Goal: Task Accomplishment & Management: Manage account settings

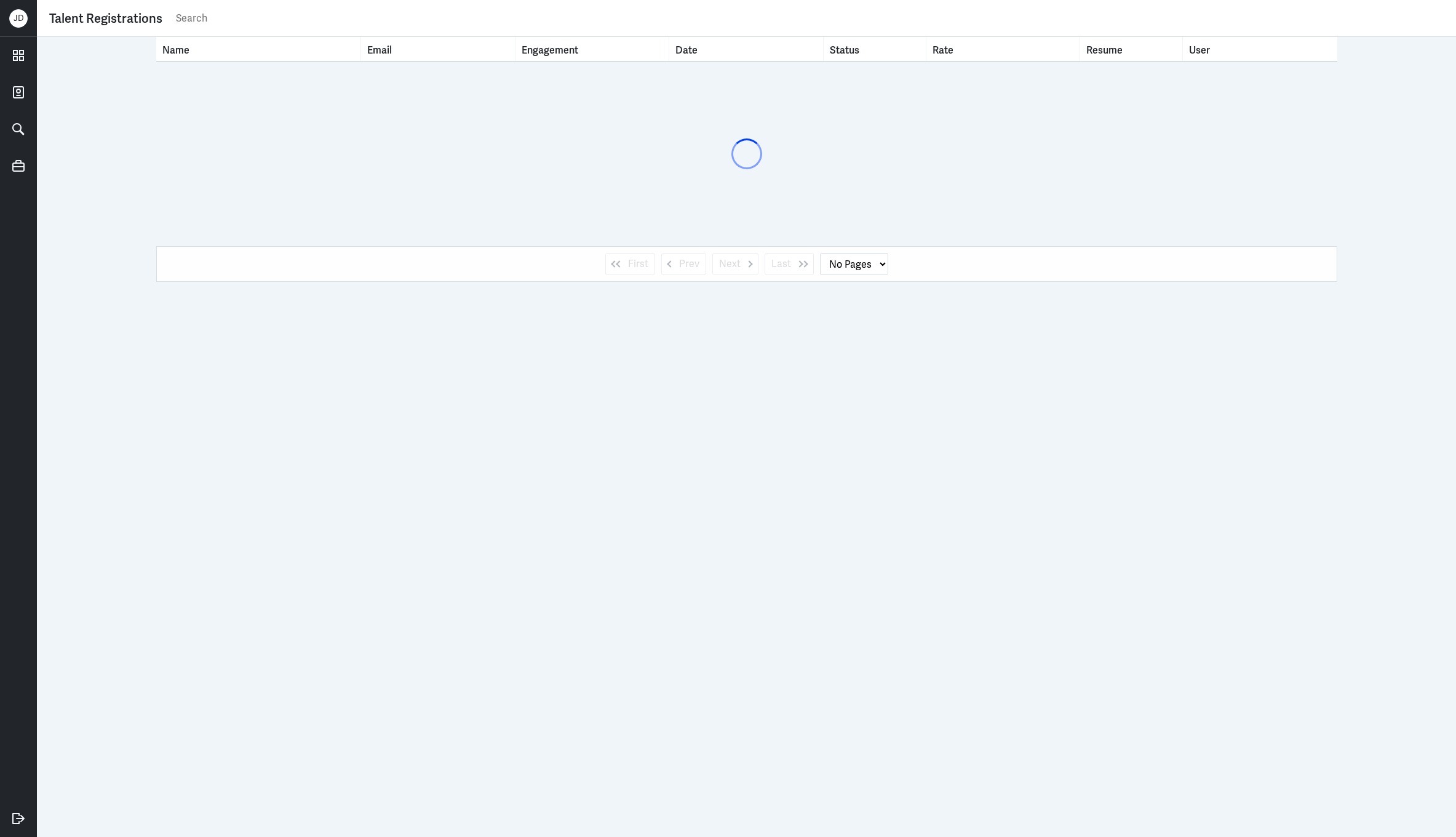
select select "1"
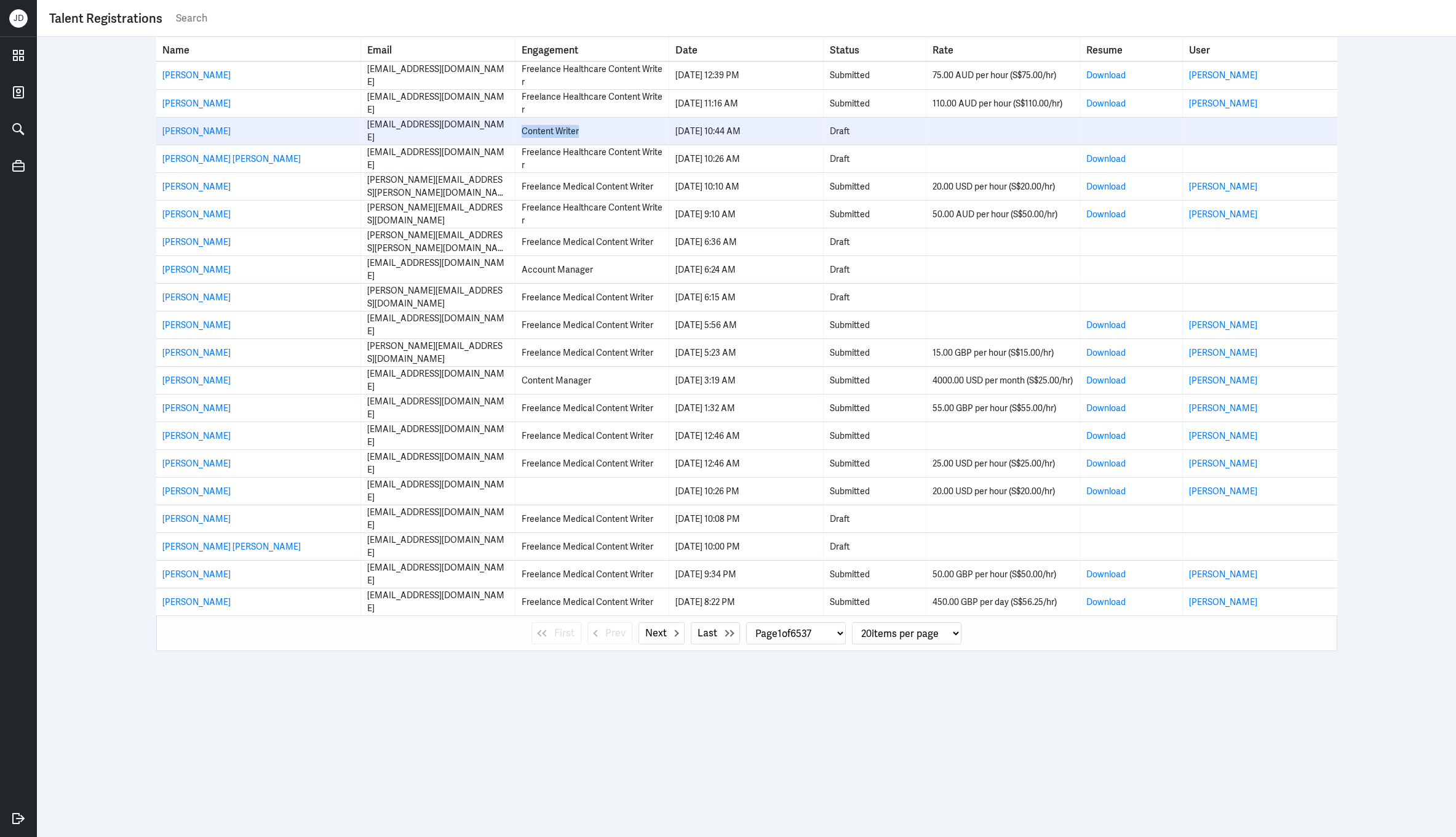
drag, startPoint x: 523, startPoint y: 130, endPoint x: 601, endPoint y: 130, distance: 78.0
click at [601, 130] on div "Content Writer" at bounding box center [592, 131] width 141 height 13
copy div "Content Writer"
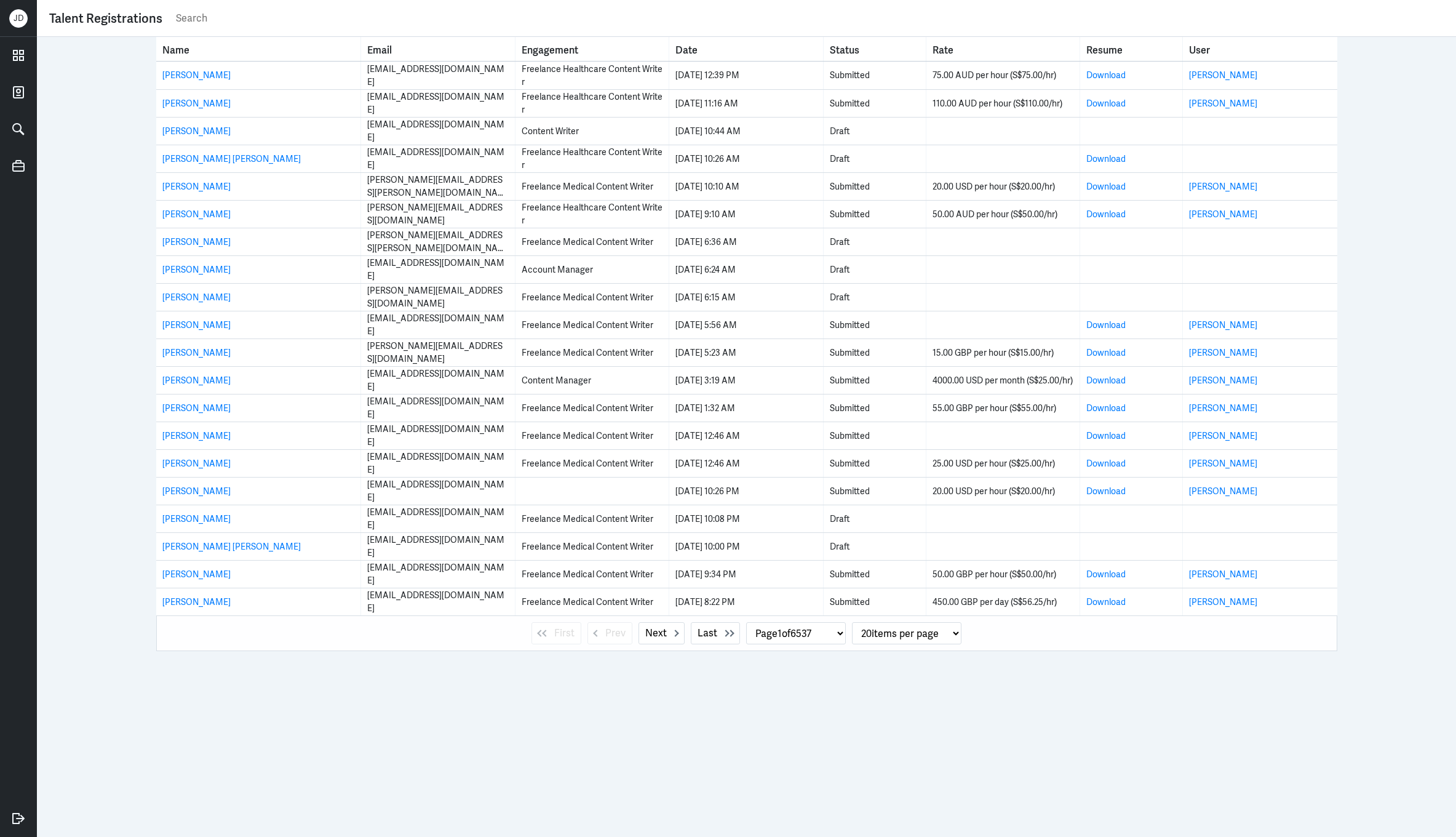
click at [329, 19] on input "text" at bounding box center [810, 18] width 1270 height 18
paste input "Content Writer"
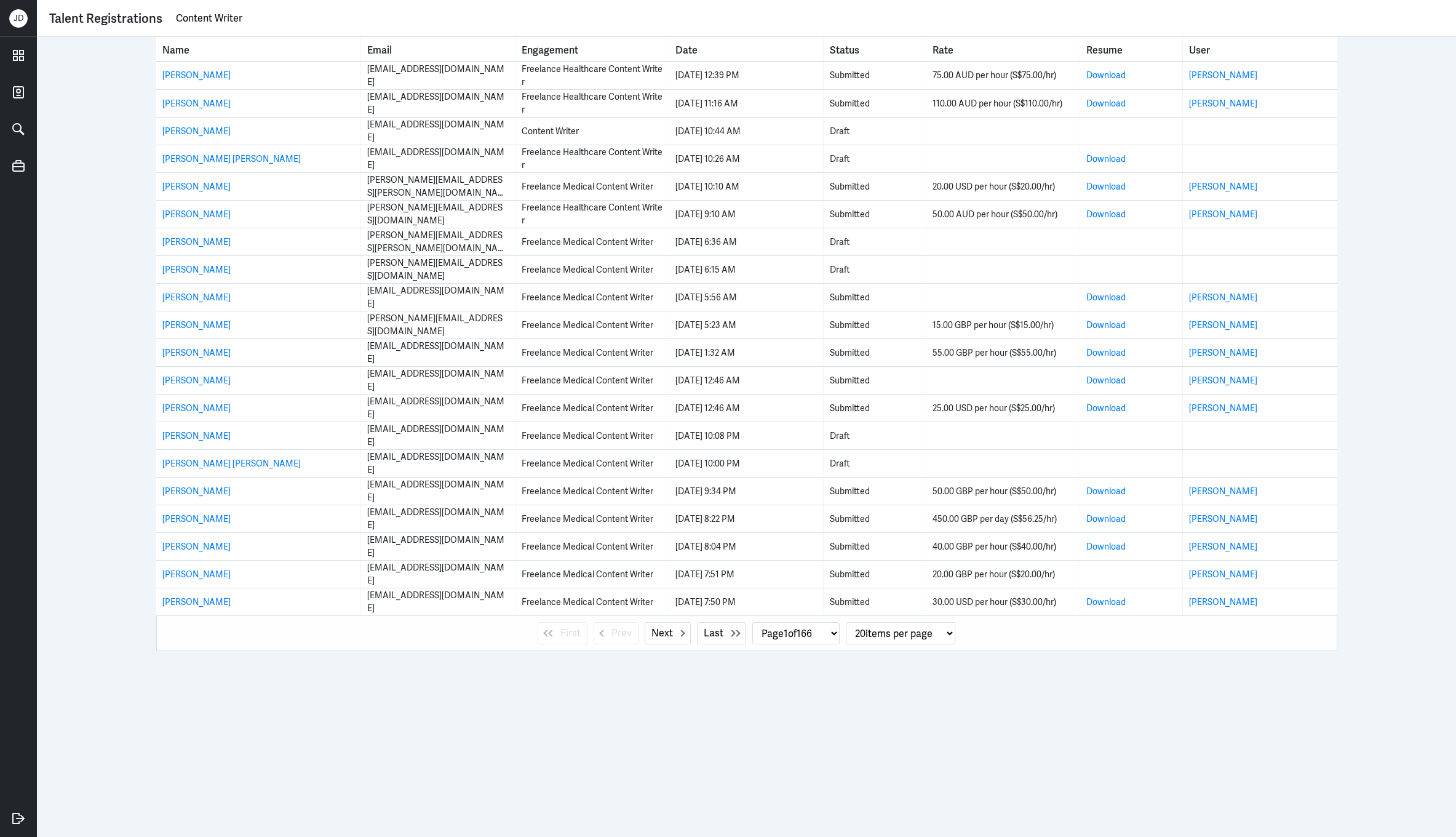
drag, startPoint x: 246, startPoint y: 20, endPoint x: 151, endPoint y: 20, distance: 95.0
click at [151, 20] on div "Talent Registrations Content Writer" at bounding box center [746, 18] width 1395 height 18
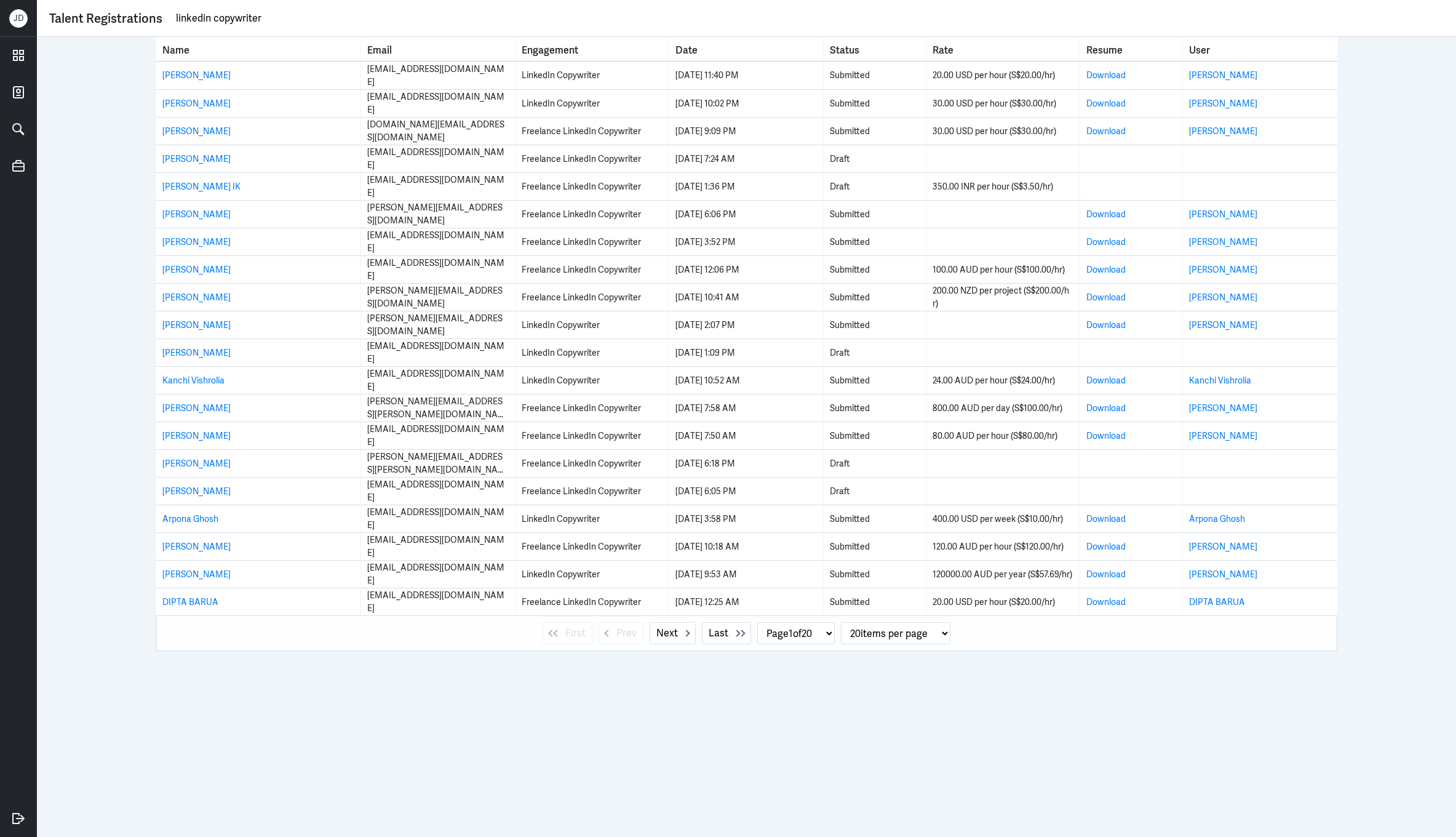
drag, startPoint x: 275, startPoint y: 18, endPoint x: 81, endPoint y: -5, distance: 195.4
click at [81, 0] on html "J D Talent Registrations linkedin copywriter Name Email Engagement Date Status …" at bounding box center [728, 418] width 1456 height 837
type input "sanchaita"
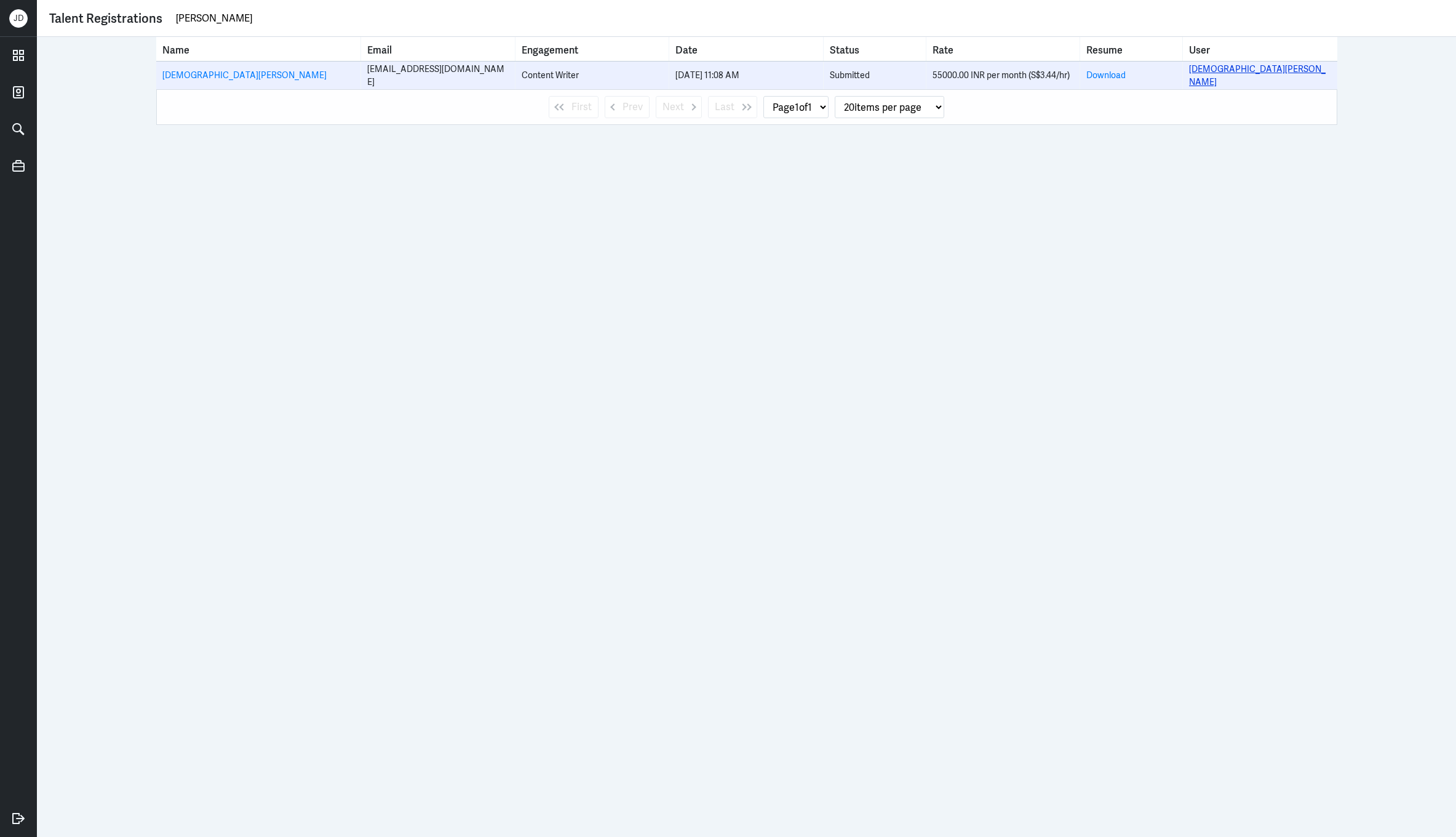
click at [1228, 74] on link "SANCHAITA SAHA" at bounding box center [1257, 74] width 137 height 24
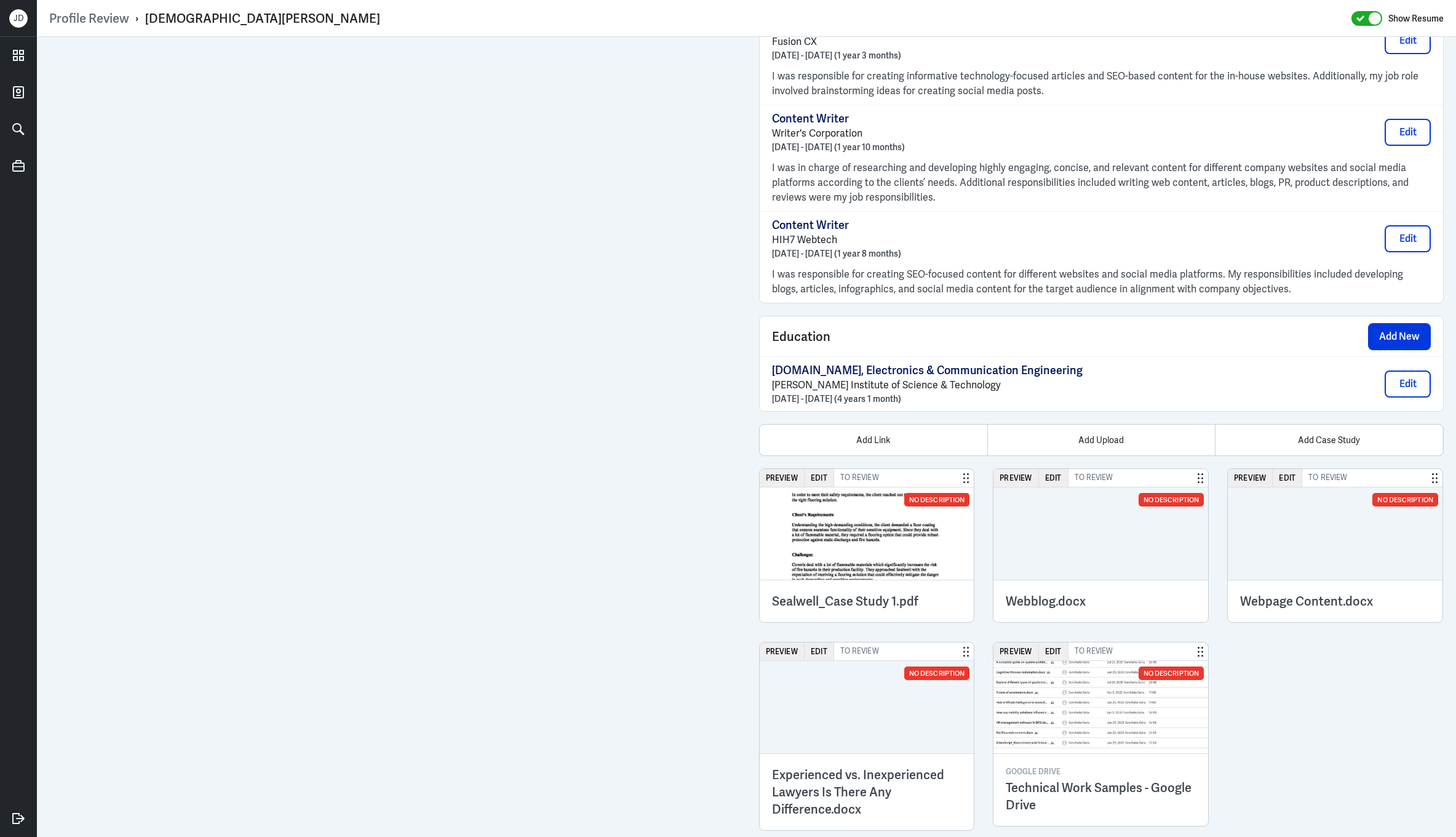
scroll to position [1086, 0]
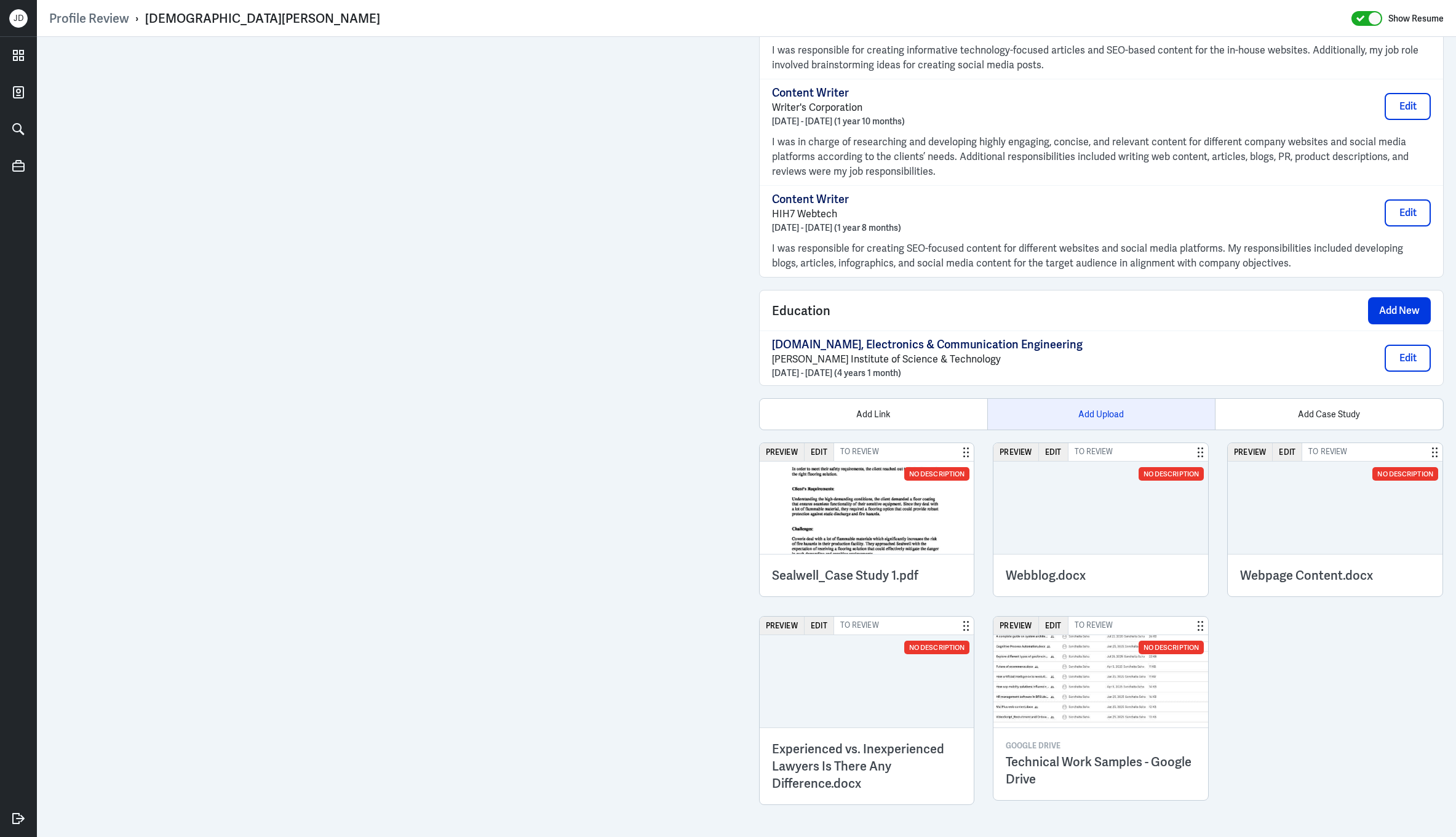
click at [1119, 404] on div "Add Upload" at bounding box center [1101, 413] width 228 height 31
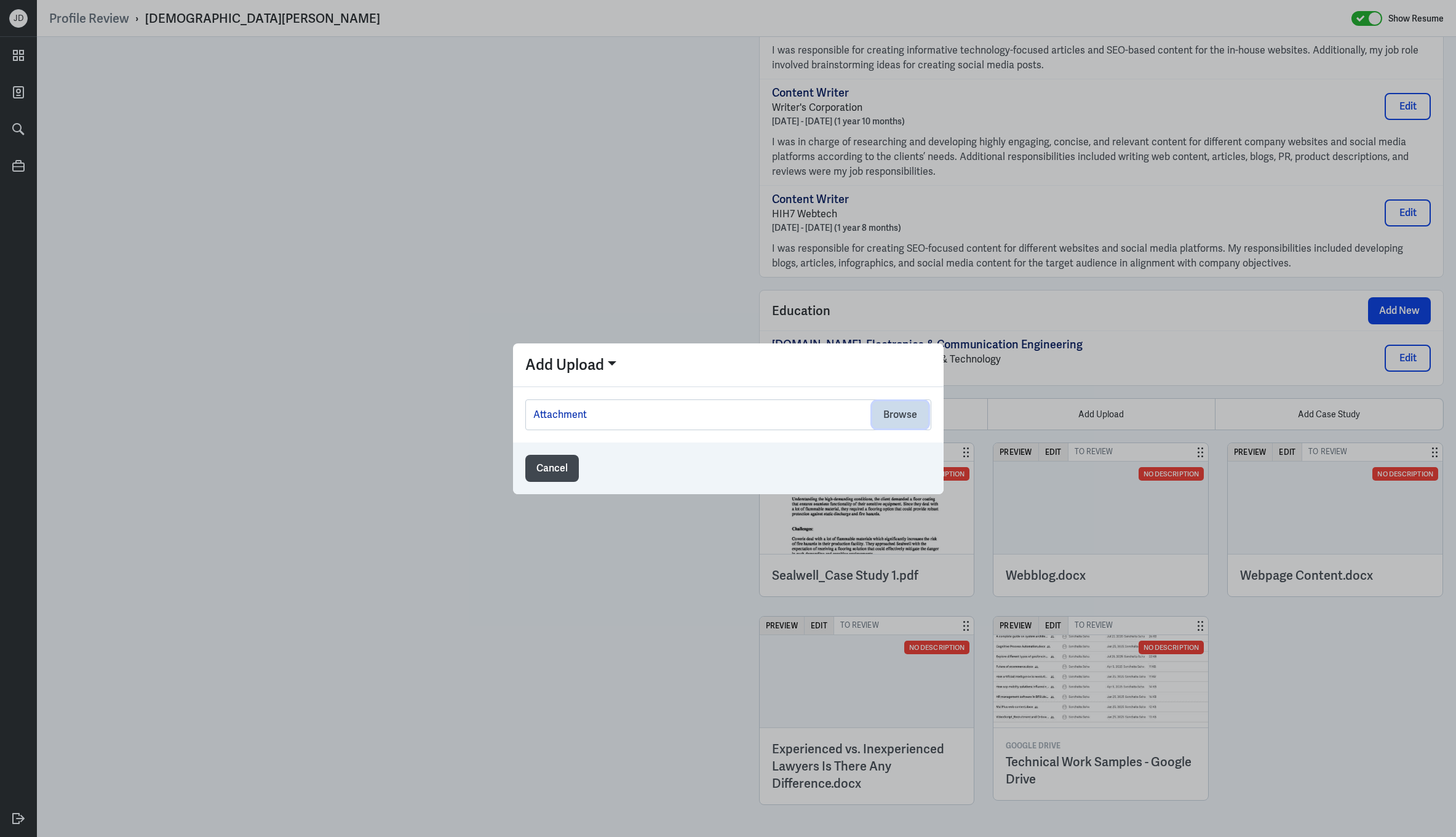
click at [887, 401] on button "Browse" at bounding box center [900, 414] width 56 height 27
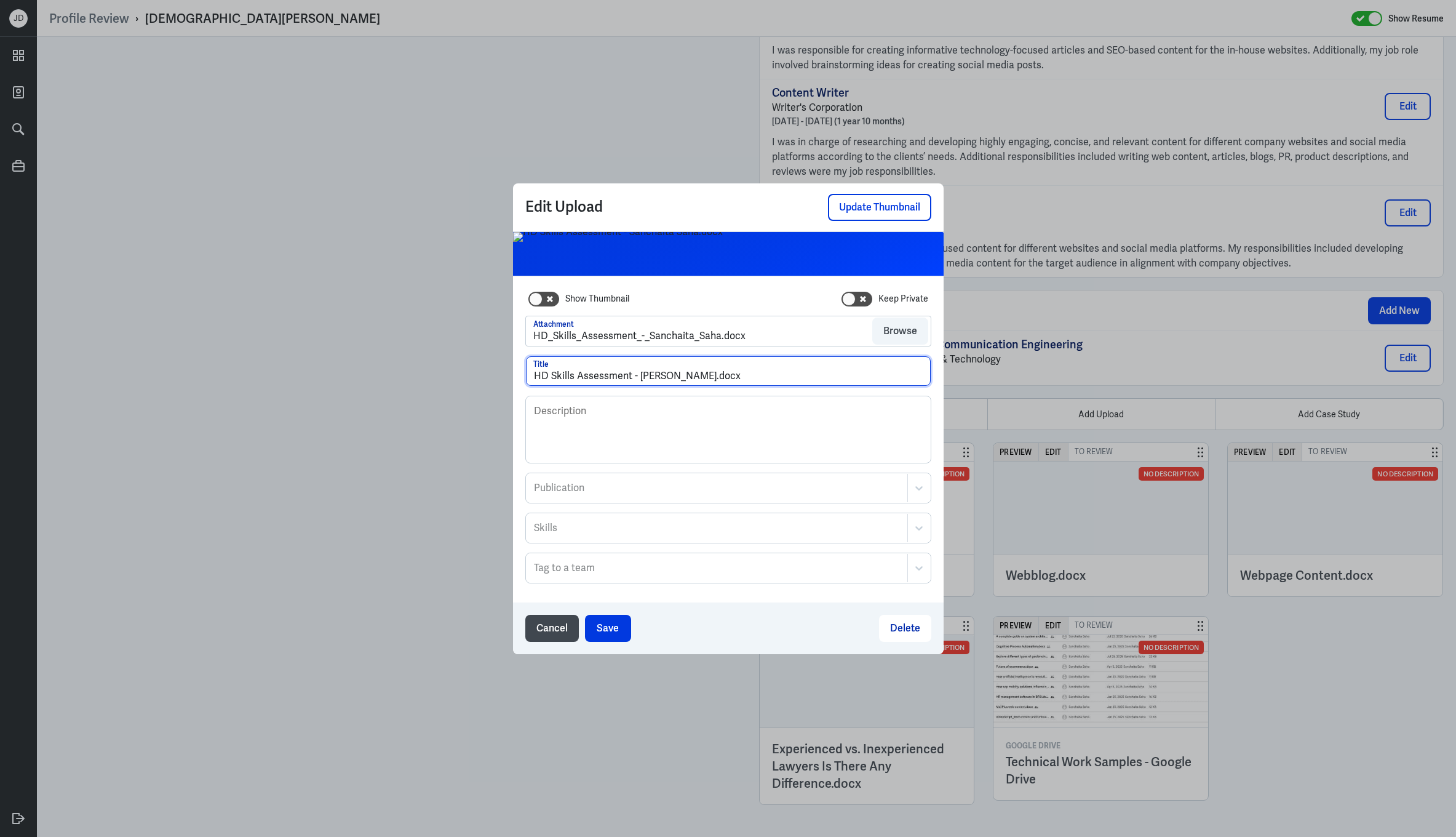
drag, startPoint x: 707, startPoint y: 380, endPoint x: 763, endPoint y: 378, distance: 56.0
click at [763, 380] on input "HD Skills Assessment - Sanchaita Saha.docx" at bounding box center [728, 371] width 404 height 30
type input "HD Skills Assessment - Sanchaita Saha"
click at [597, 627] on button "Save" at bounding box center [608, 628] width 46 height 27
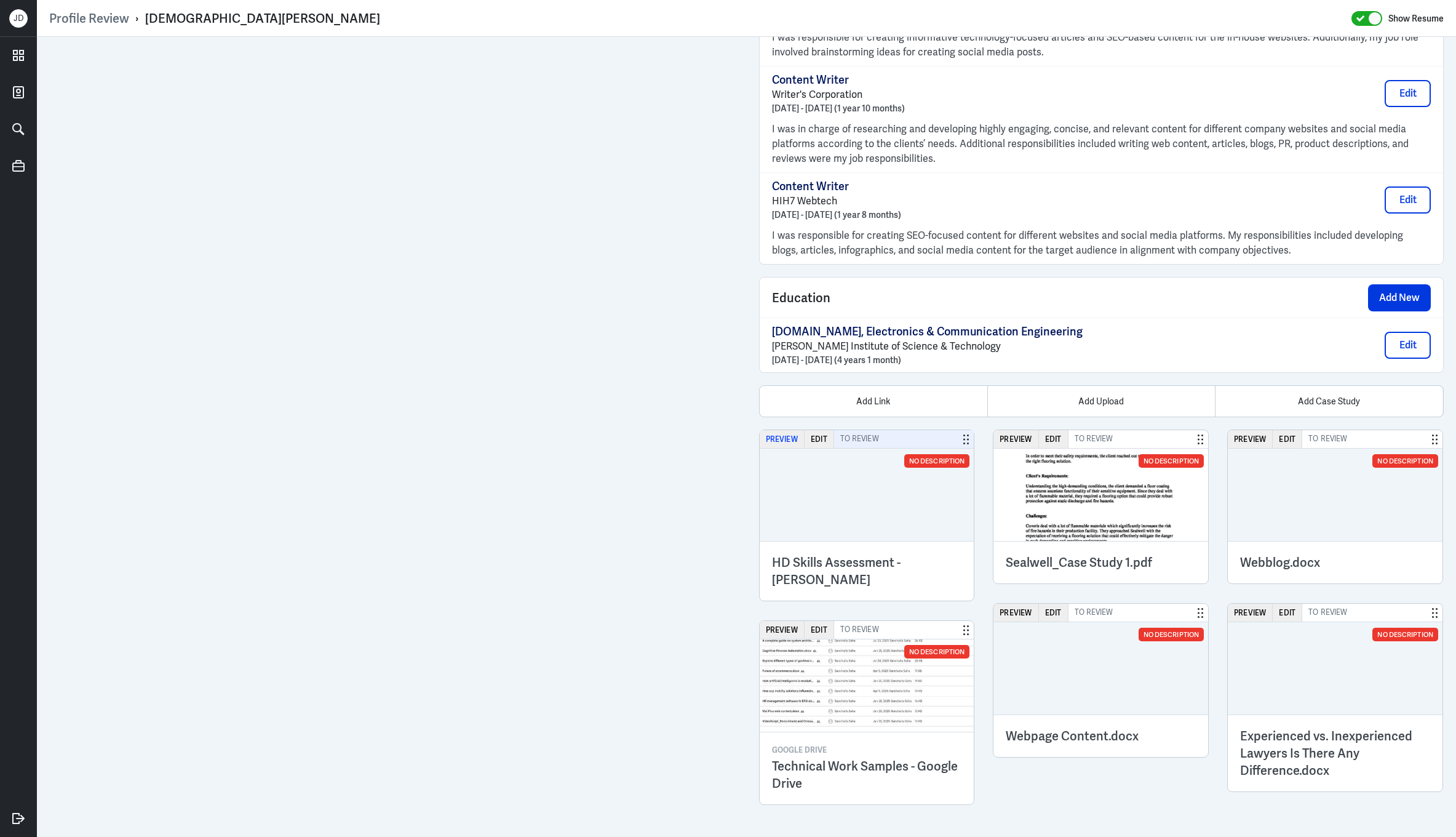
click at [783, 447] on button "Preview" at bounding box center [782, 439] width 45 height 18
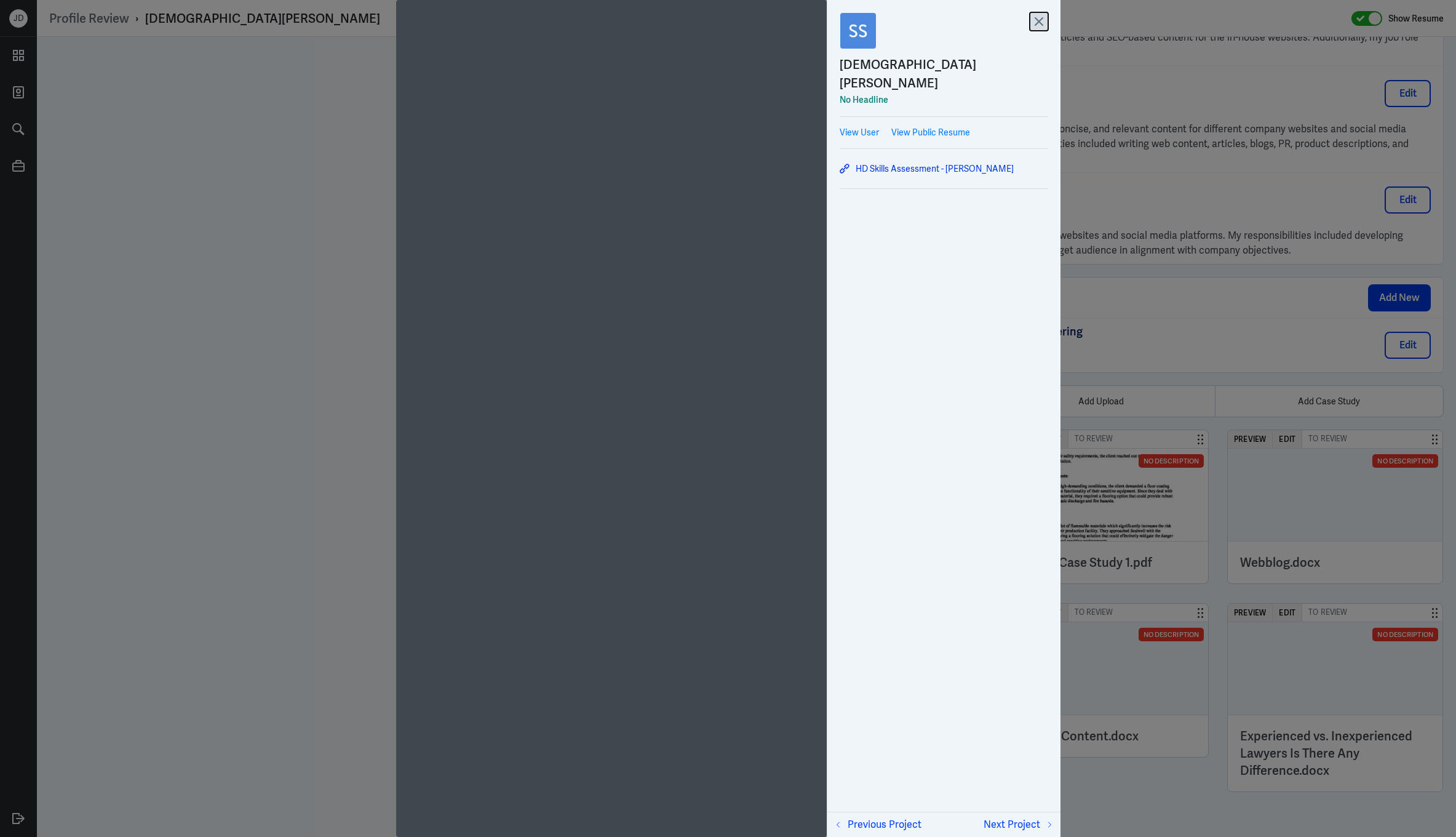
click at [1037, 25] on icon at bounding box center [1038, 21] width 18 height 18
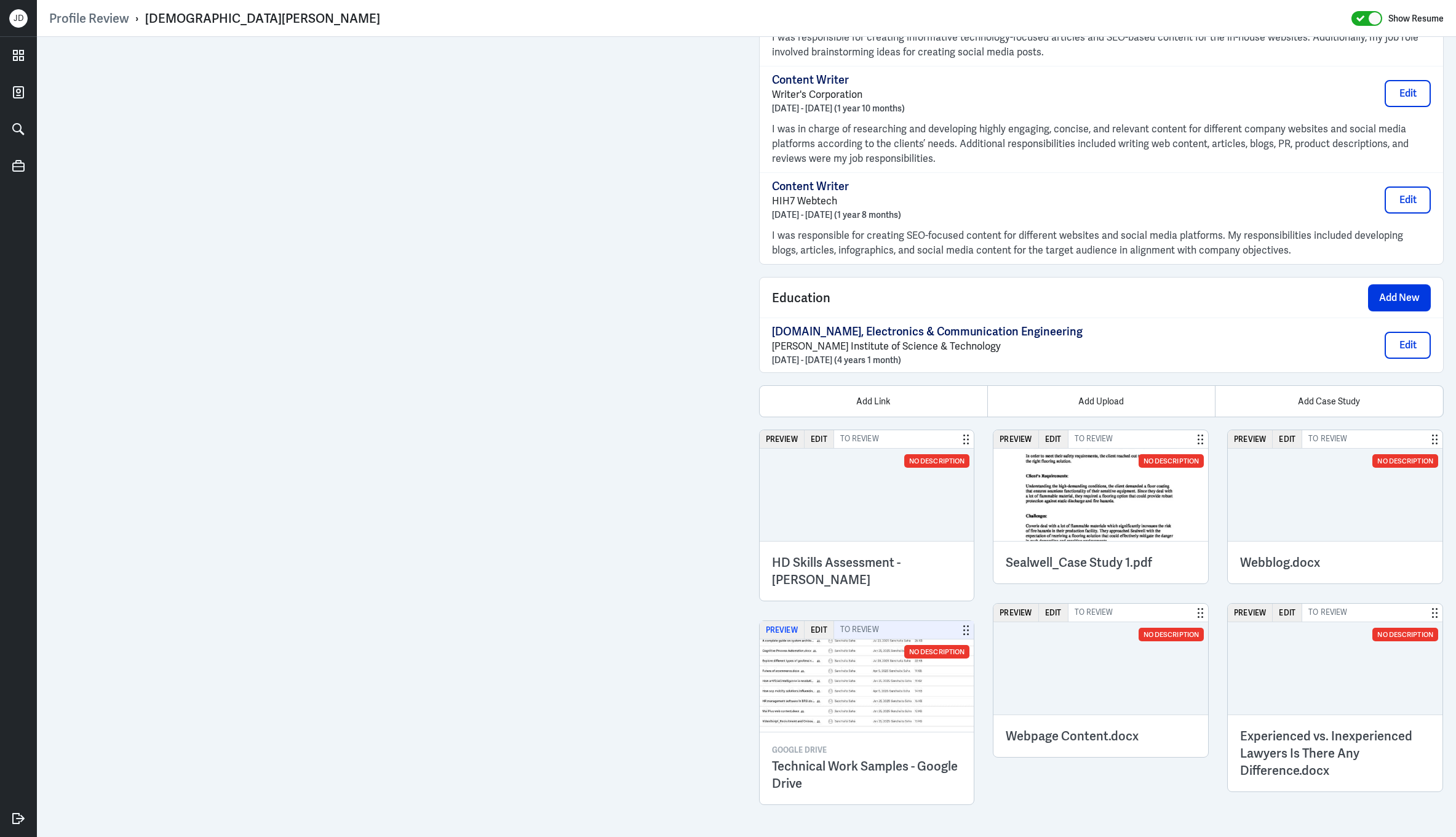
click at [777, 638] on button "Preview" at bounding box center [782, 630] width 45 height 18
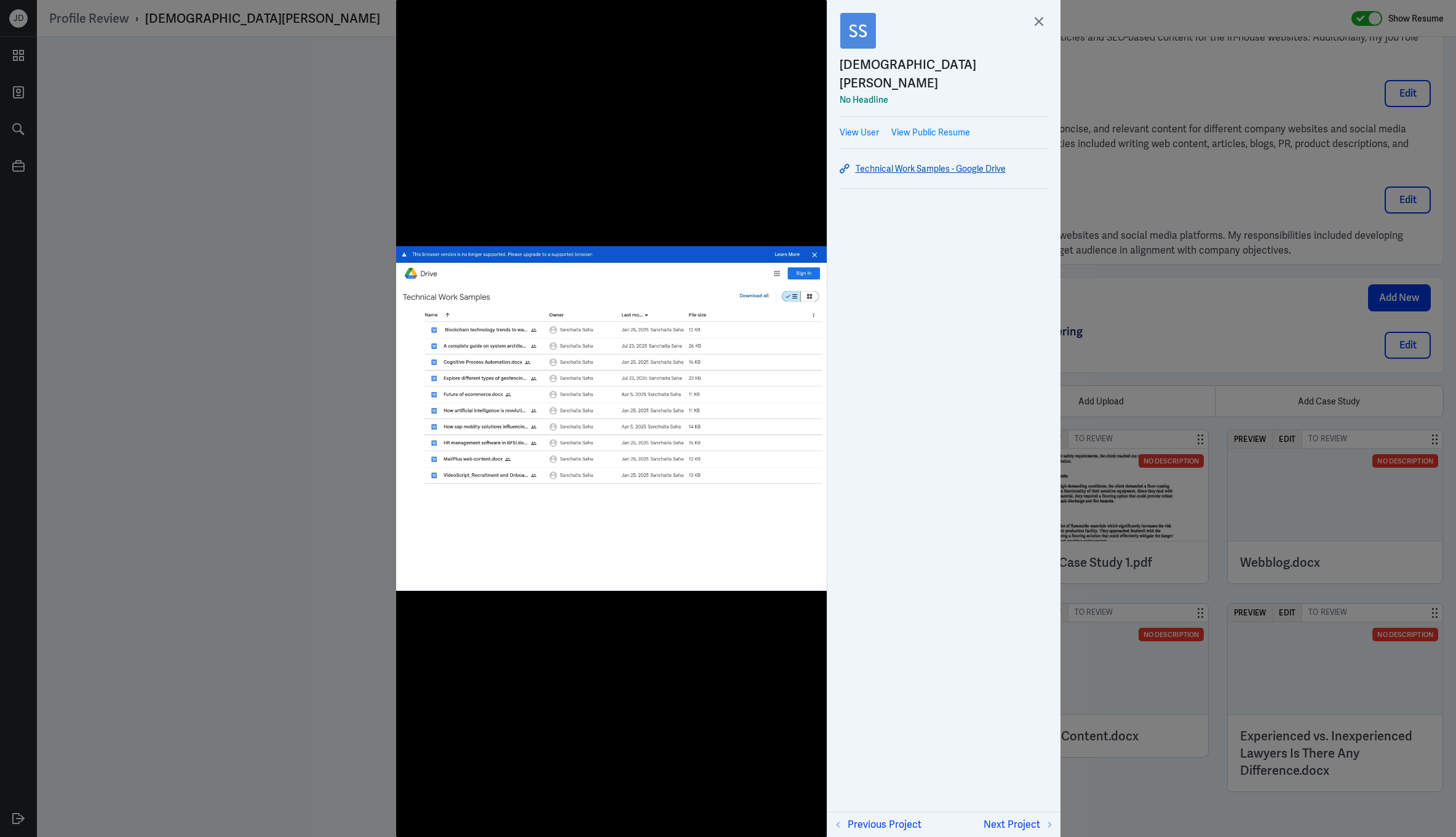
click at [939, 161] on link "Technical Work Samples - Google Drive" at bounding box center [944, 168] width 208 height 15
click at [1043, 22] on icon at bounding box center [1038, 21] width 18 height 18
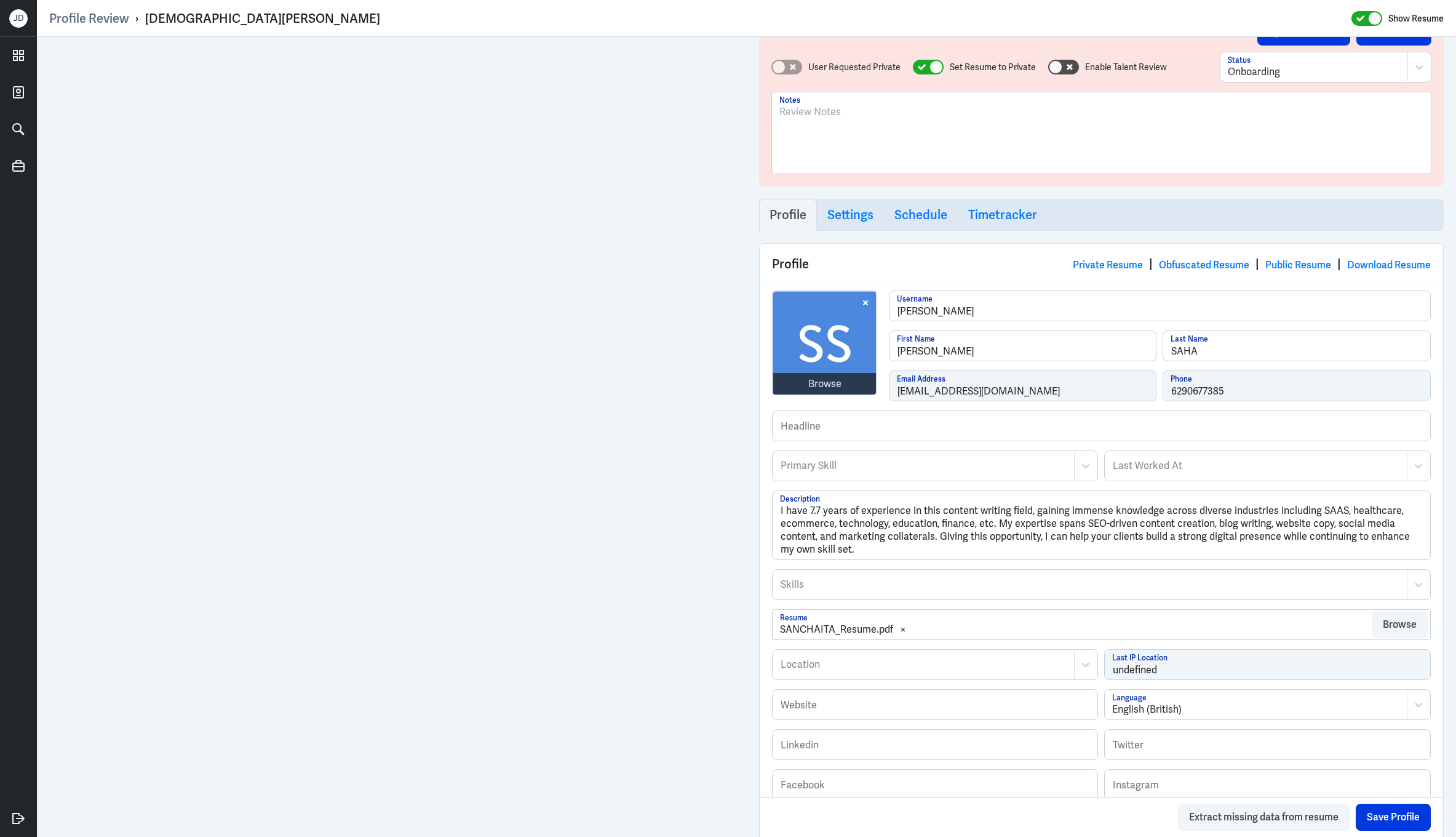
scroll to position [0, 0]
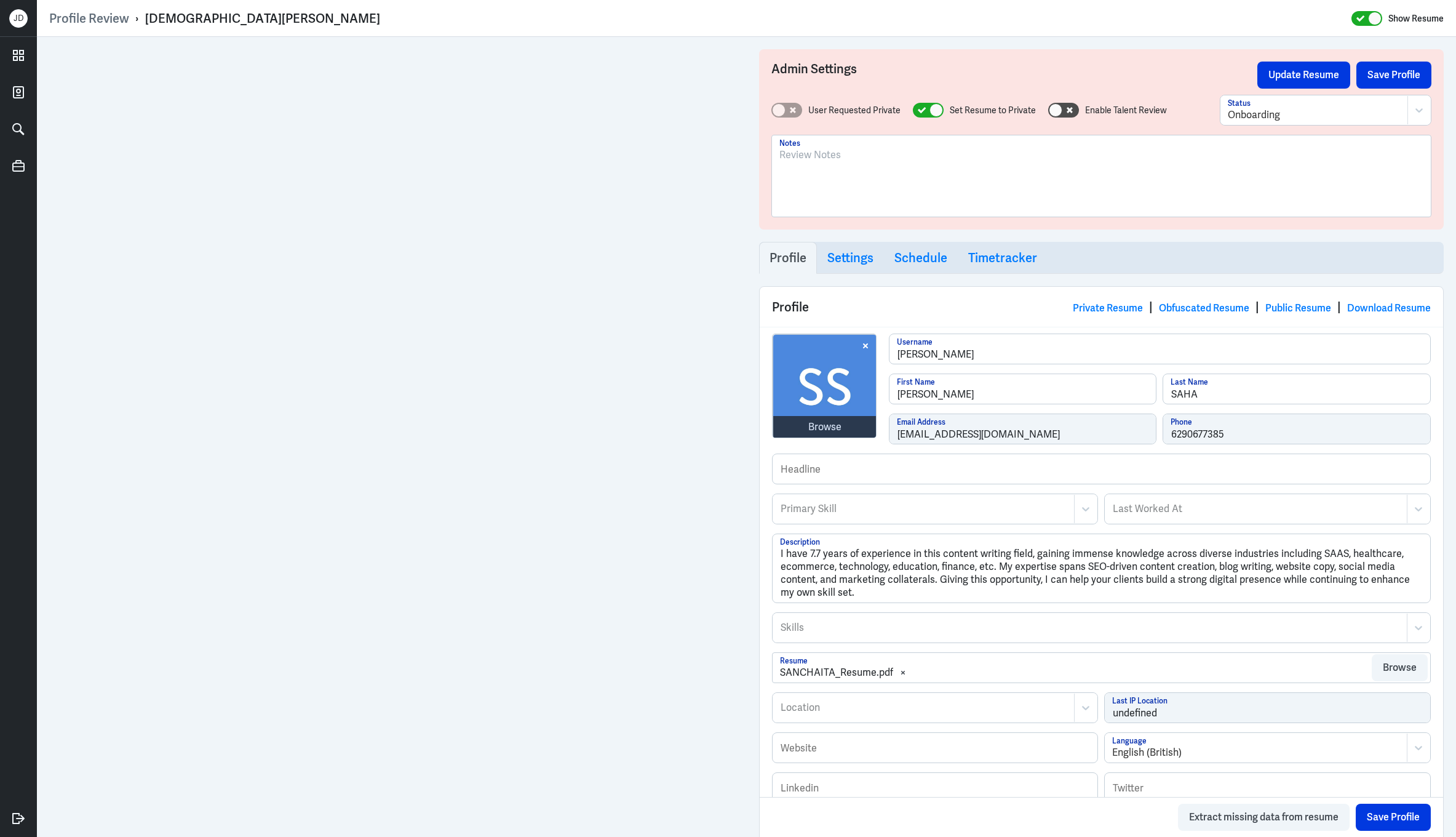
click at [992, 209] on div at bounding box center [1101, 181] width 644 height 67
click at [1377, 80] on button "Save Profile" at bounding box center [1394, 74] width 75 height 27
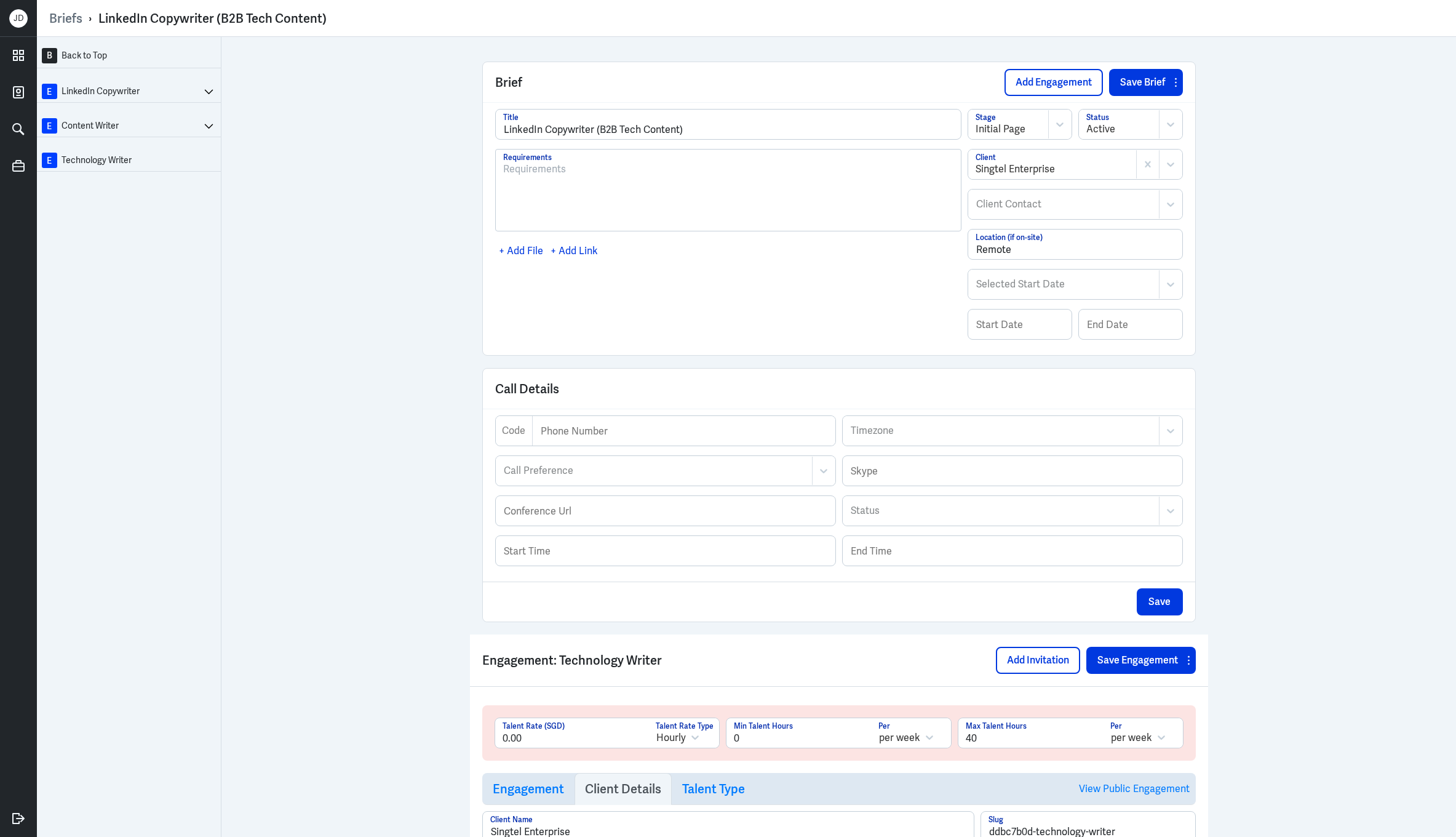
scroll to position [333, 0]
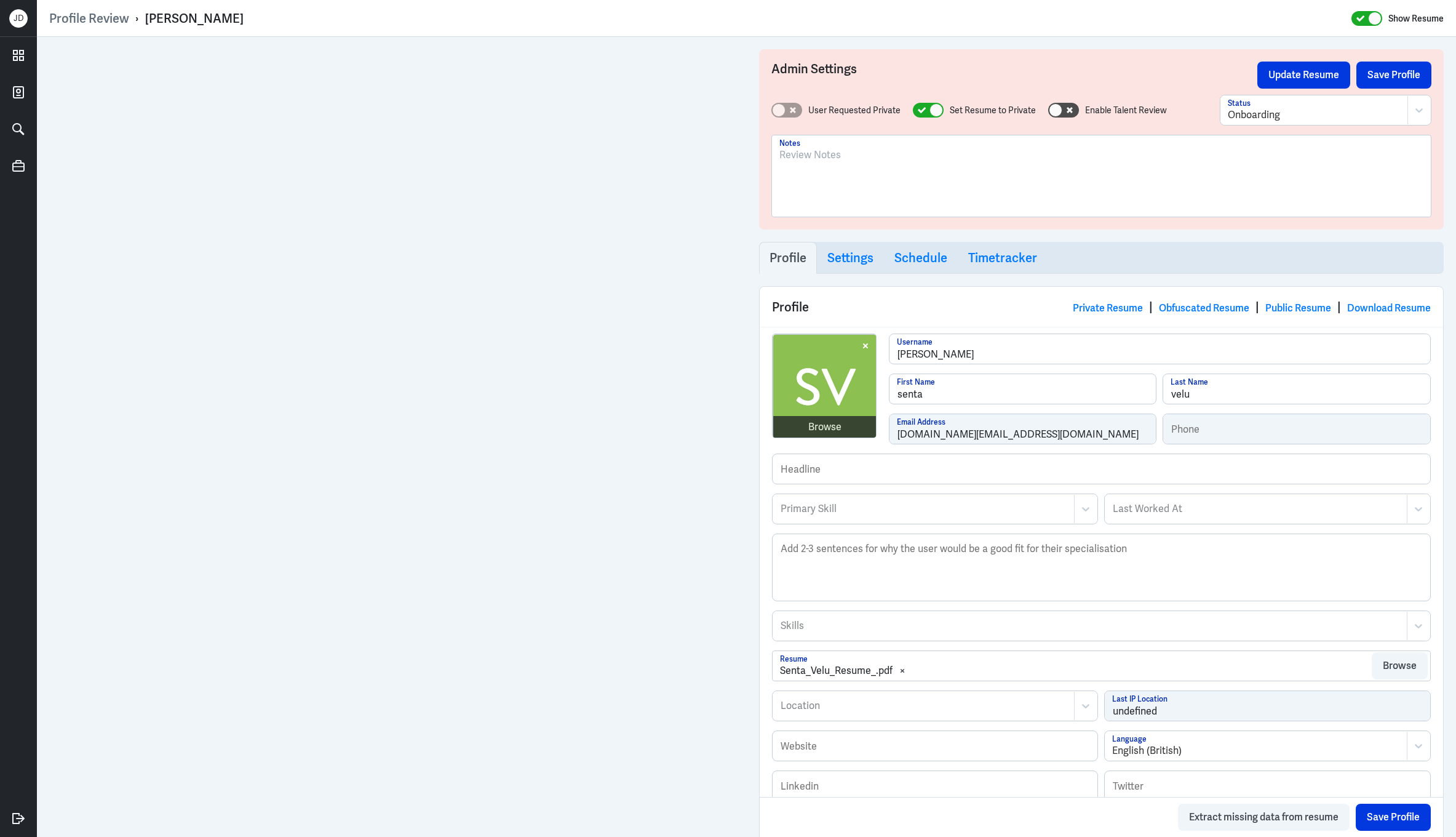
scroll to position [480, 0]
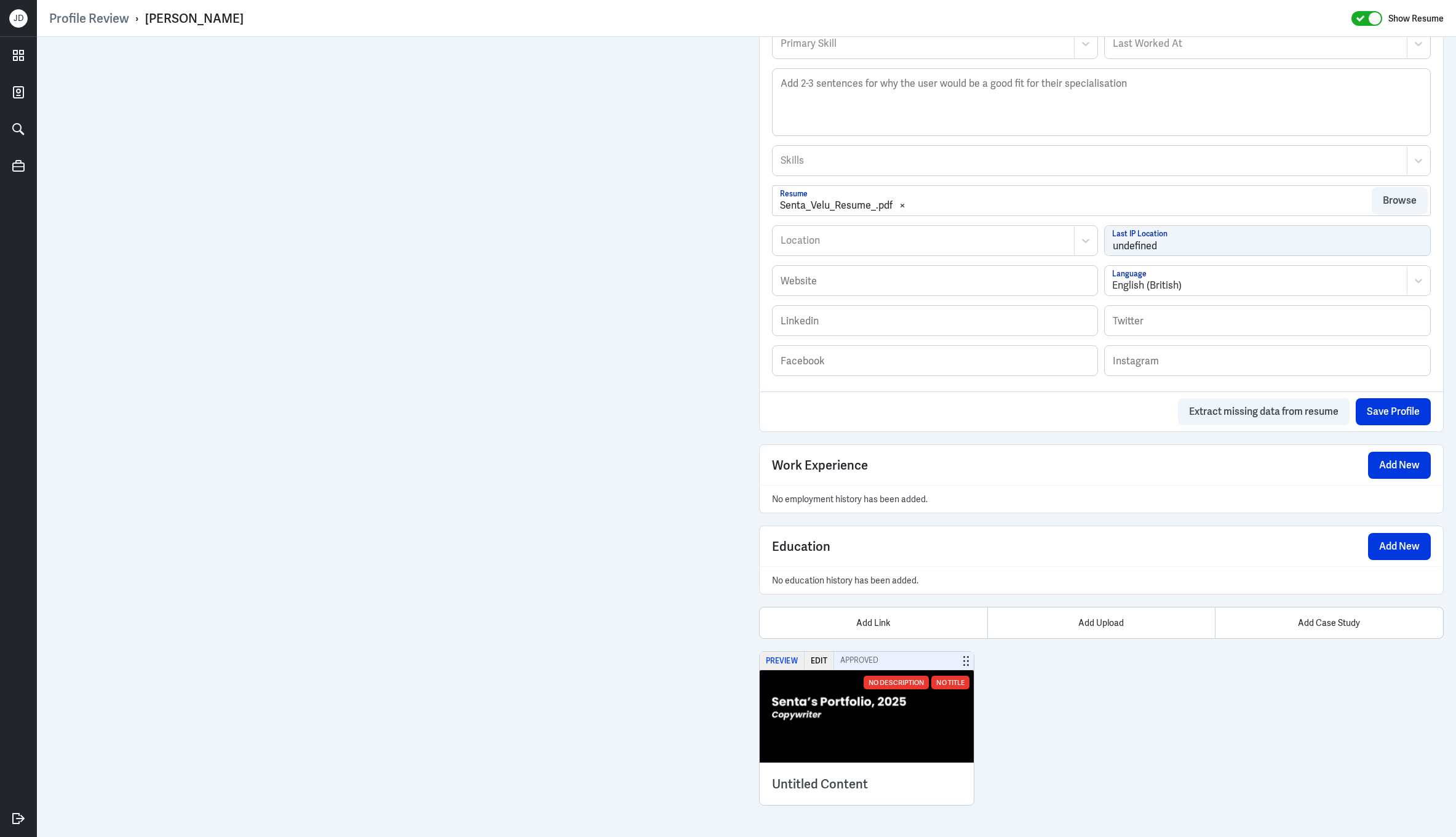
click at [777, 658] on button "Preview" at bounding box center [782, 660] width 45 height 18
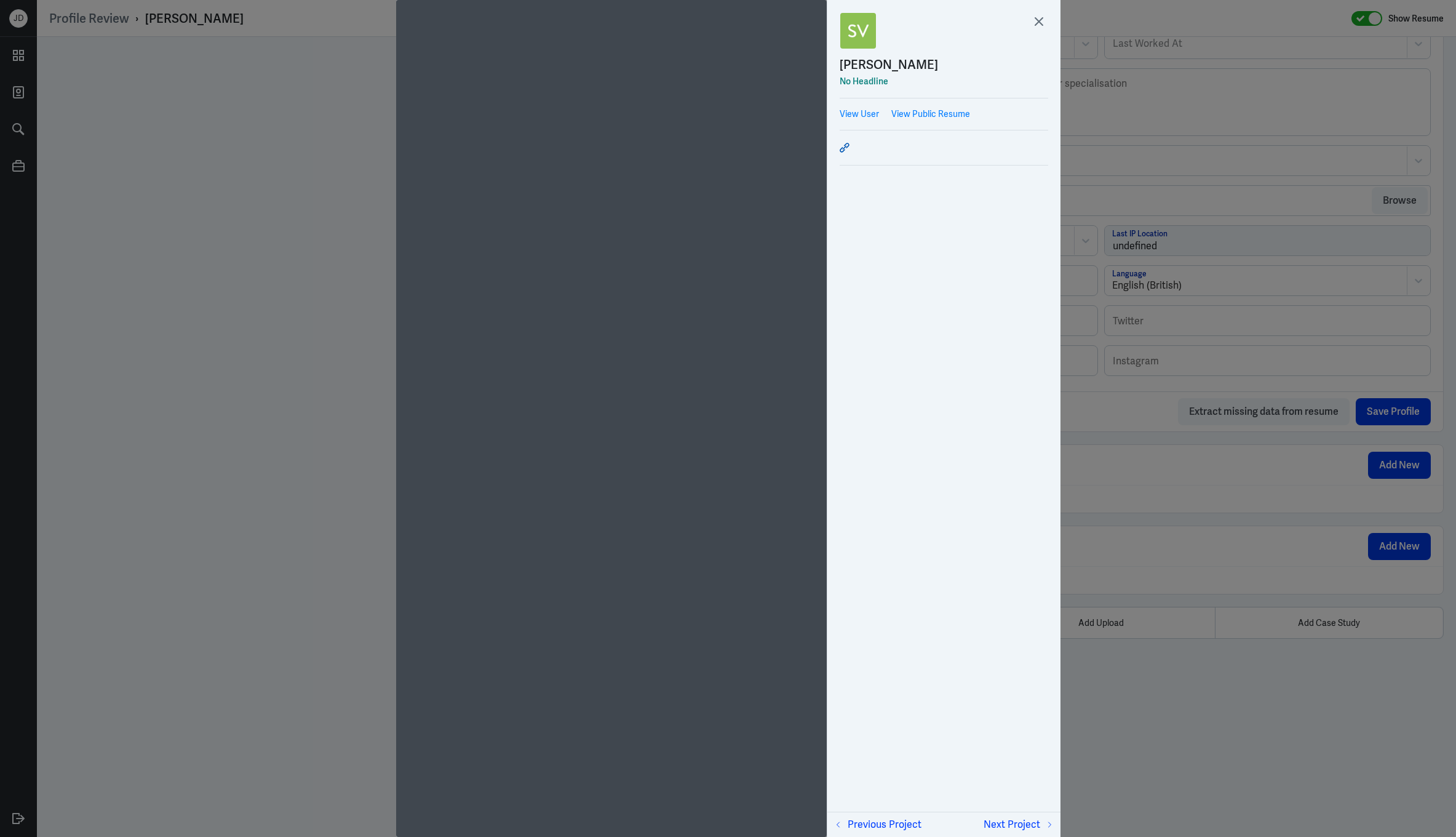
click at [846, 148] on icon at bounding box center [844, 147] width 10 height 10
click at [1031, 20] on icon at bounding box center [1038, 21] width 18 height 18
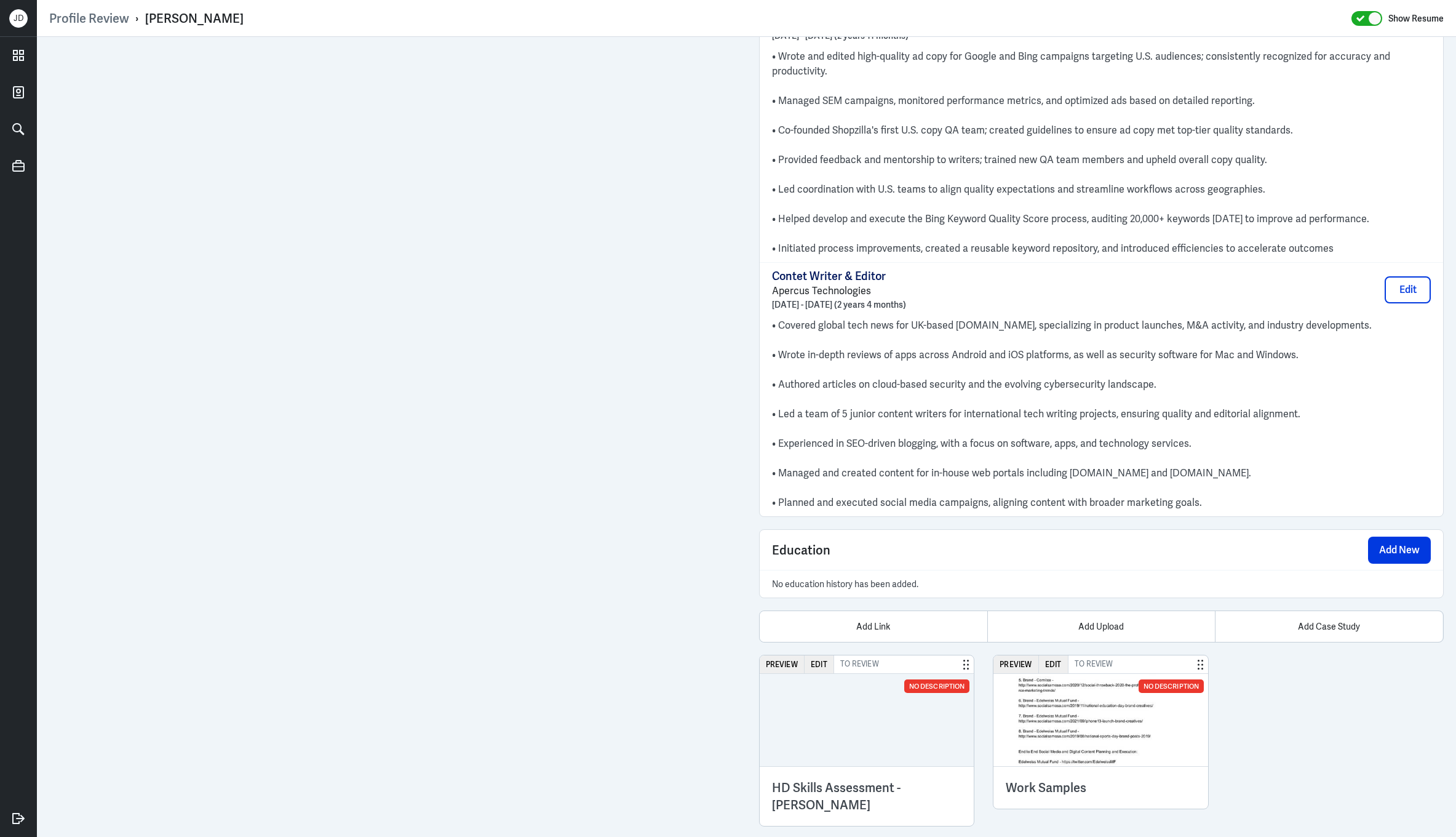
scroll to position [2573, 0]
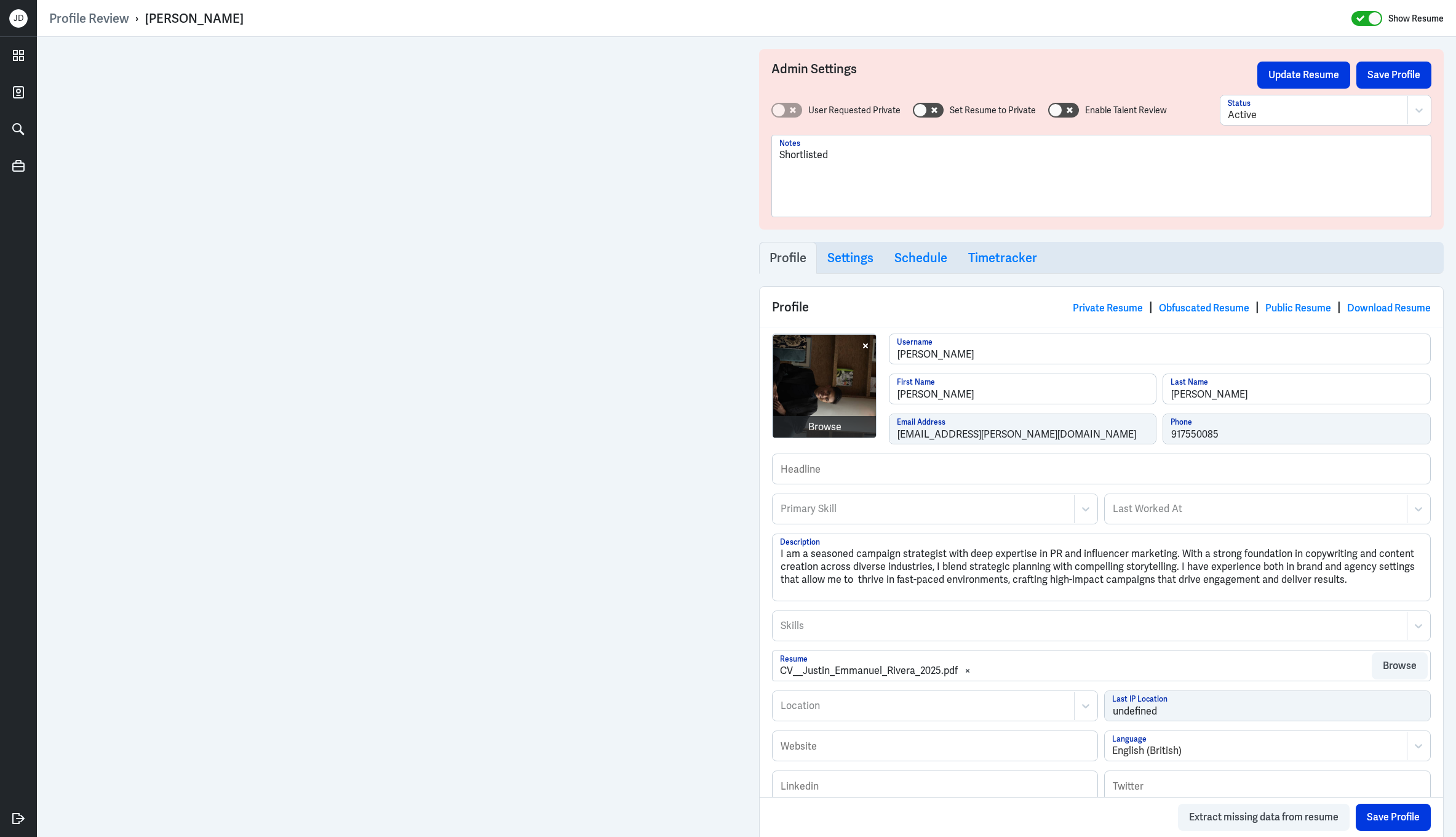
scroll to position [888, 0]
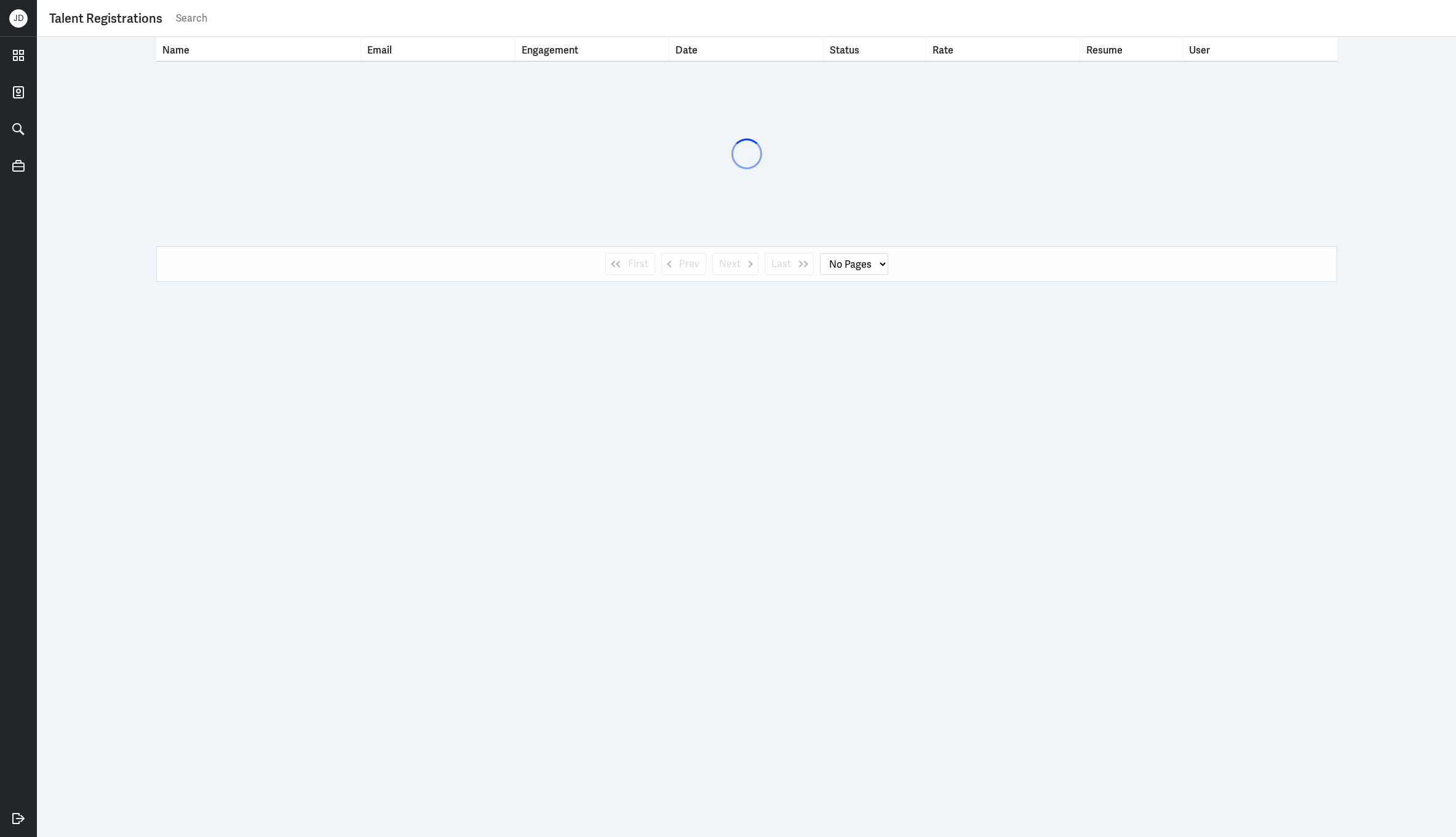
click at [390, 32] on div "Talent Registrations" at bounding box center [746, 18] width 1419 height 37
click at [394, 16] on input "text" at bounding box center [810, 18] width 1270 height 18
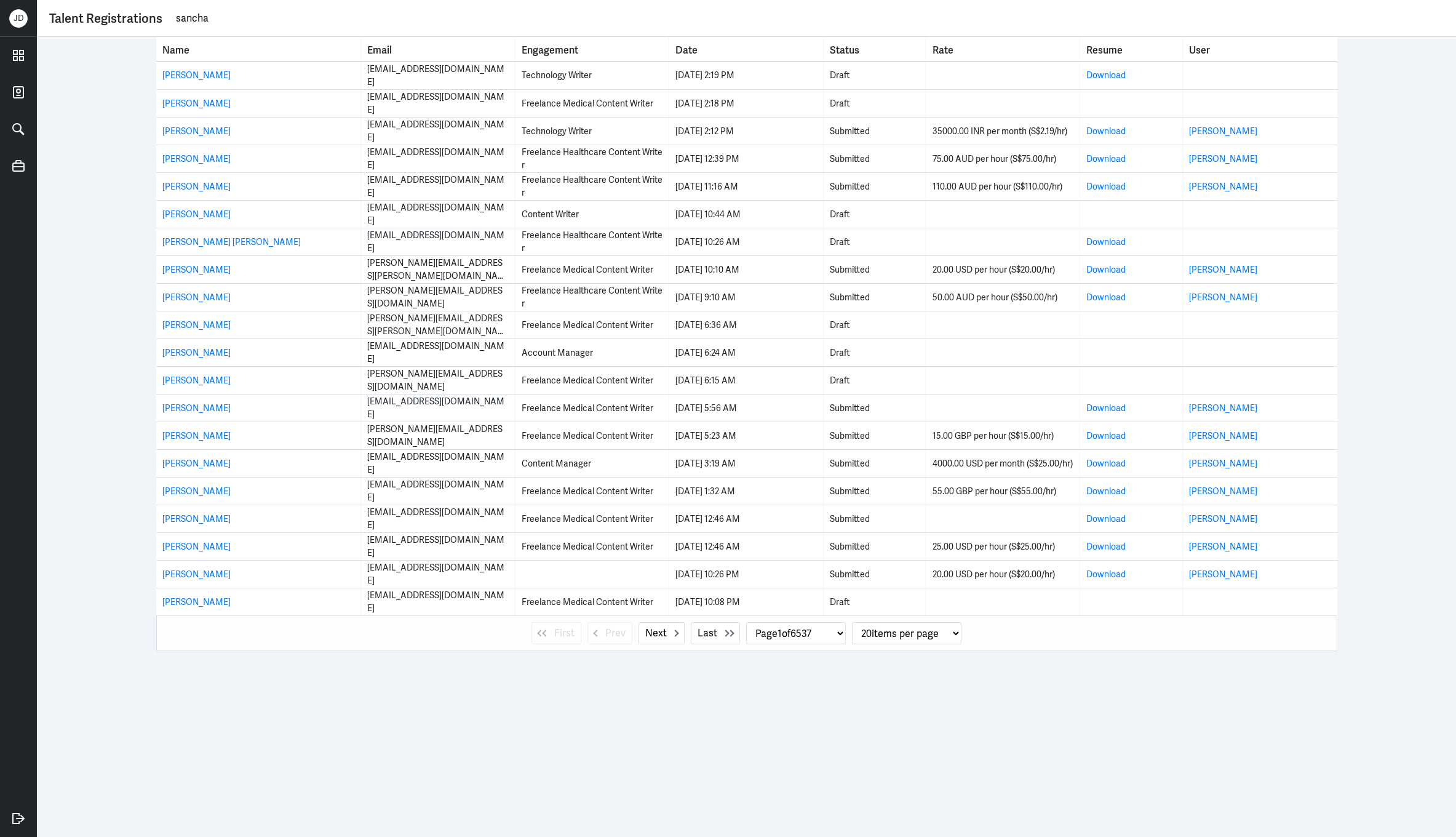
type input "sanchai"
select select "1"
type input "sanchaita"
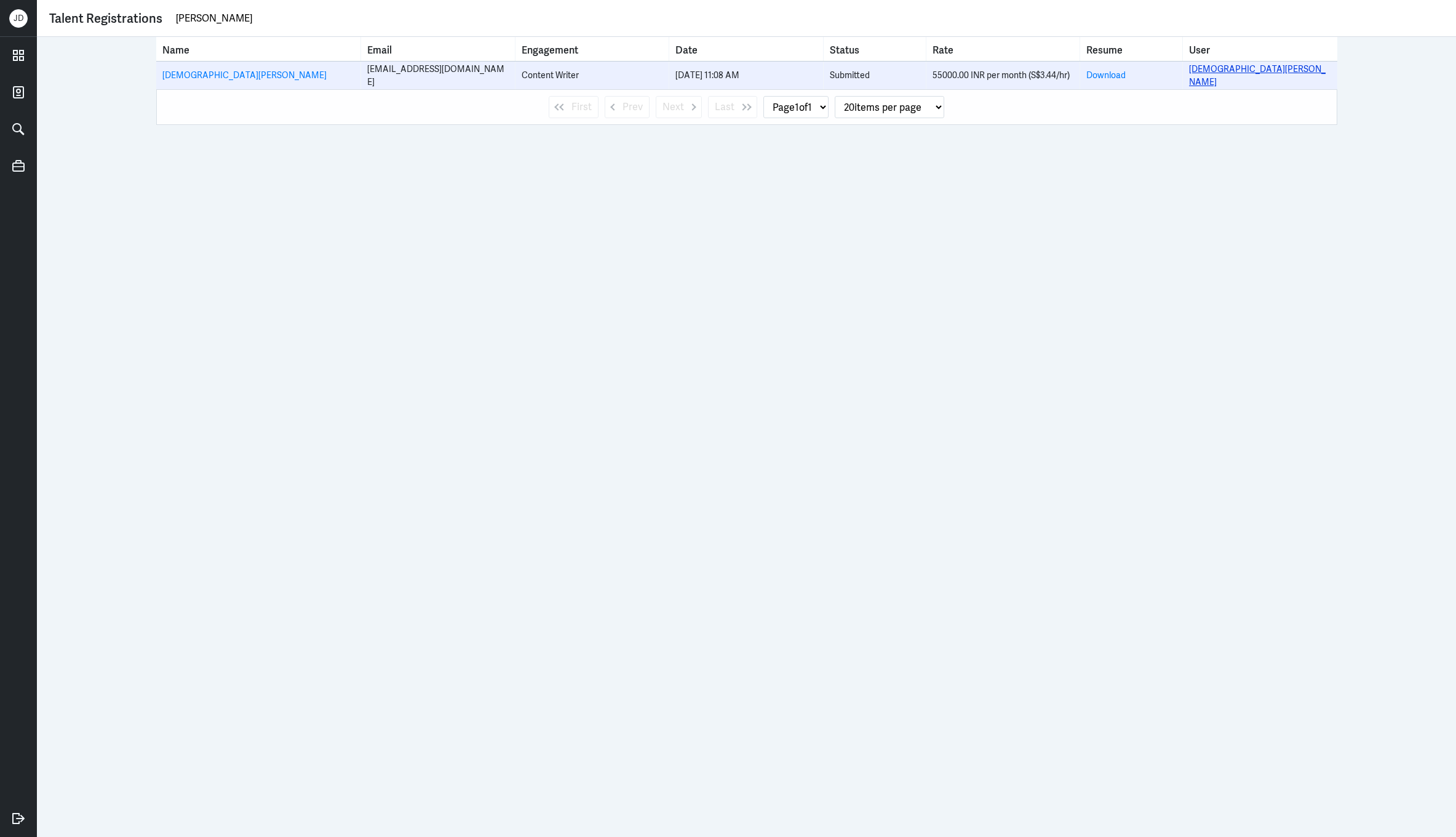
click at [1206, 72] on link "[DEMOGRAPHIC_DATA][PERSON_NAME]" at bounding box center [1257, 74] width 137 height 24
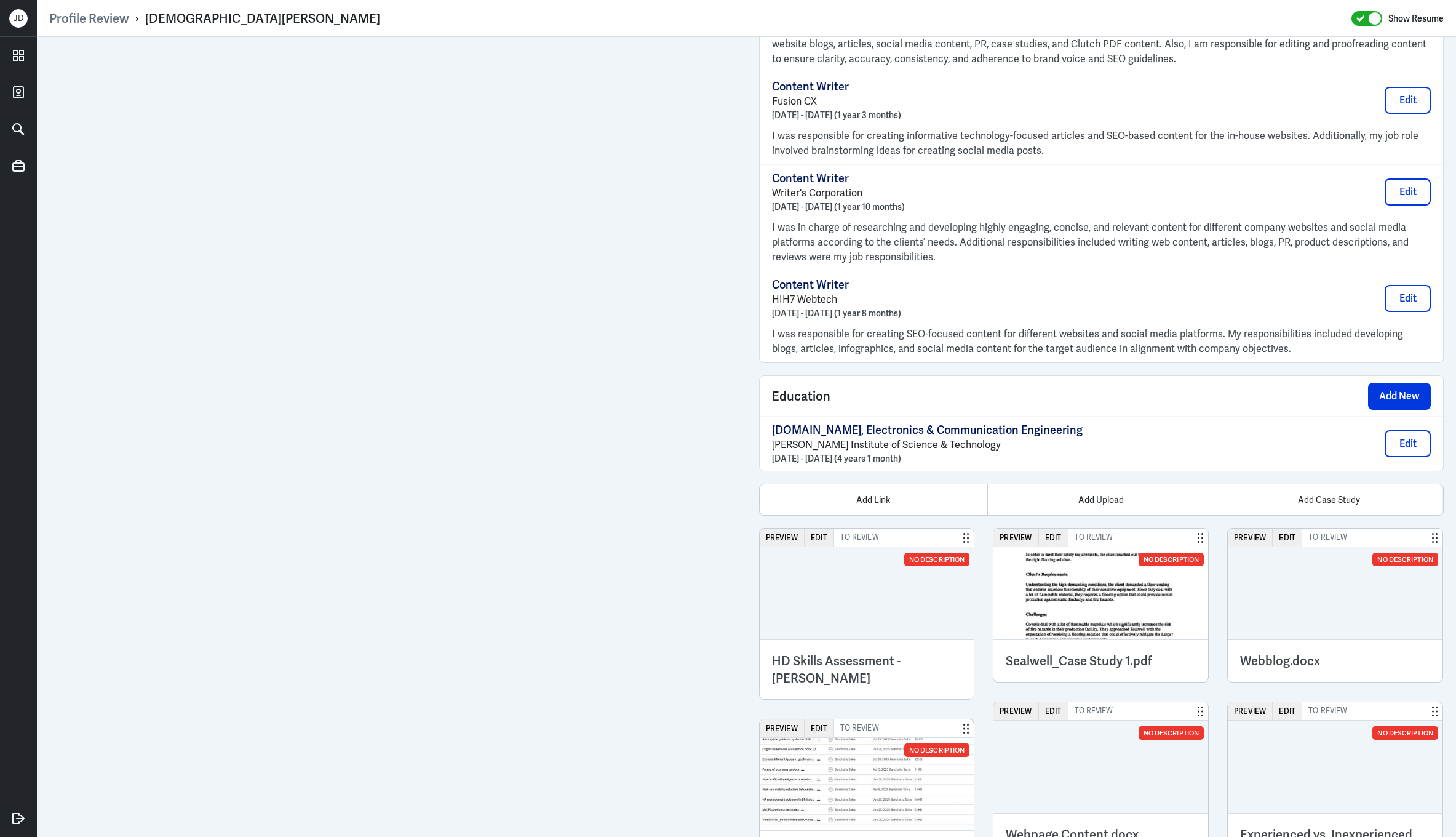
scroll to position [992, 0]
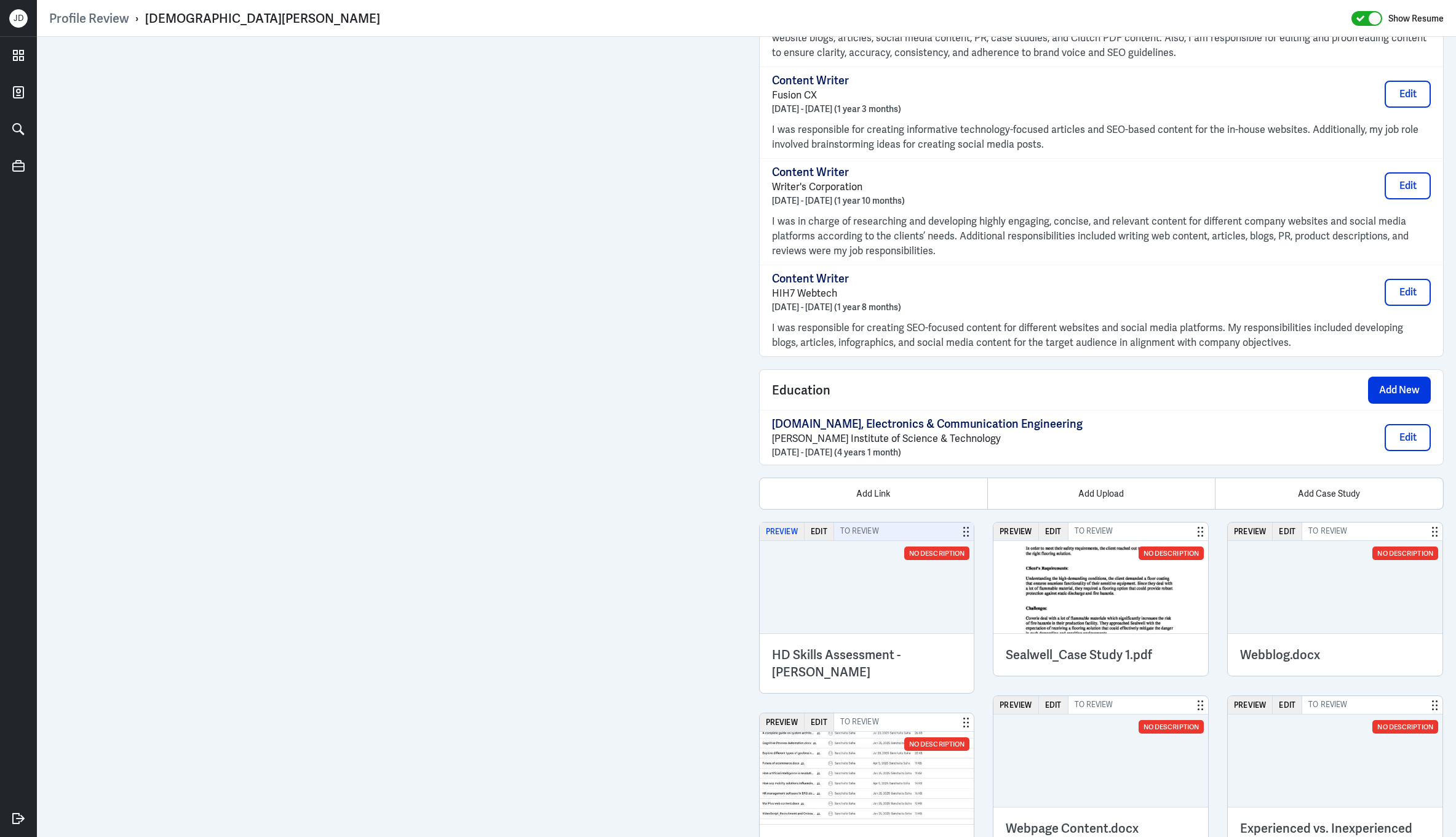
click at [786, 540] on button "Preview" at bounding box center [782, 531] width 45 height 18
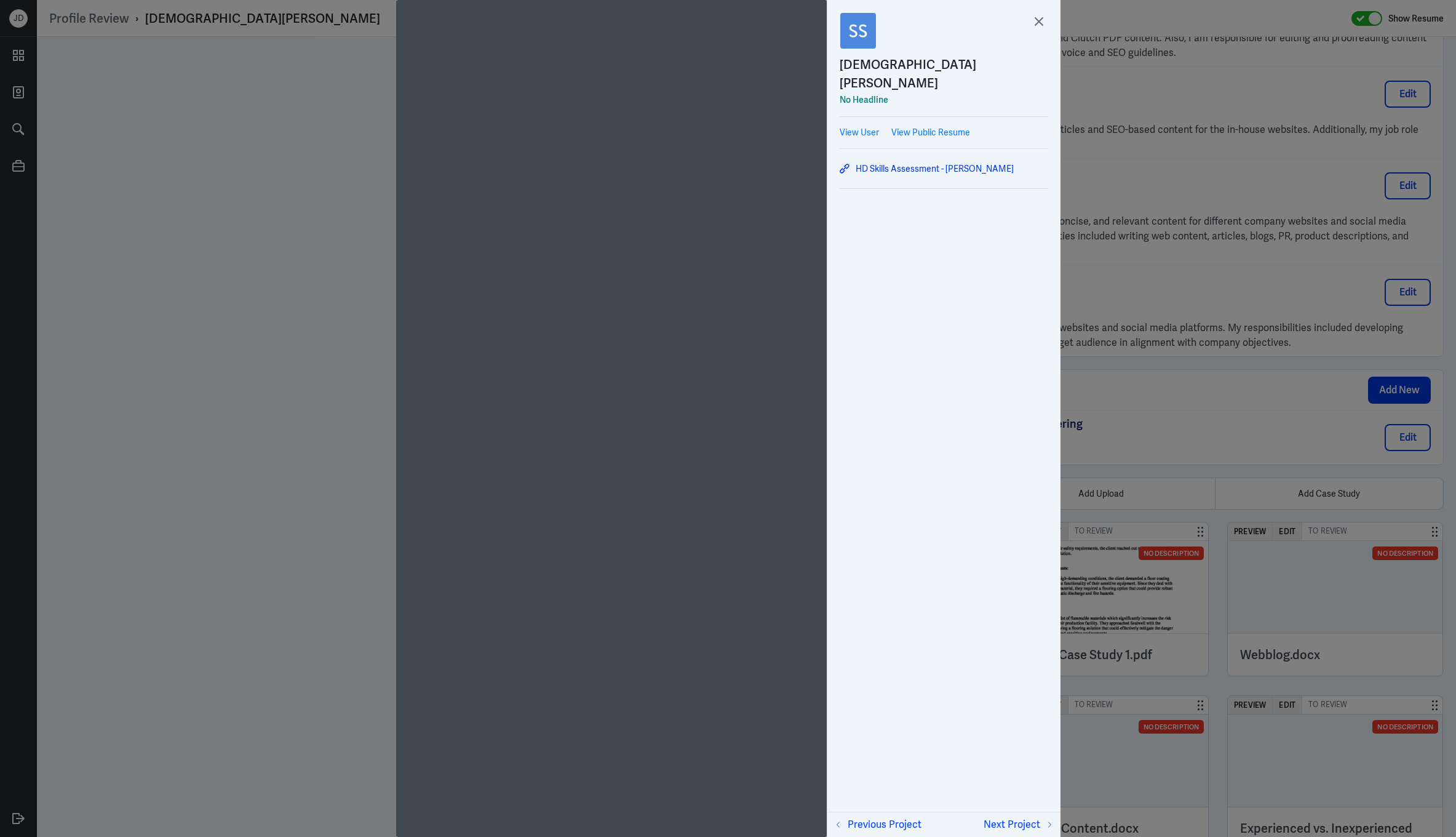
scroll to position [0, 0]
click at [1041, 24] on icon at bounding box center [1038, 21] width 7 height 7
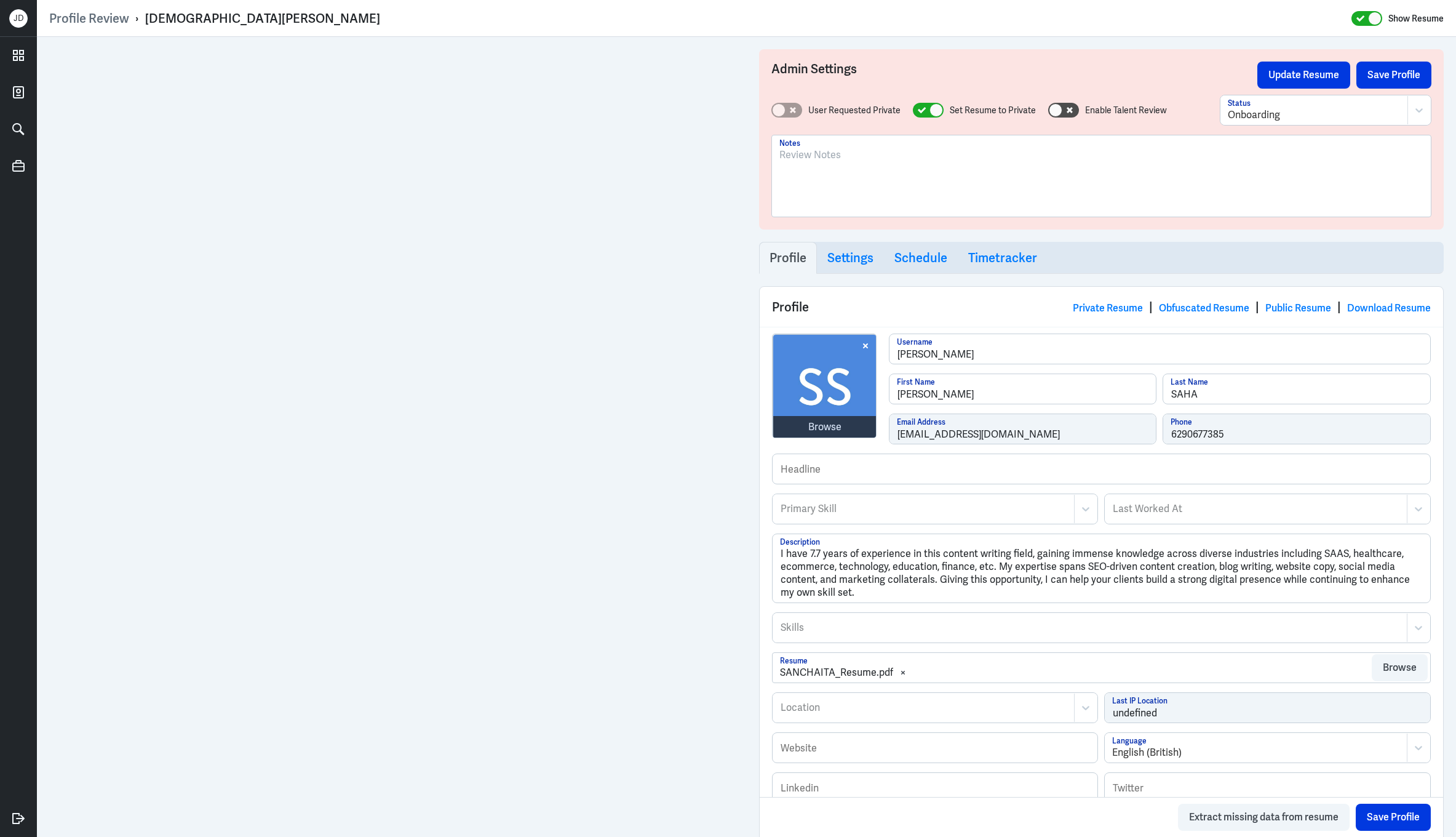
click at [833, 183] on div at bounding box center [1101, 181] width 644 height 67
drag, startPoint x: 1027, startPoint y: 160, endPoint x: 721, endPoint y: 137, distance: 306.9
click at [625, 34] on div "Profile Review › [PERSON_NAME] Show Resume Admin Settings Update Resume Save Pr…" at bounding box center [746, 418] width 1419 height 837
copy p "IN Based; Content writer and worked for IT companies."
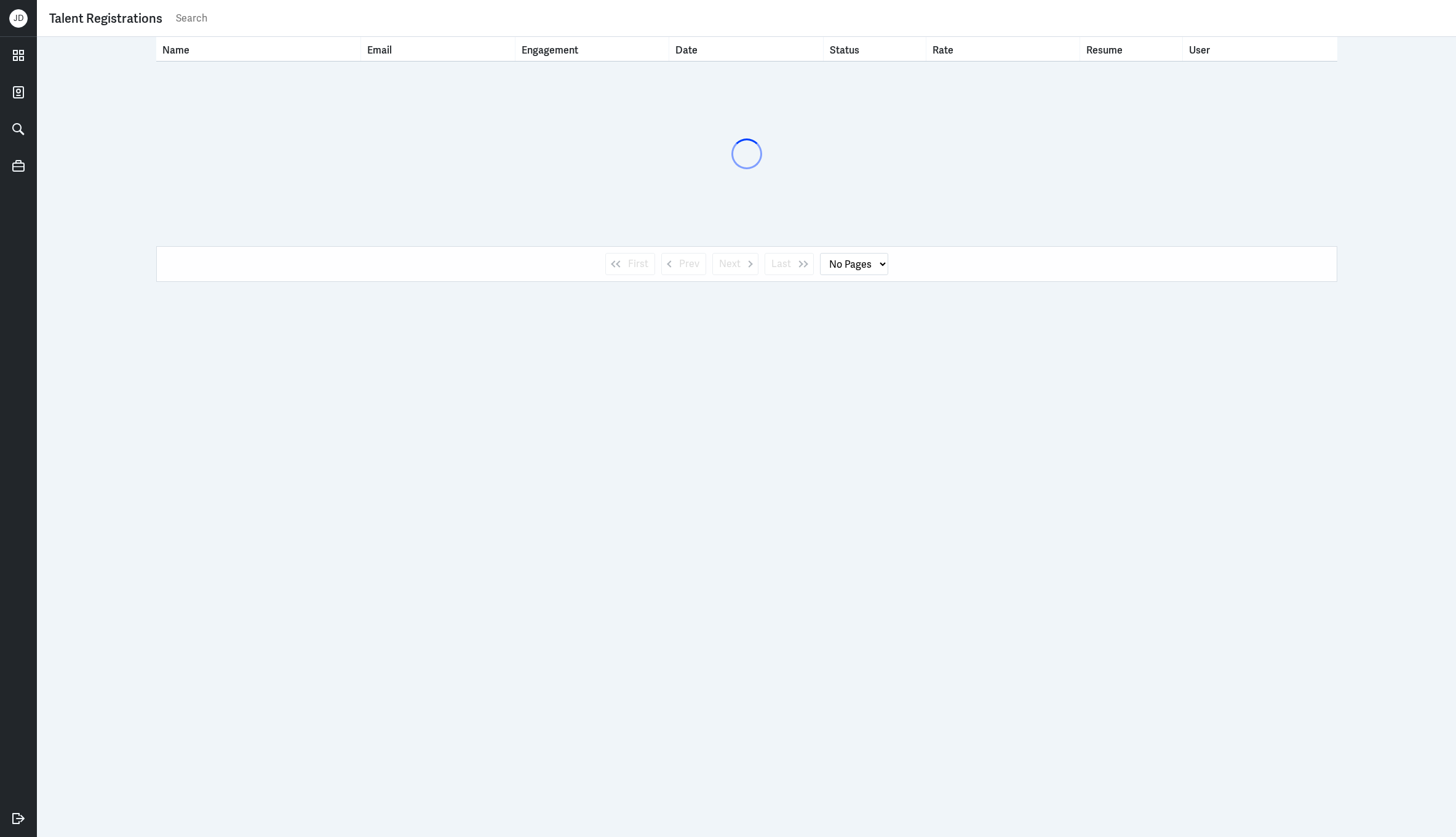
select select "1"
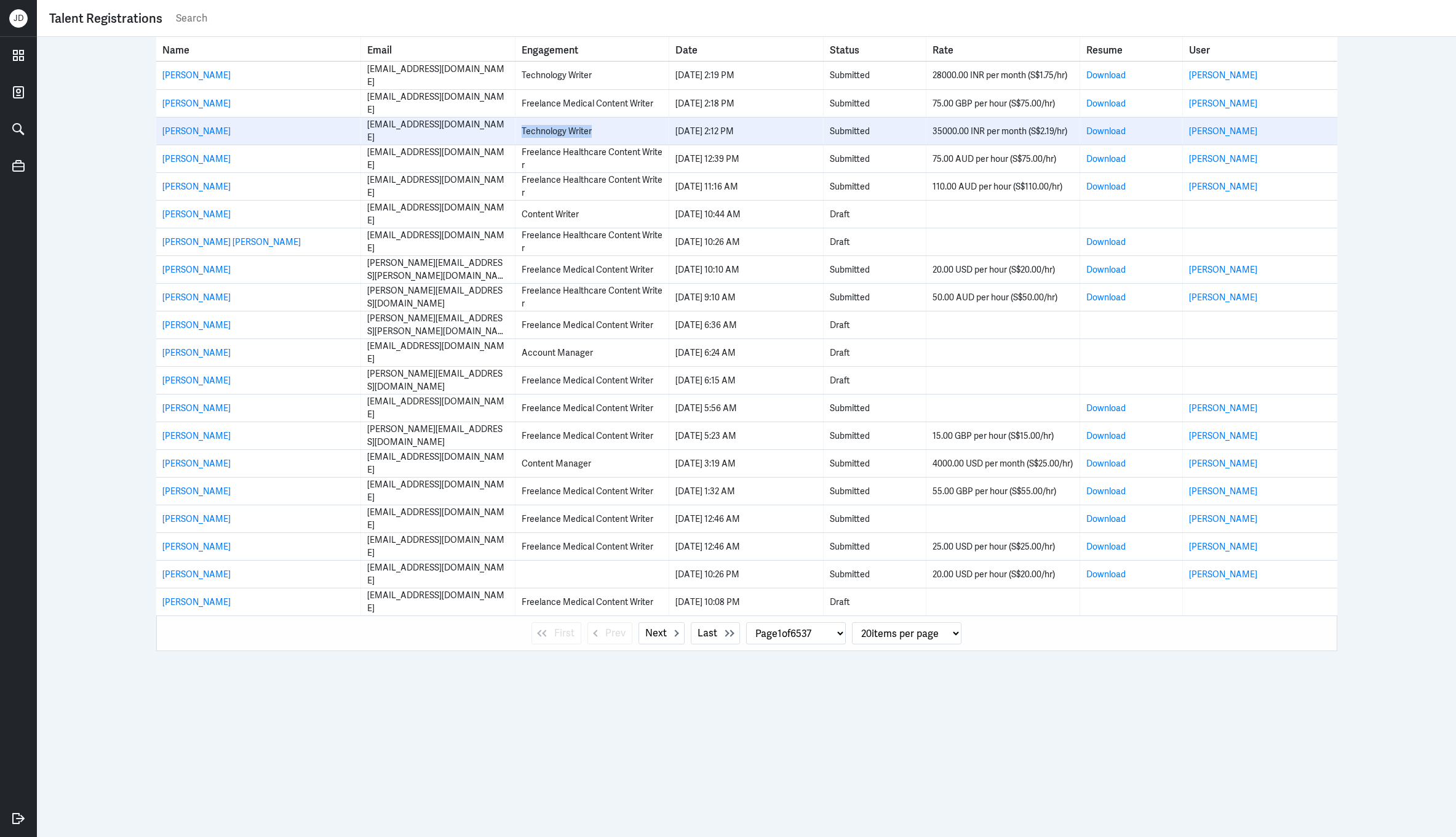
drag, startPoint x: 521, startPoint y: 134, endPoint x: 619, endPoint y: 131, distance: 98.0
click at [620, 132] on div "Technology Writer" at bounding box center [592, 131] width 141 height 13
copy div "Technology Writer"
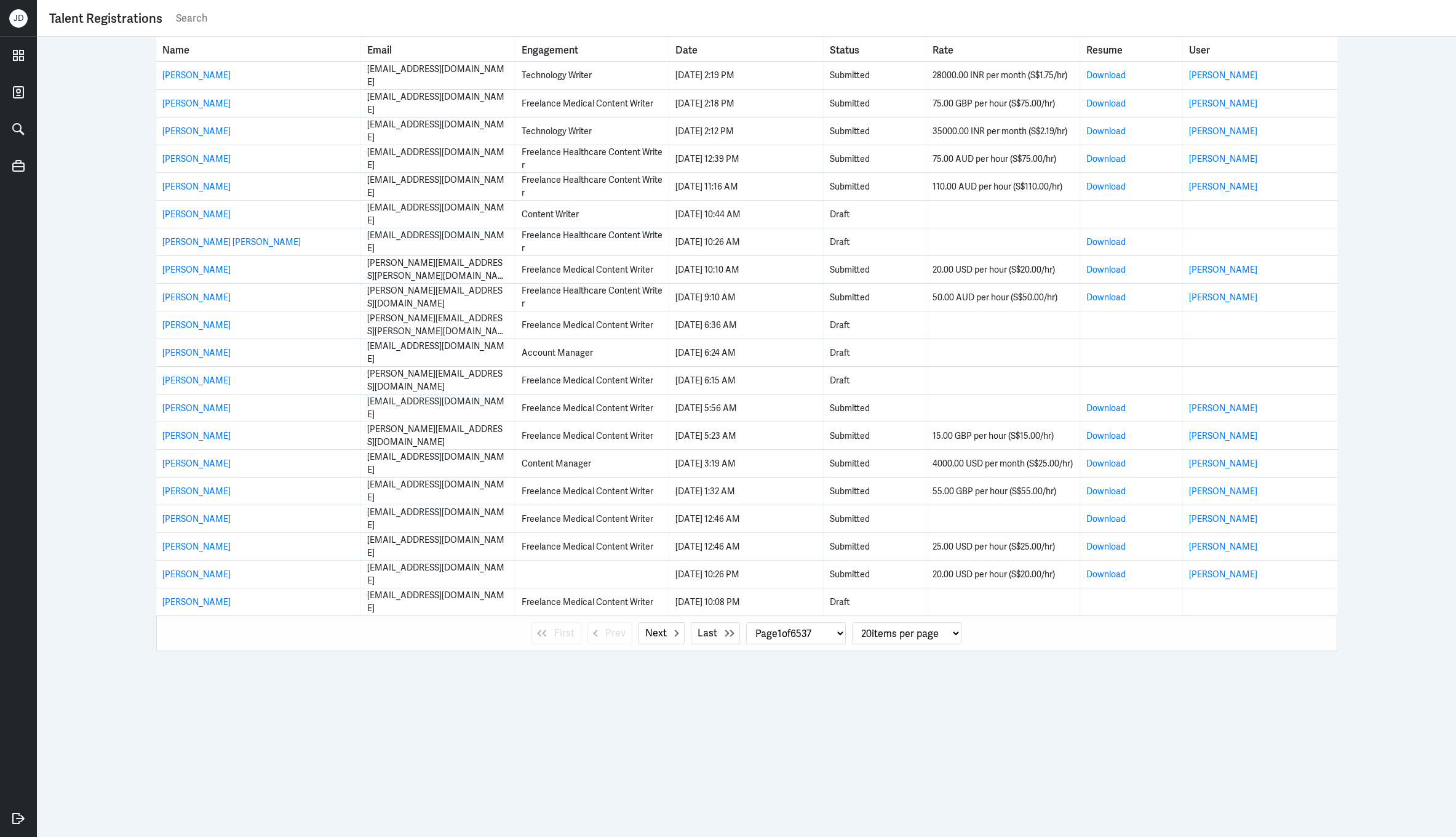
click at [271, 11] on input "text" at bounding box center [810, 18] width 1270 height 18
paste input "Technology Writer"
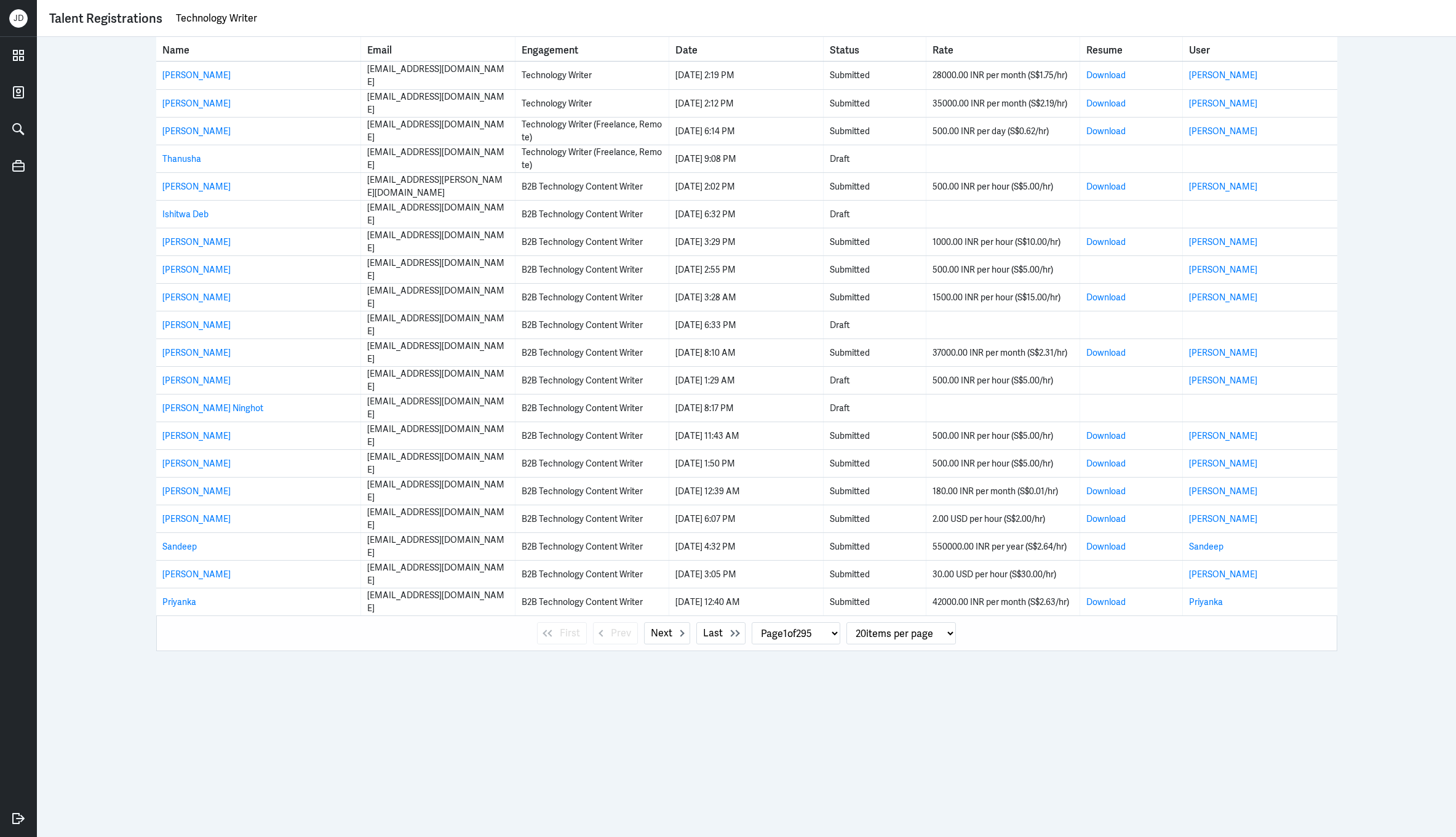
click at [601, 20] on input "Technology Writer" at bounding box center [810, 18] width 1270 height 18
type input "shelja"
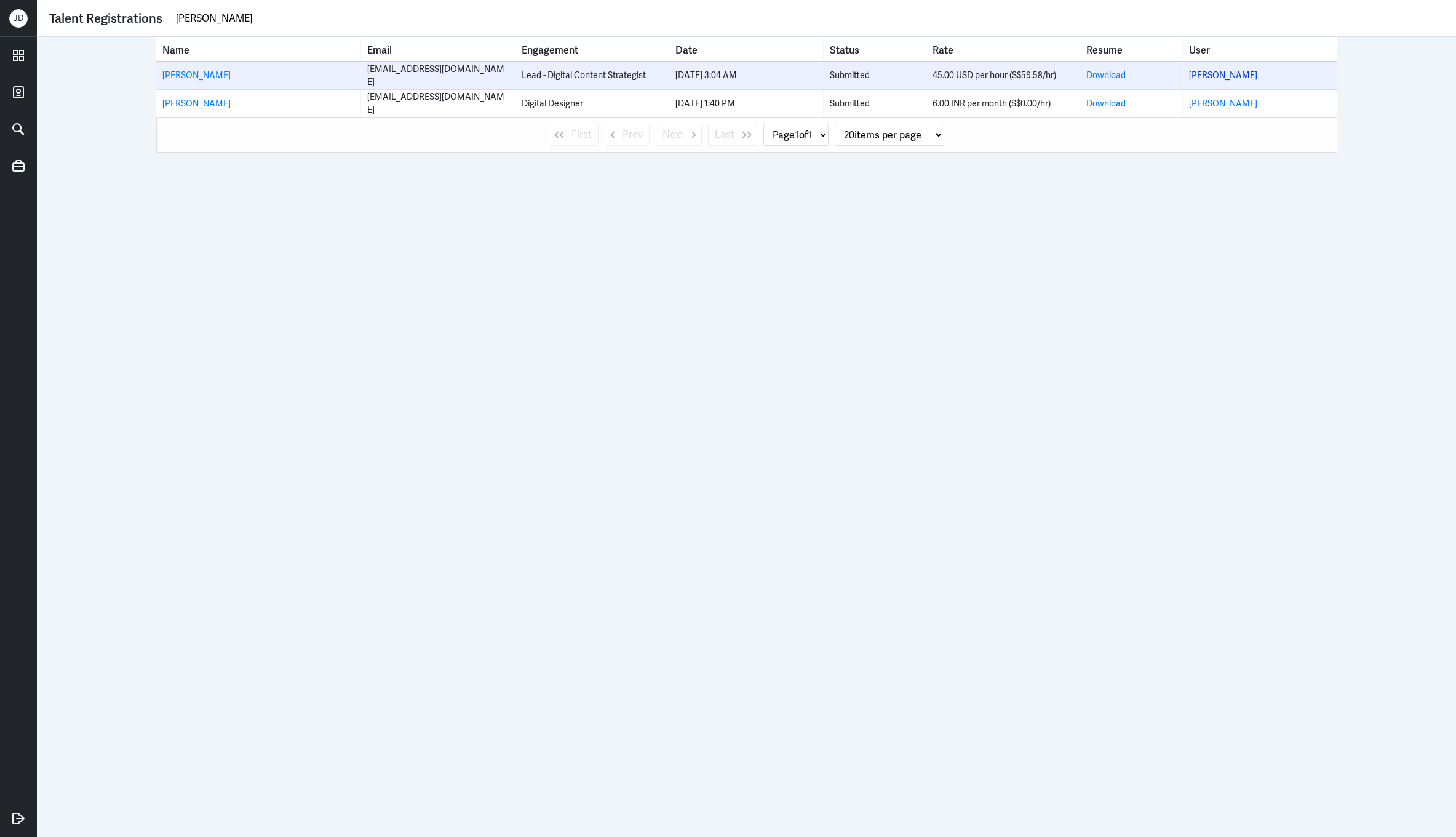
click at [1199, 72] on link "Shelja Rathi" at bounding box center [1223, 74] width 68 height 11
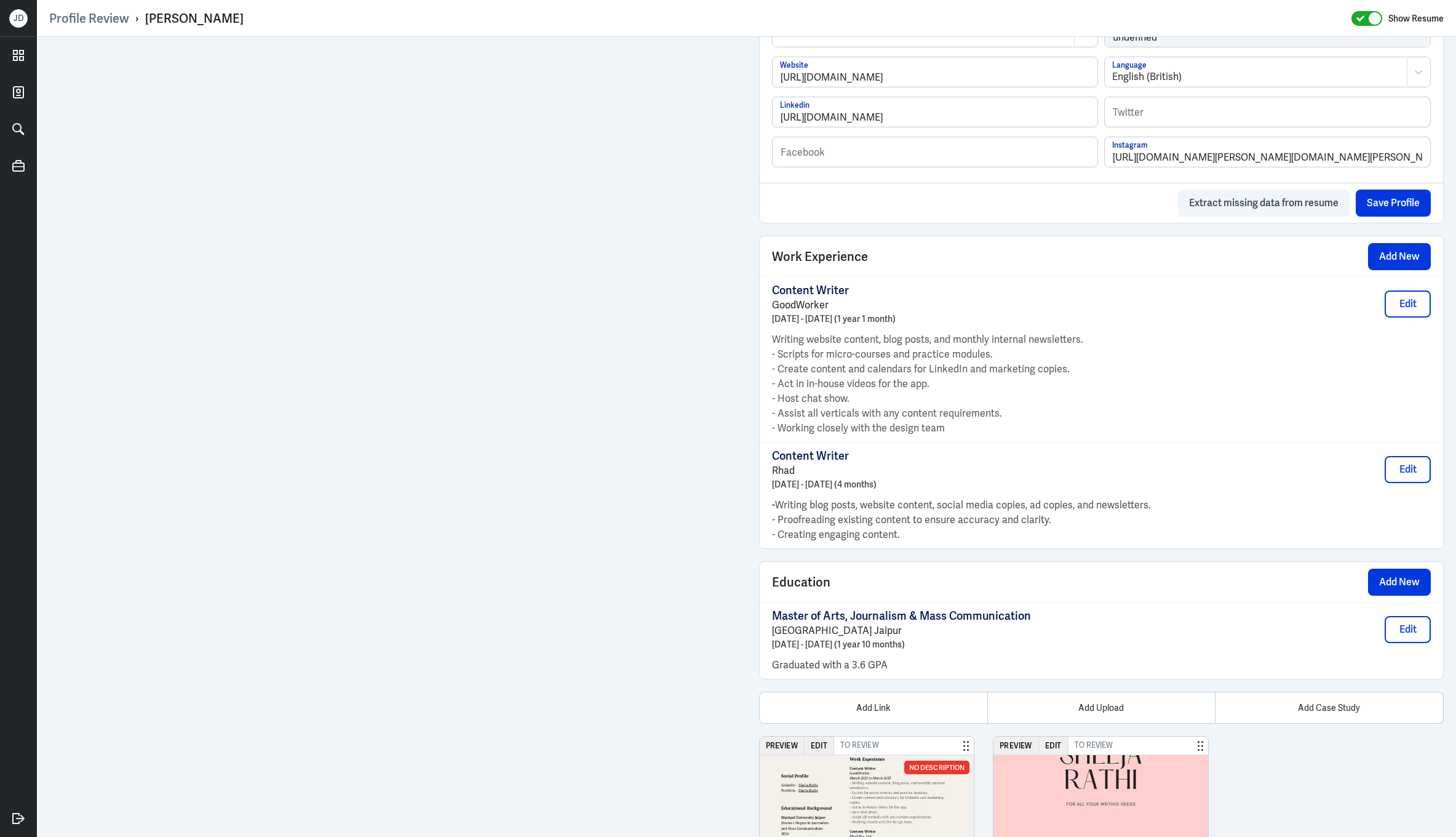
scroll to position [786, 0]
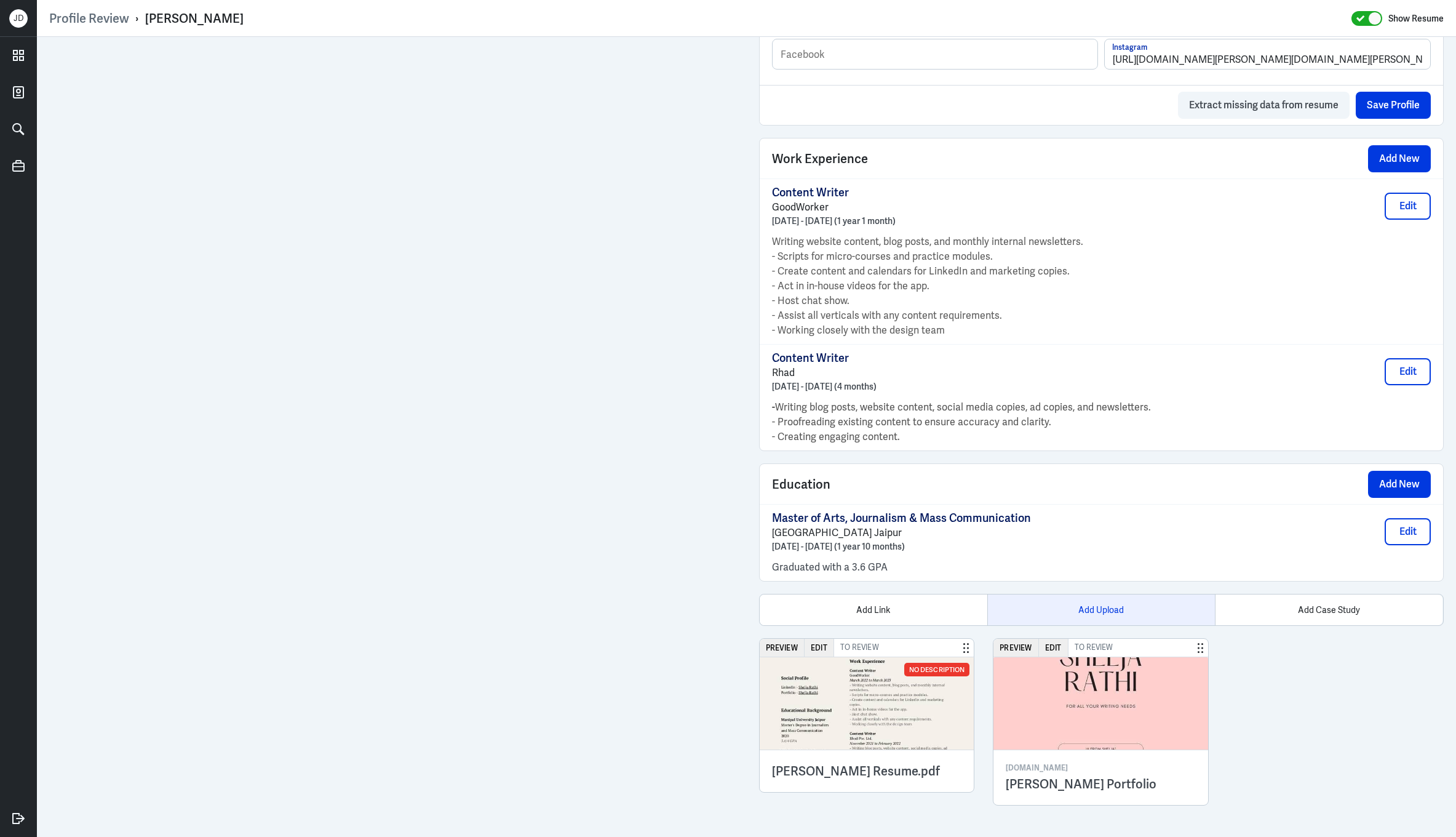
click at [1069, 608] on div "Add Upload" at bounding box center [1101, 609] width 228 height 31
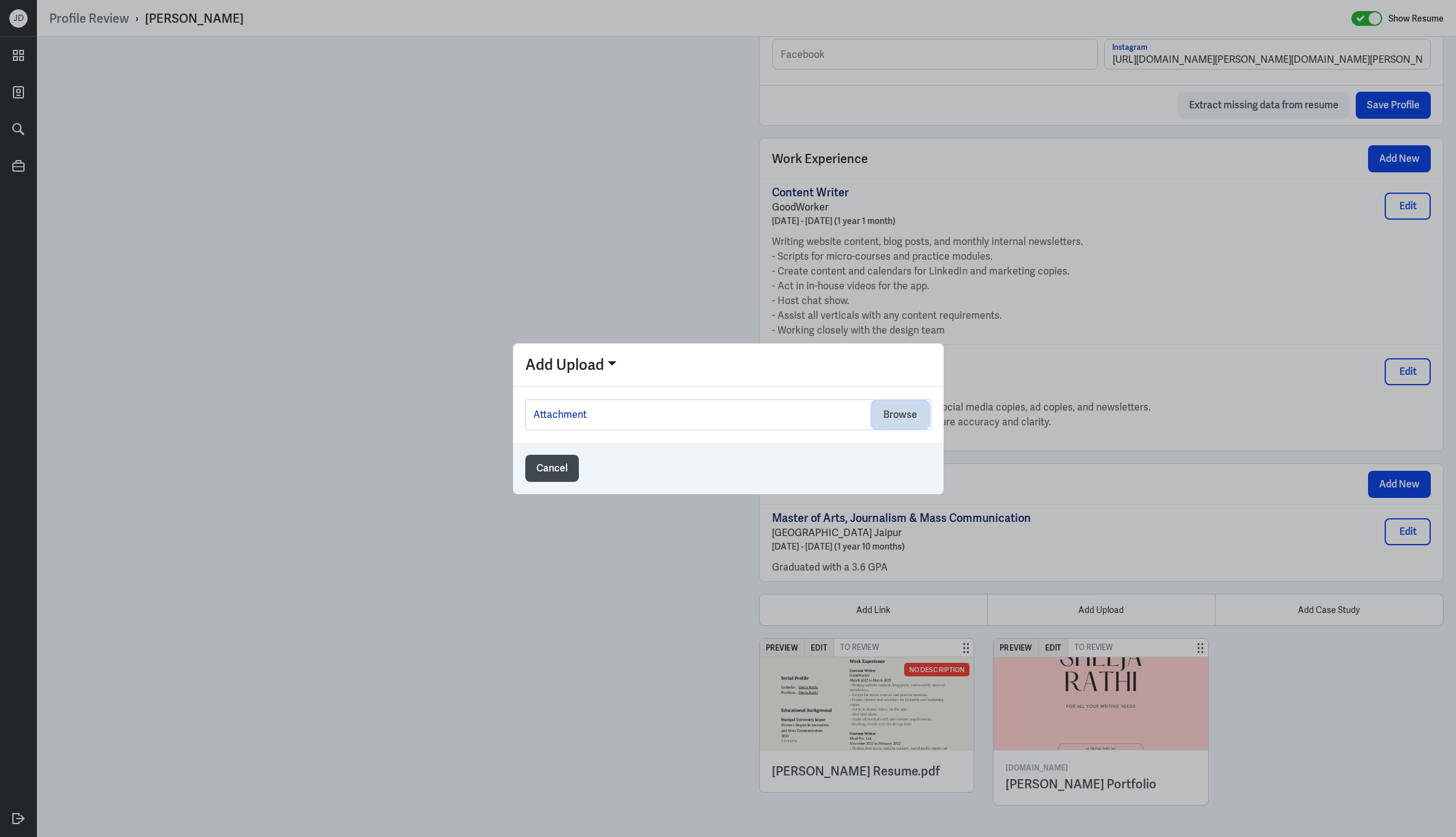
click at [895, 418] on button "Browse" at bounding box center [900, 414] width 56 height 27
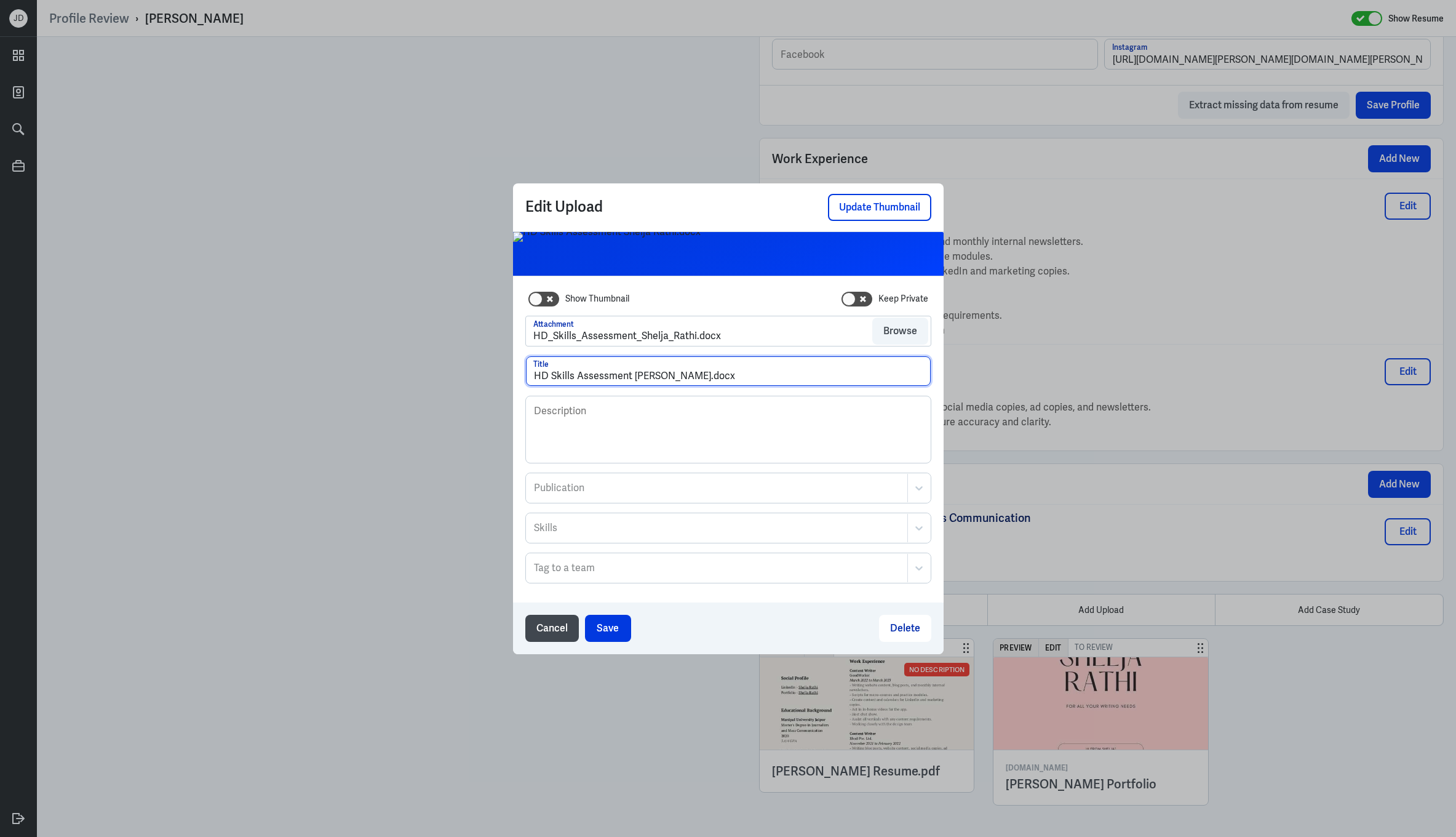
drag, startPoint x: 686, startPoint y: 380, endPoint x: 792, endPoint y: 379, distance: 106.0
click at [796, 380] on input "HD Skills Assessment Shelja Rathi.docx" at bounding box center [728, 371] width 404 height 30
click at [635, 376] on input "HD Skills Assessment Shelja Rathi" at bounding box center [728, 371] width 404 height 30
type input "HD Skills Assessment - Shelja Rathi"
click at [624, 626] on button "Save" at bounding box center [608, 628] width 46 height 27
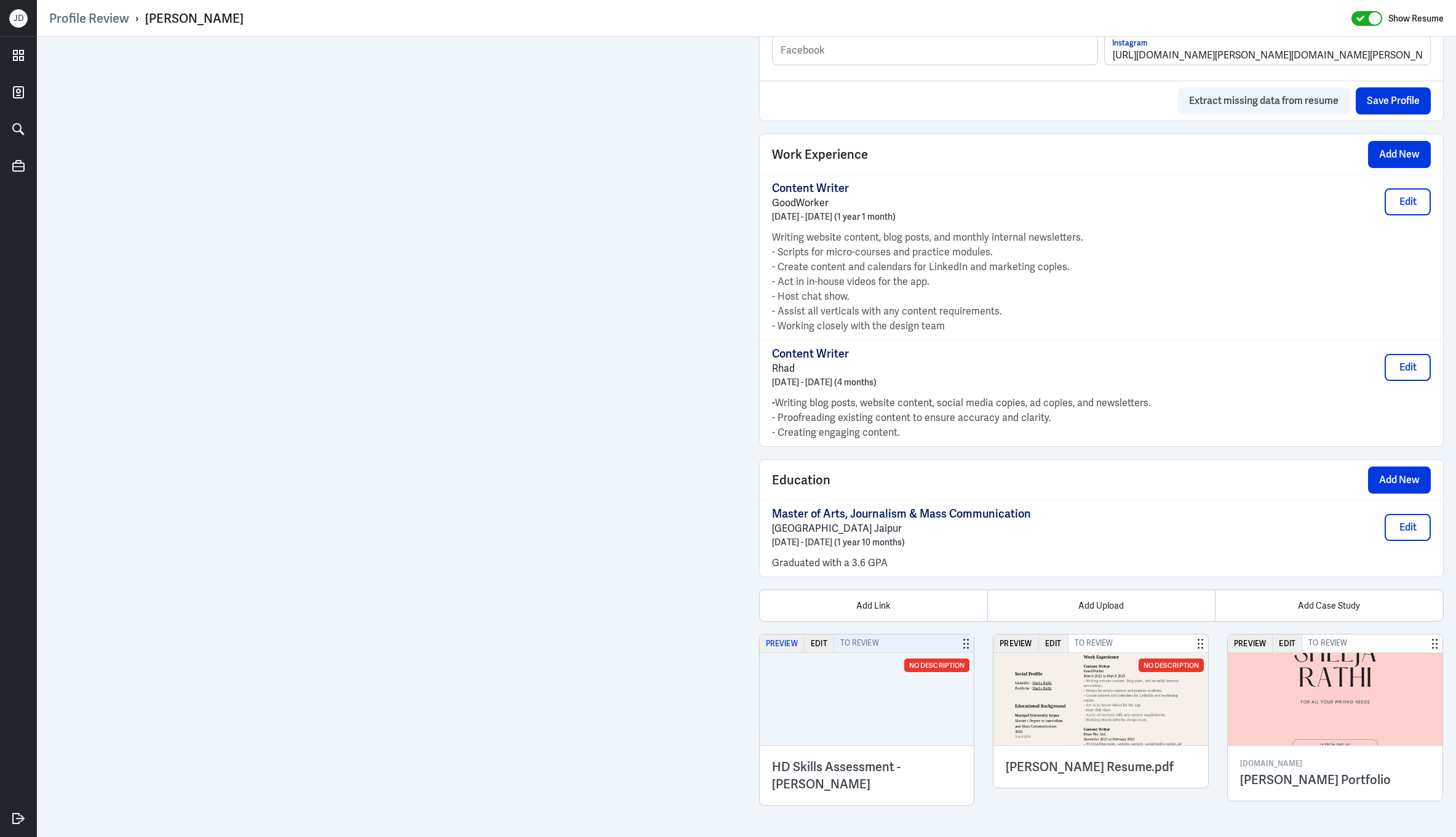
click at [787, 649] on button "Preview" at bounding box center [782, 644] width 45 height 18
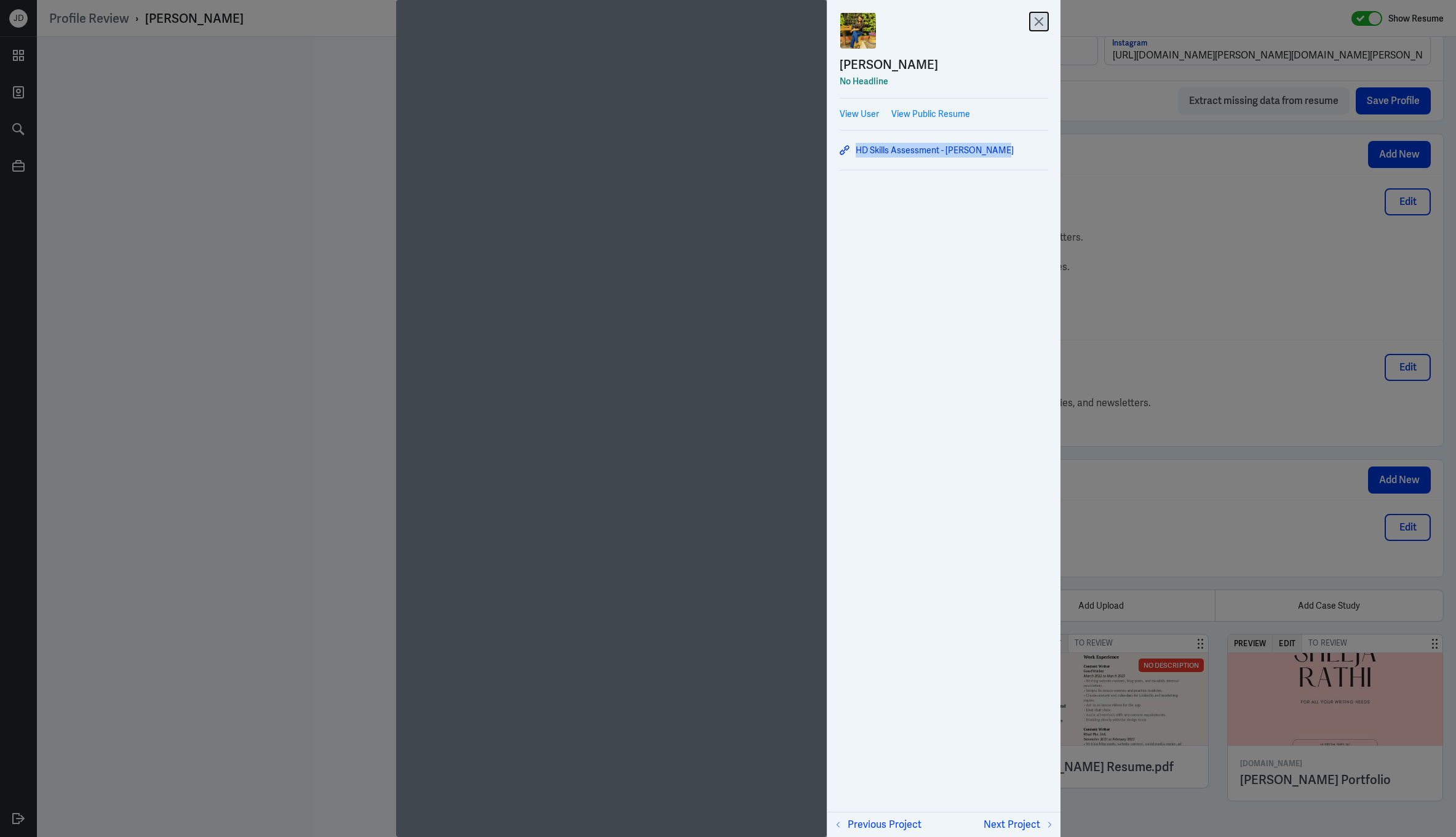
click at [1045, 25] on icon at bounding box center [1038, 21] width 18 height 18
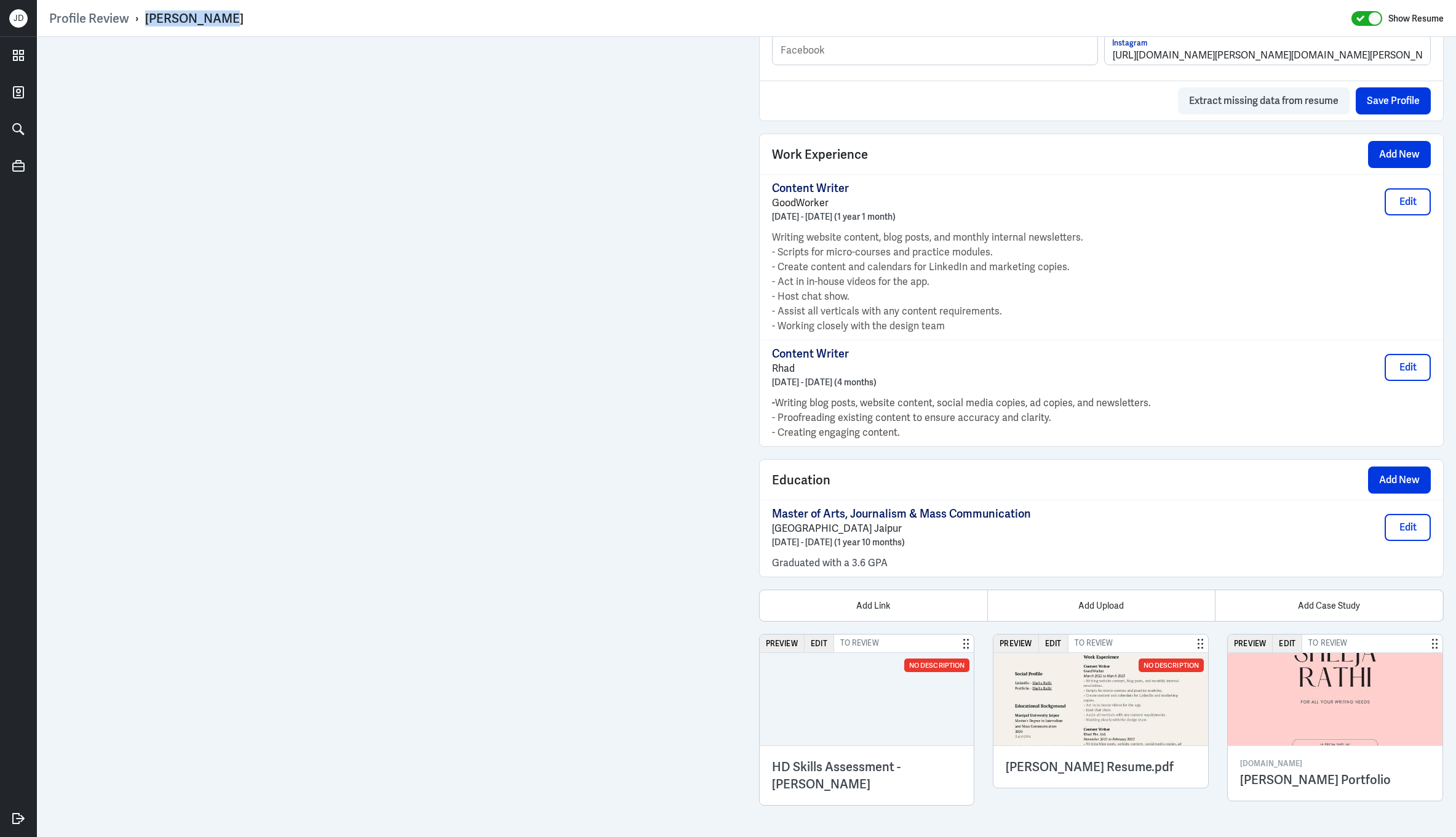
drag, startPoint x: 145, startPoint y: 19, endPoint x: 264, endPoint y: 16, distance: 119.0
click at [264, 16] on div "Profile Review › Shelja Rathi Show Resume" at bounding box center [746, 18] width 1395 height 16
copy div "Shelja Rathi"
click at [793, 649] on button "Preview" at bounding box center [782, 644] width 45 height 18
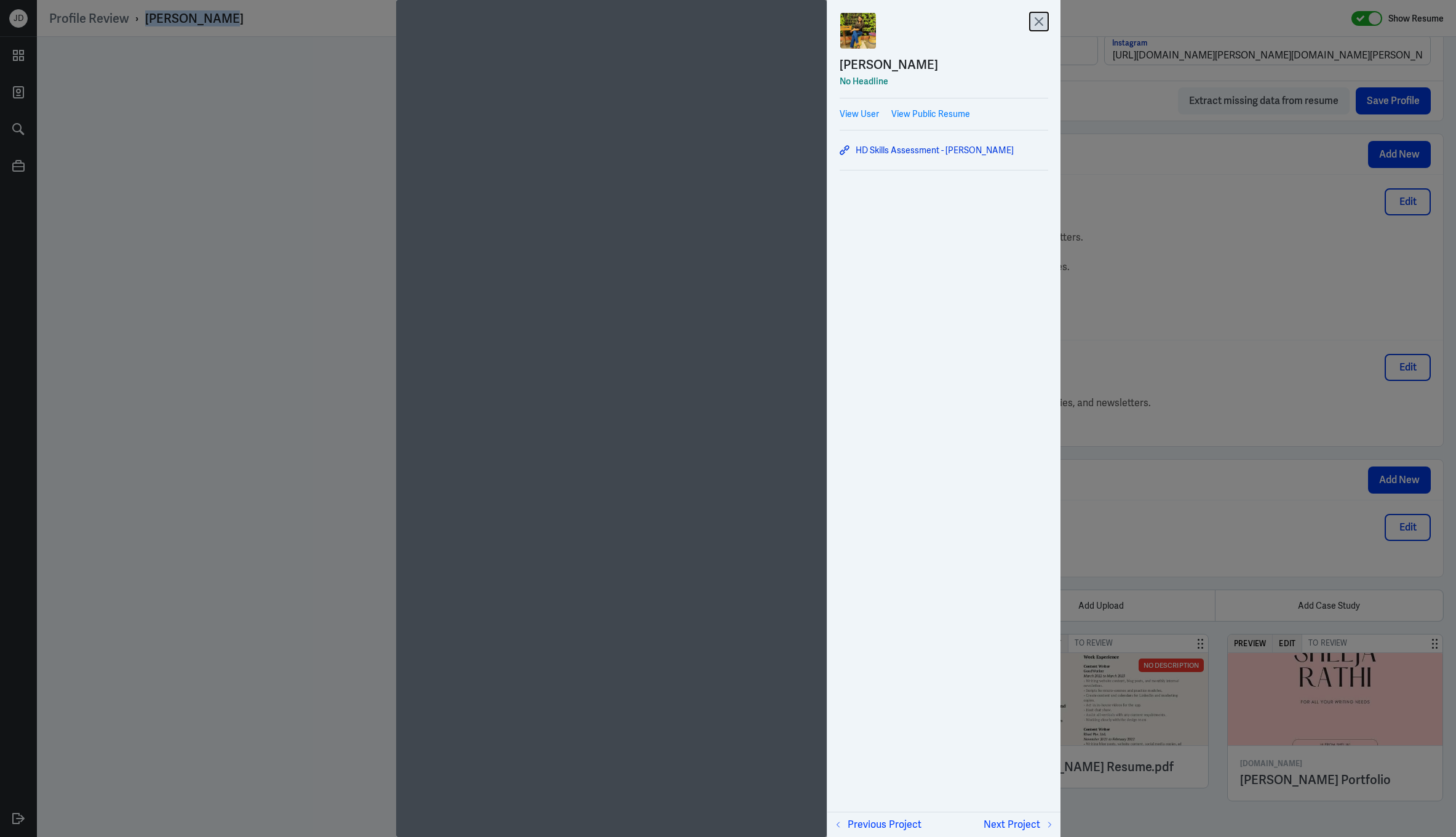
click at [1036, 21] on icon at bounding box center [1038, 21] width 18 height 18
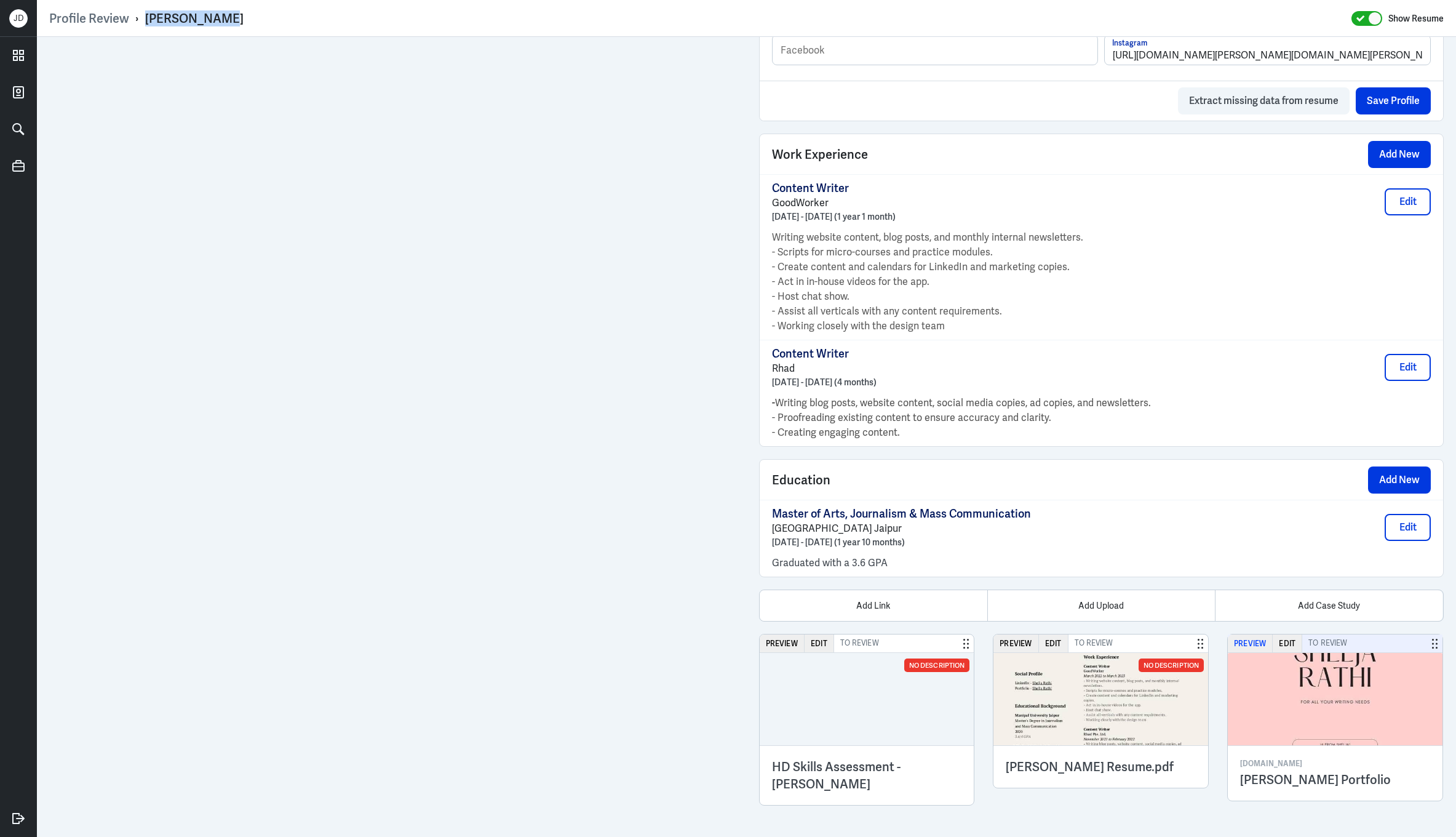
click at [1256, 644] on button "Preview" at bounding box center [1250, 644] width 45 height 18
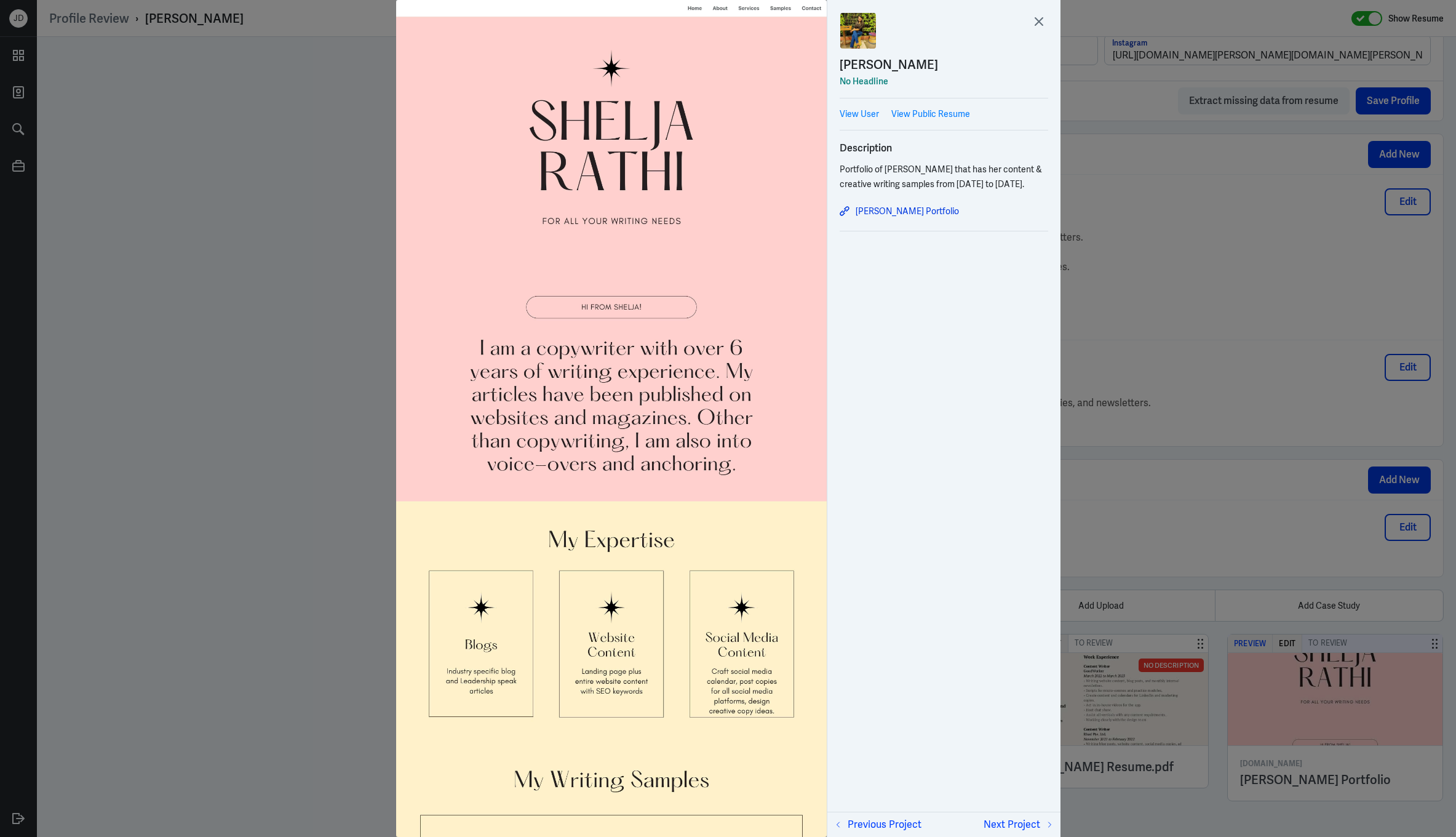
click at [1256, 647] on div at bounding box center [728, 418] width 1456 height 837
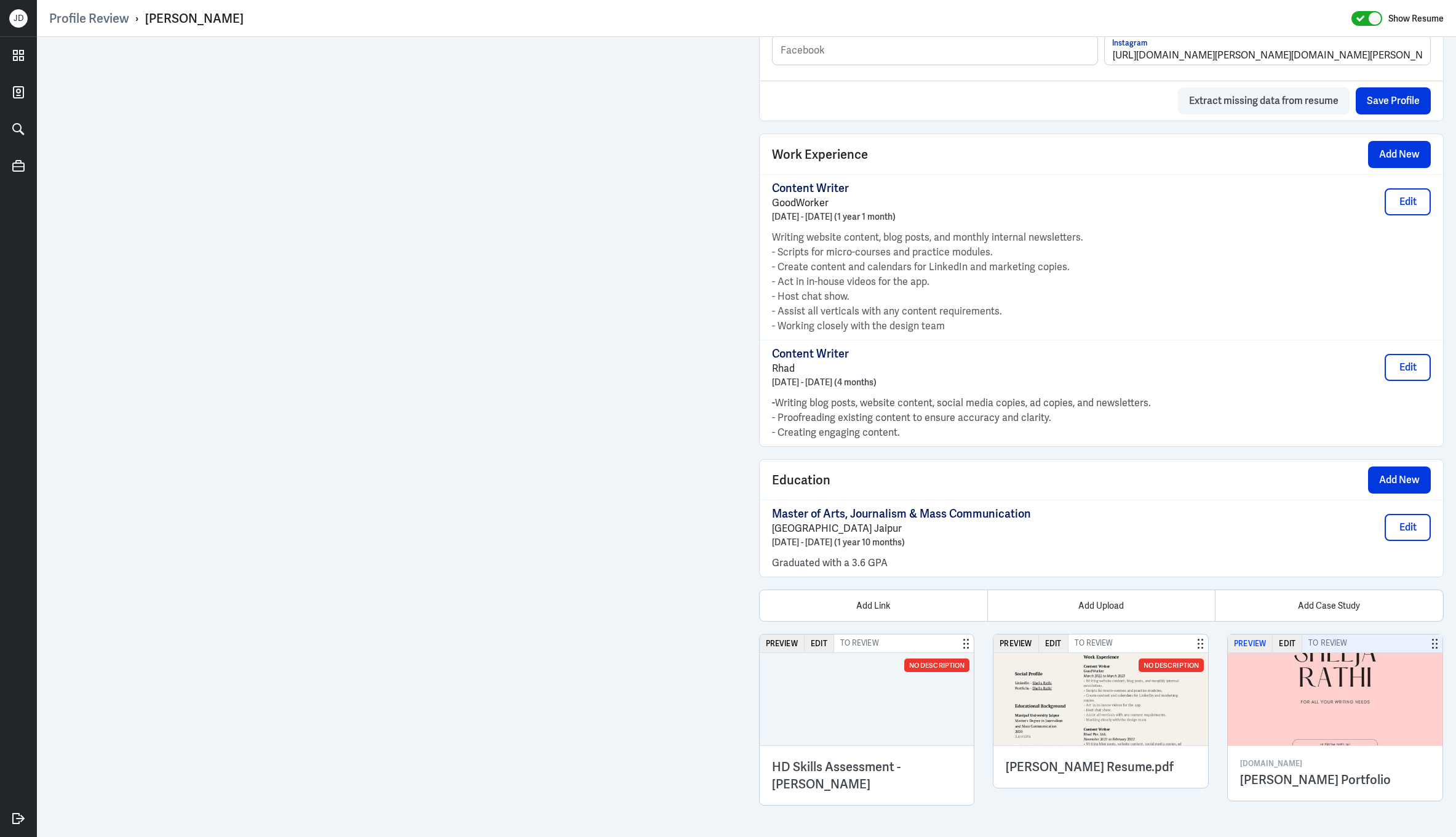
click at [1251, 645] on button "Preview" at bounding box center [1250, 644] width 45 height 18
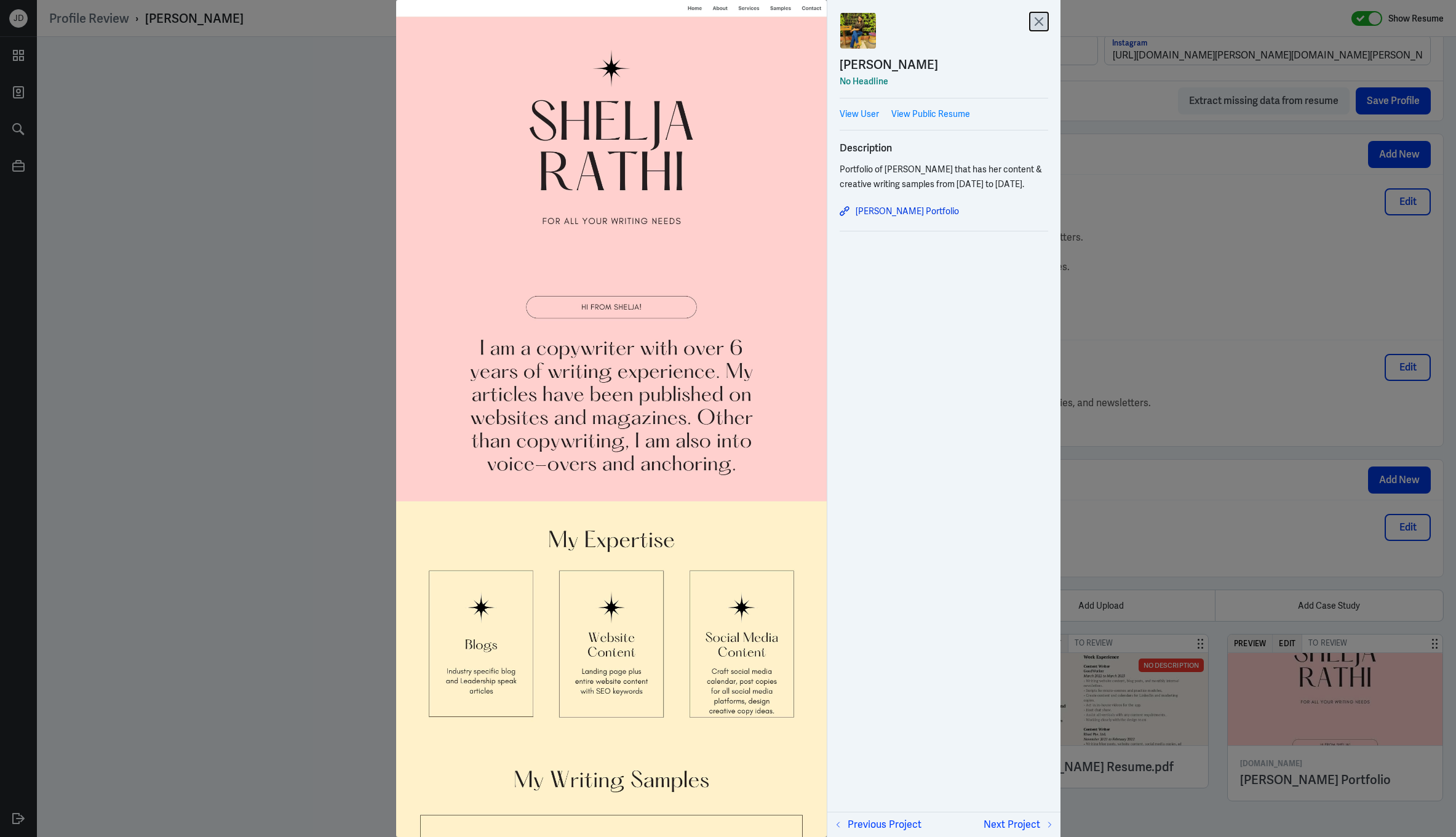
click at [1040, 22] on icon at bounding box center [1038, 21] width 18 height 18
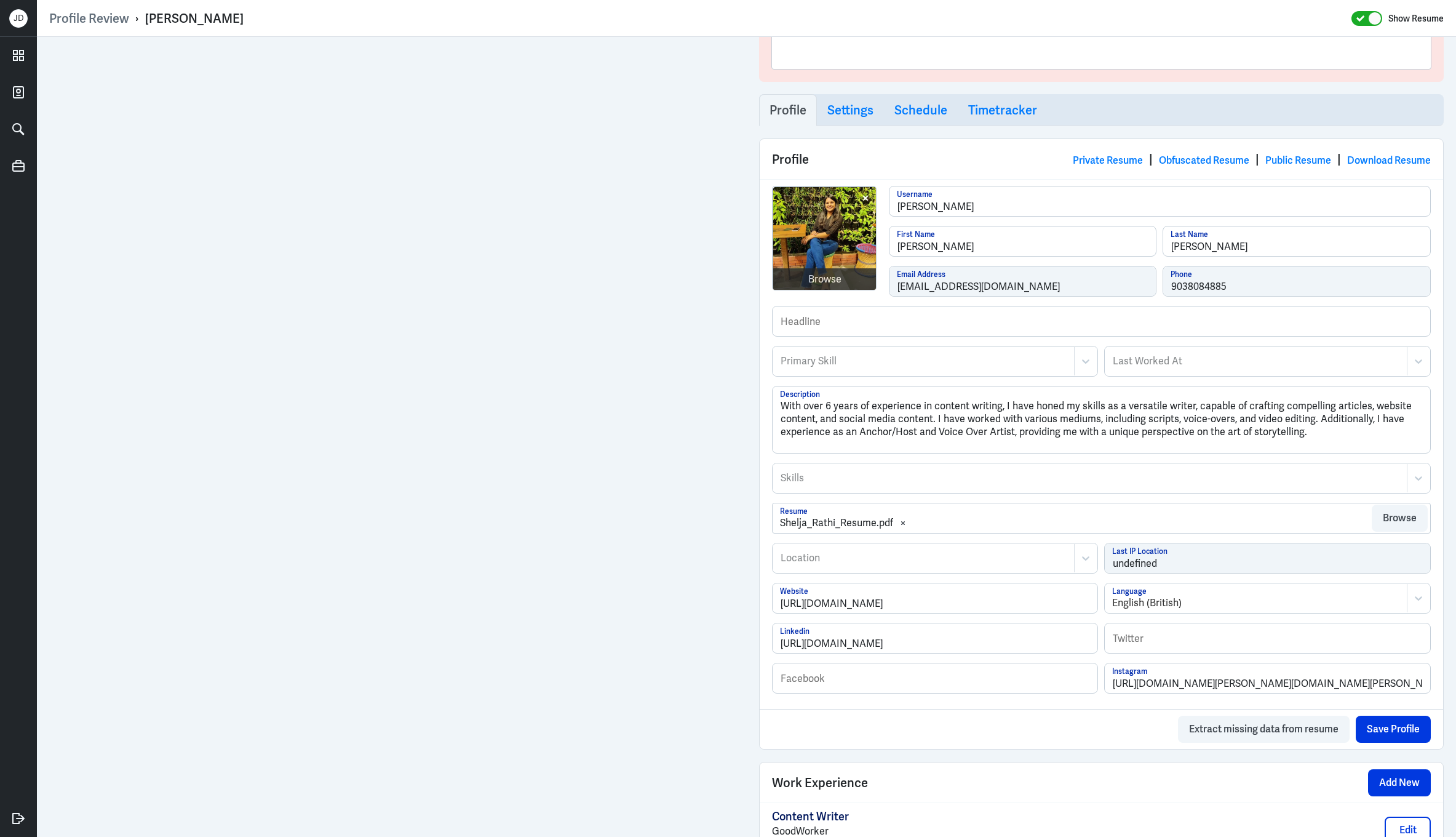
scroll to position [0, 0]
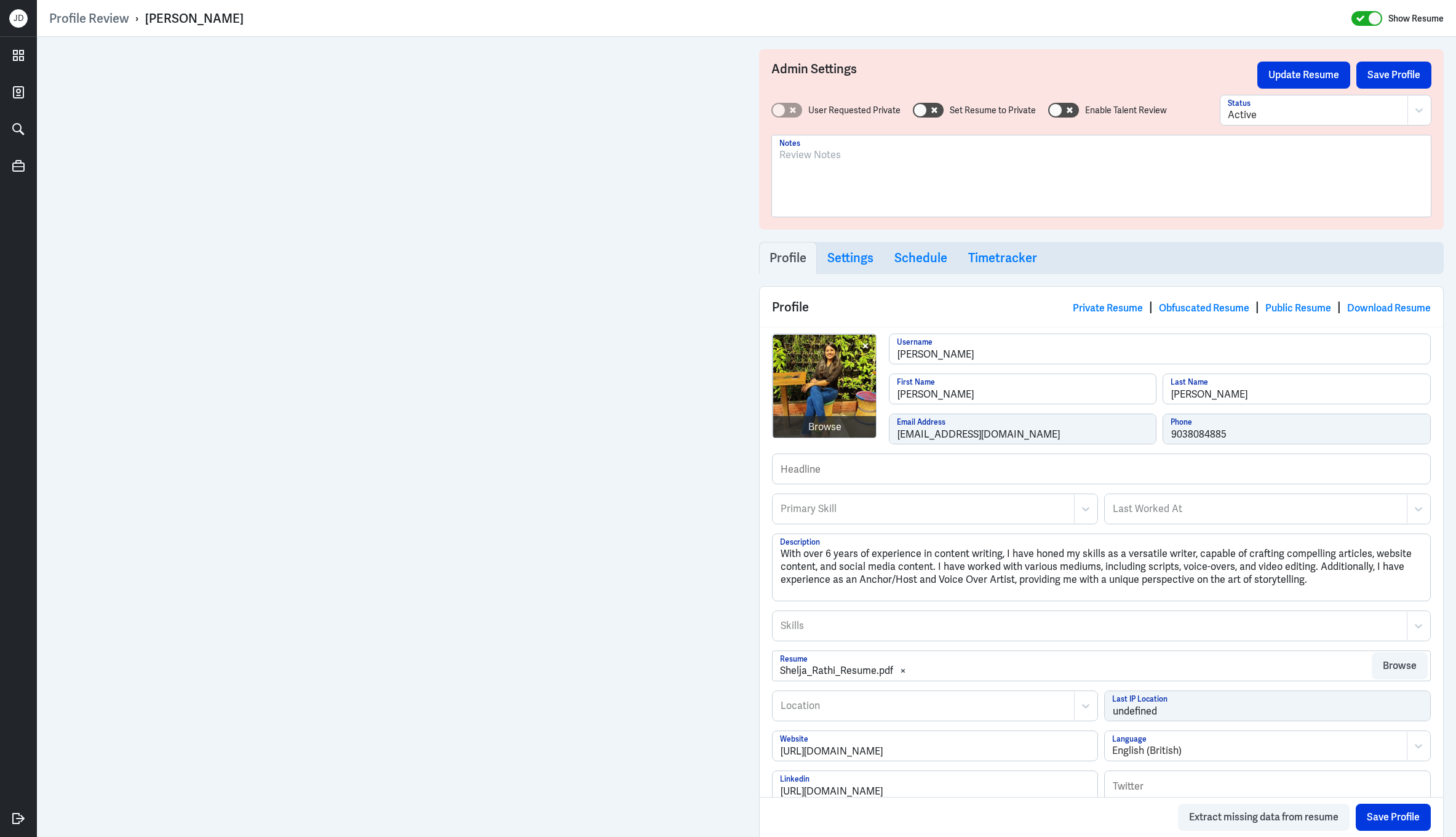
click at [927, 194] on div at bounding box center [1101, 181] width 644 height 67
click at [1377, 75] on button "Save Profile" at bounding box center [1394, 74] width 75 height 27
drag, startPoint x: 1069, startPoint y: 155, endPoint x: 723, endPoint y: 109, distance: 349.0
click at [533, 6] on div "Profile Review › Shelja Rathi Show Resume Admin Settings Update Resume Save Pro…" at bounding box center [746, 418] width 1419 height 837
copy p "IN Based; Content writer exp and esp with LinkedIn content."
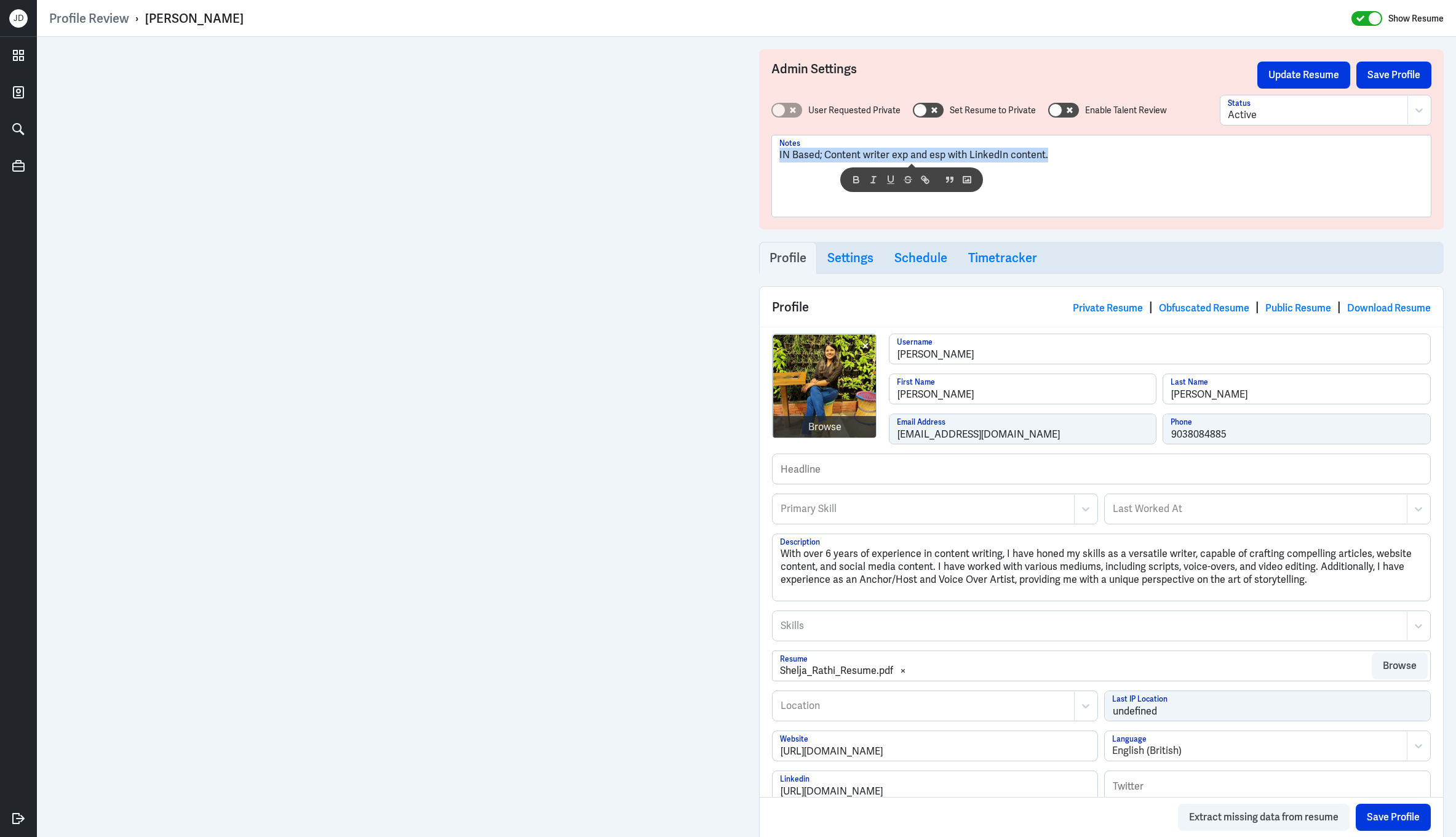
click at [1100, 158] on p "IN Based; Content writer exp and esp with LinkedIn content." at bounding box center [1101, 155] width 644 height 15
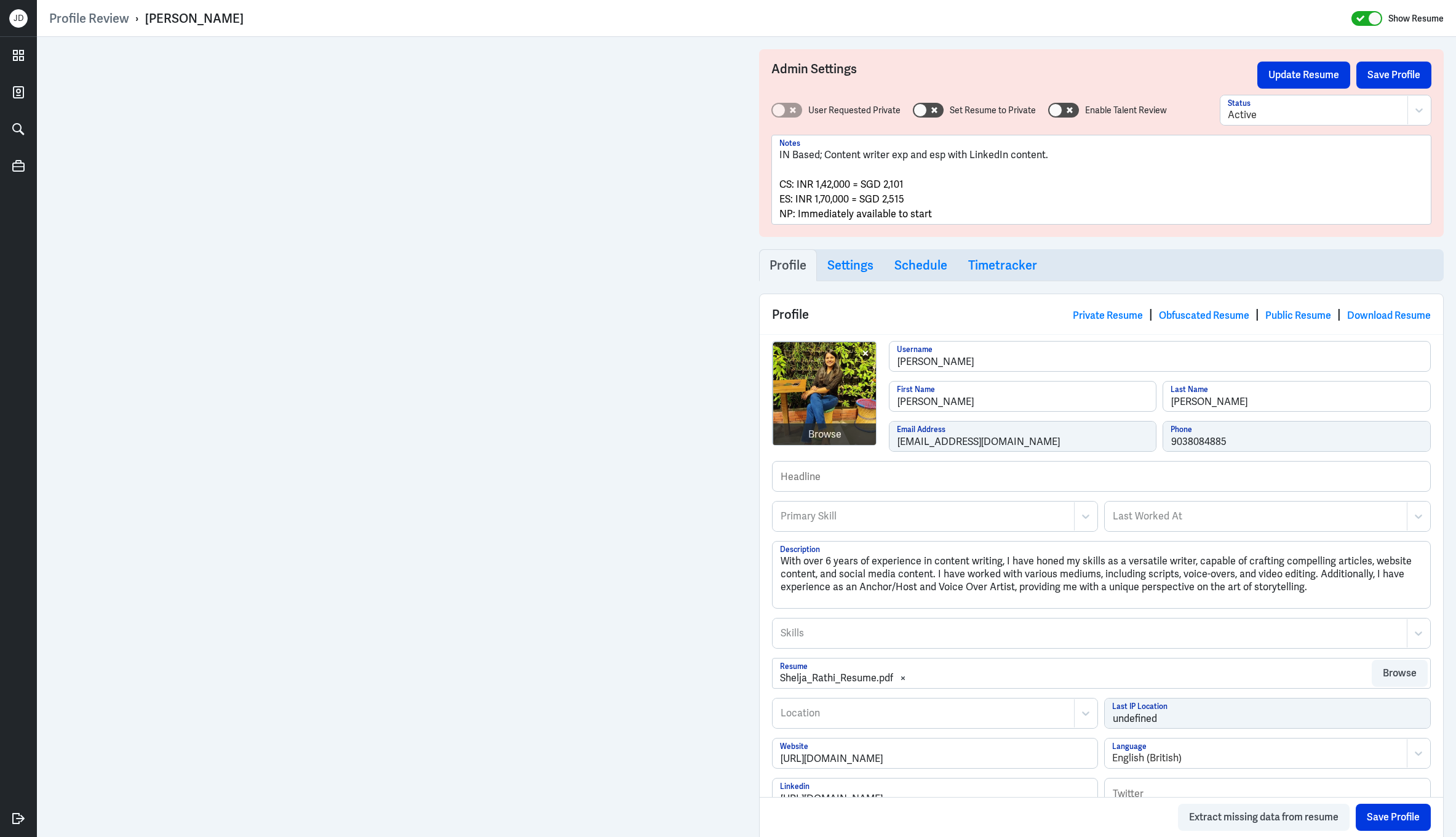
click at [1417, 88] on div "Admin Settings Update Resume Save Profile User Requested Private Set Resume to …" at bounding box center [1101, 143] width 686 height 187
click at [1417, 81] on button "Save Profile" at bounding box center [1394, 74] width 75 height 27
drag, startPoint x: 964, startPoint y: 215, endPoint x: 727, endPoint y: 133, distance: 250.8
click at [659, 13] on div "Profile Review › Shelja Rathi Show Resume Admin Settings Update Resume Save Pro…" at bounding box center [746, 418] width 1419 height 837
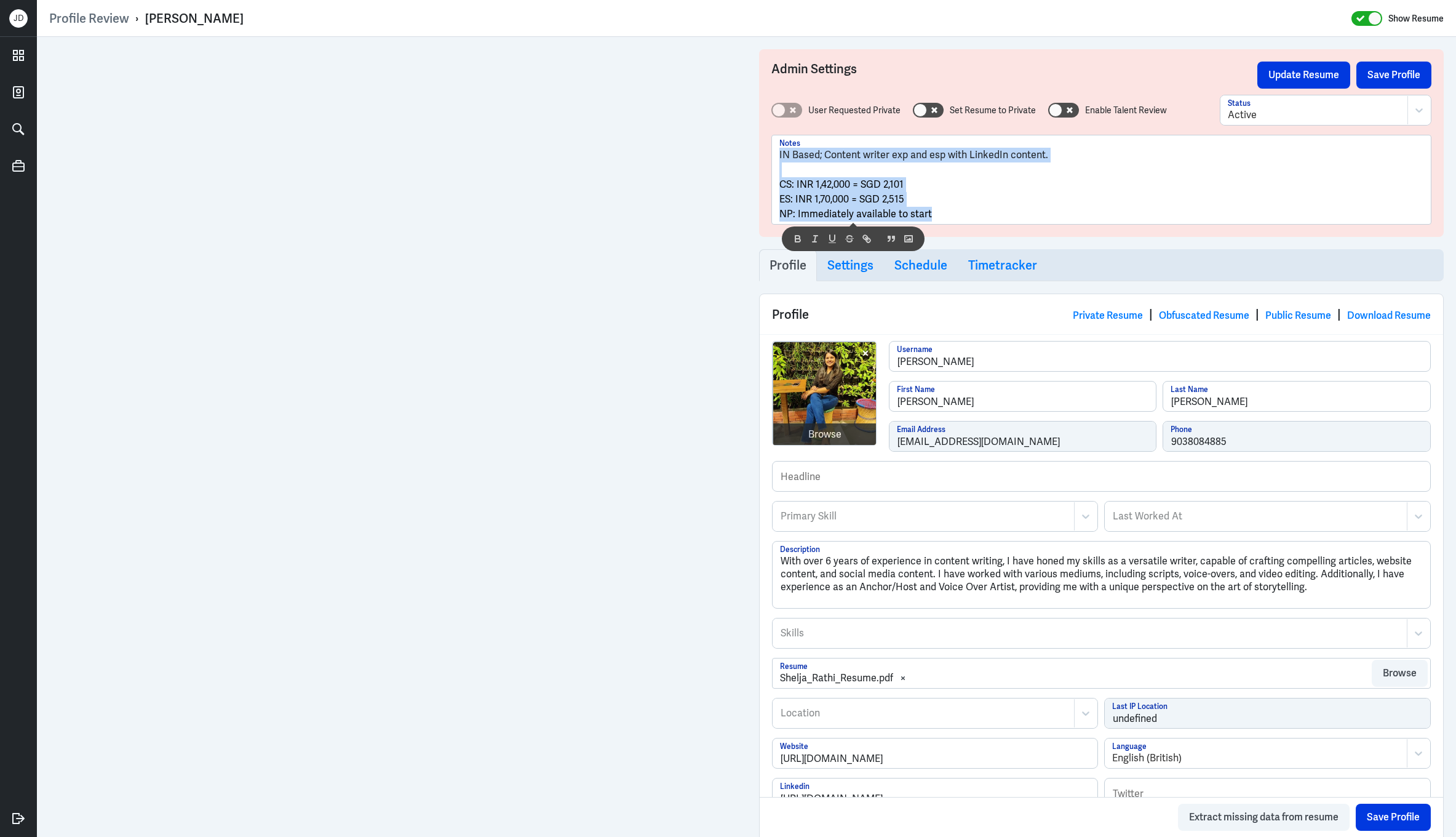
copy div "IN Based; Content writer exp and esp with LinkedIn content. CS: INR 1,42,000 = …"
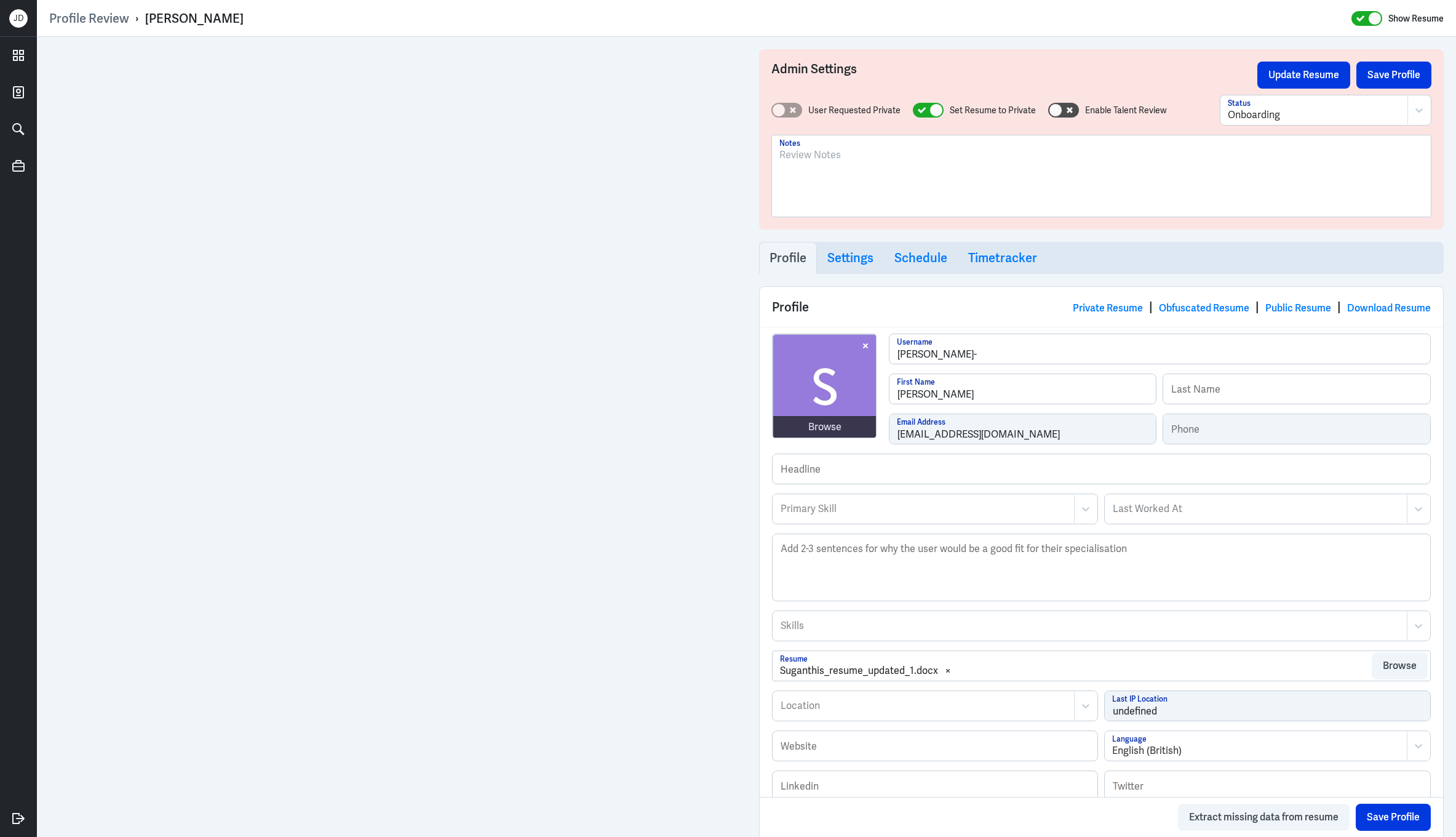
click at [928, 183] on div at bounding box center [1101, 181] width 644 height 67
click at [1390, 76] on button "Save Profile" at bounding box center [1394, 74] width 75 height 27
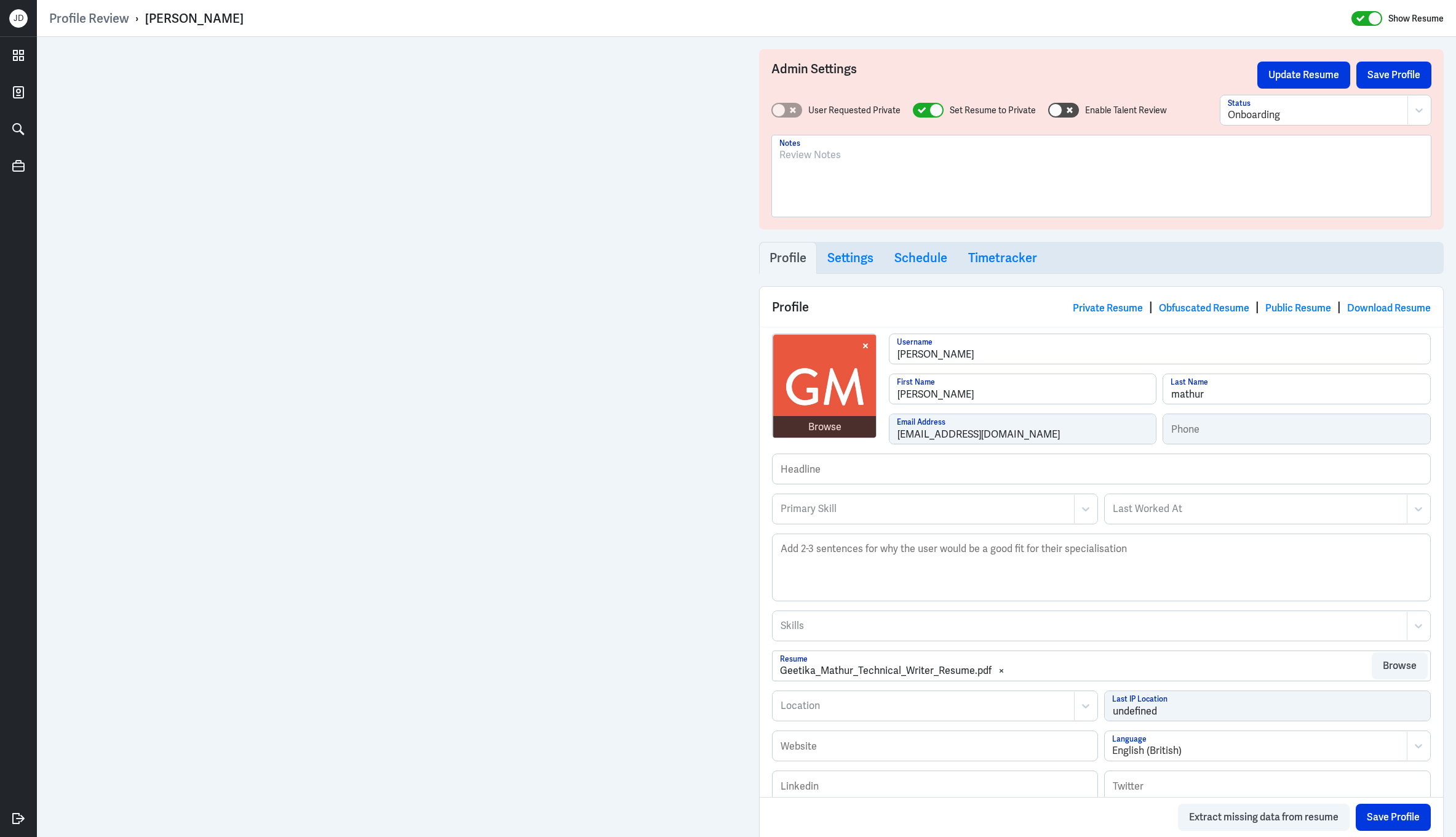
click at [880, 171] on div at bounding box center [1101, 181] width 644 height 67
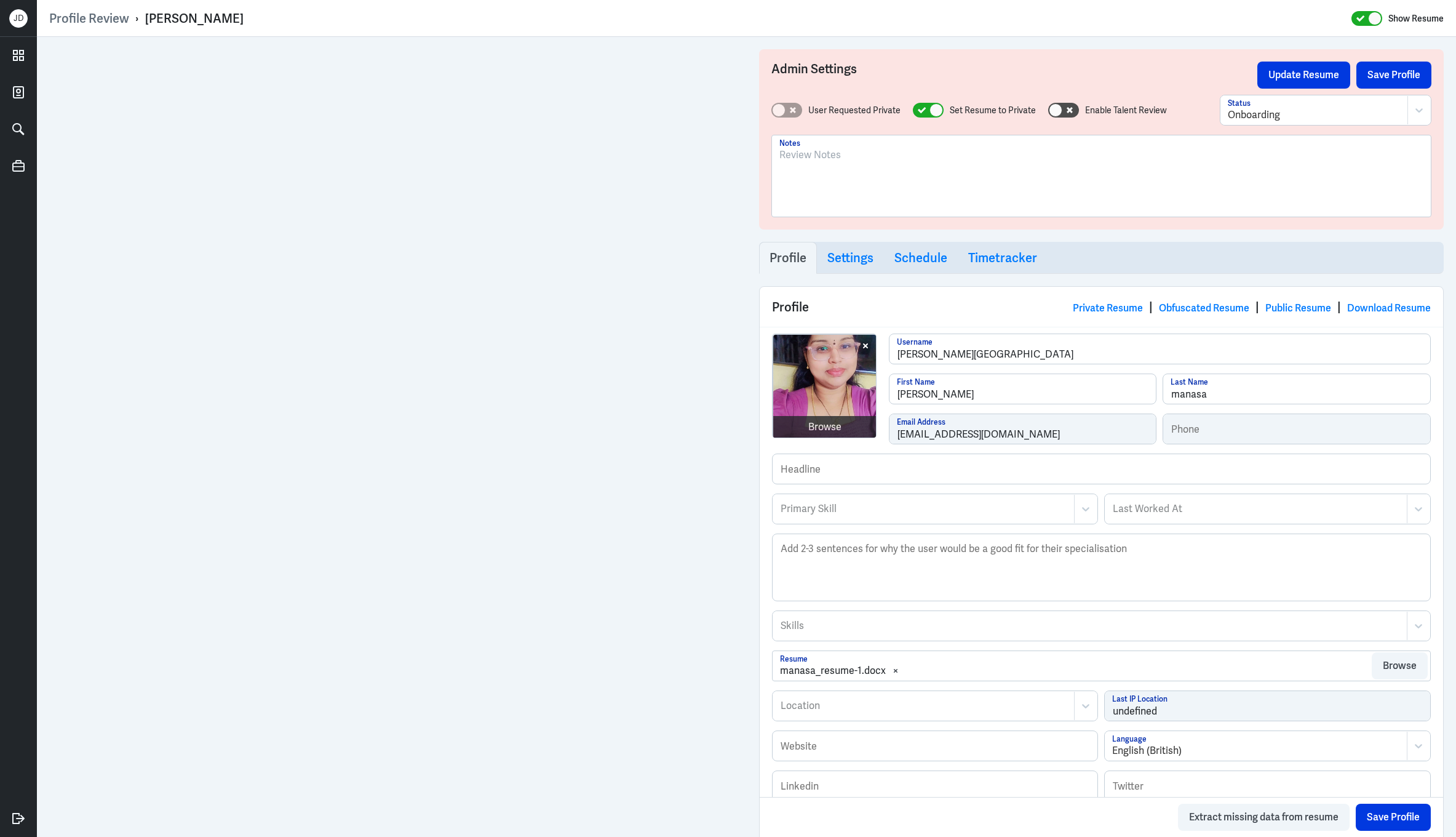
click at [881, 186] on div at bounding box center [1101, 181] width 644 height 67
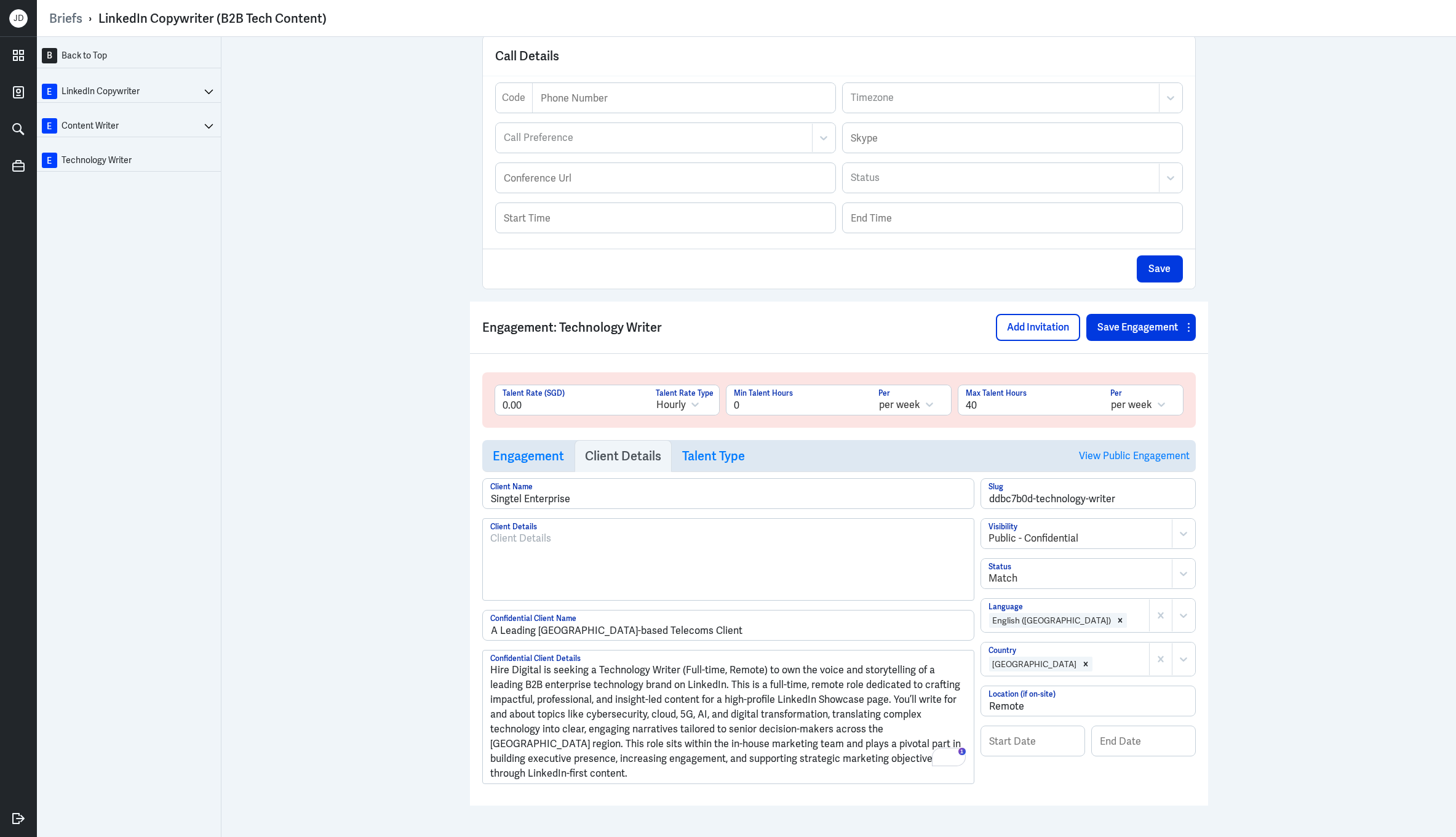
scroll to position [351, 0]
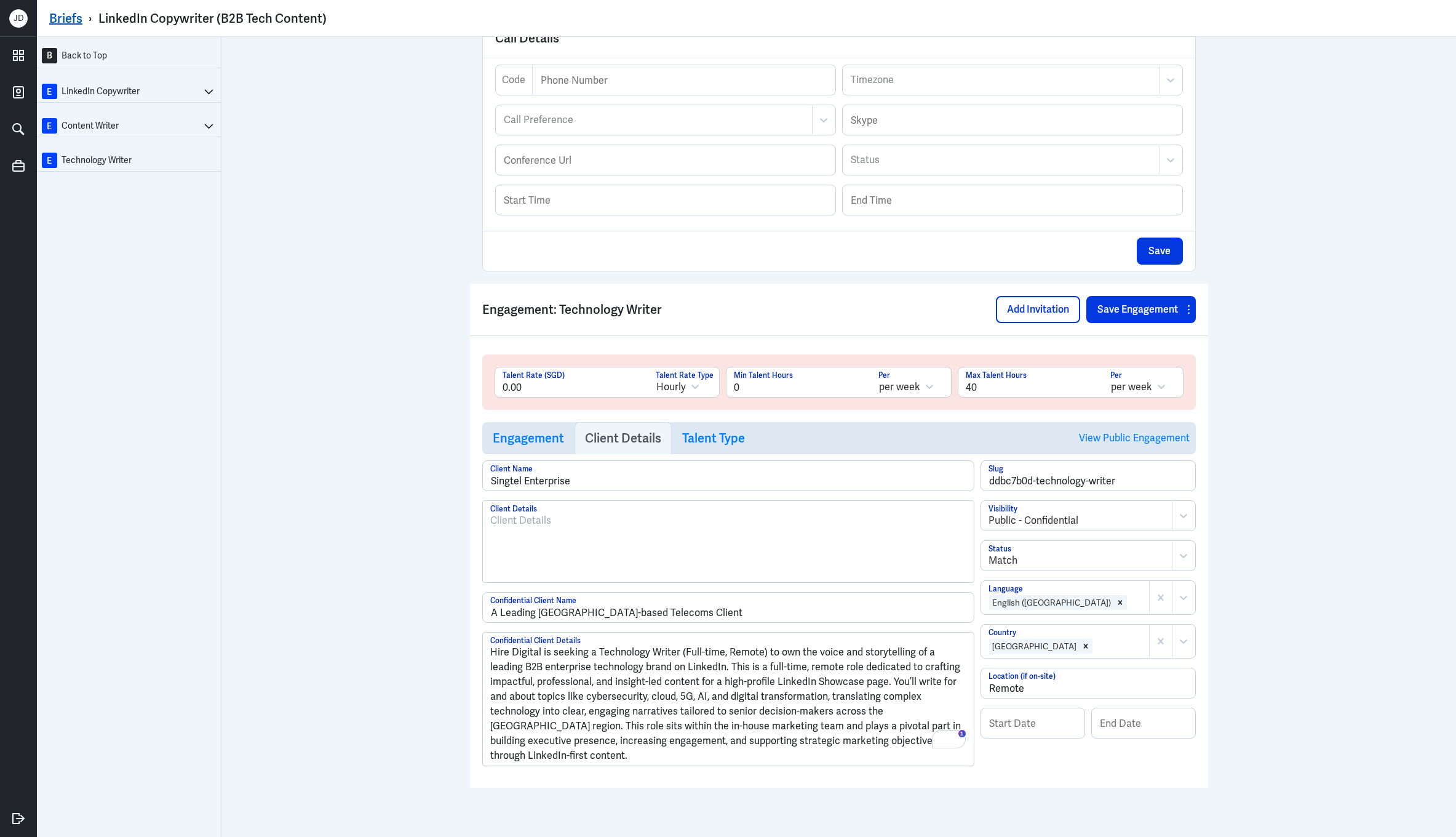
click at [53, 24] on link "Briefs" at bounding box center [66, 18] width 33 height 16
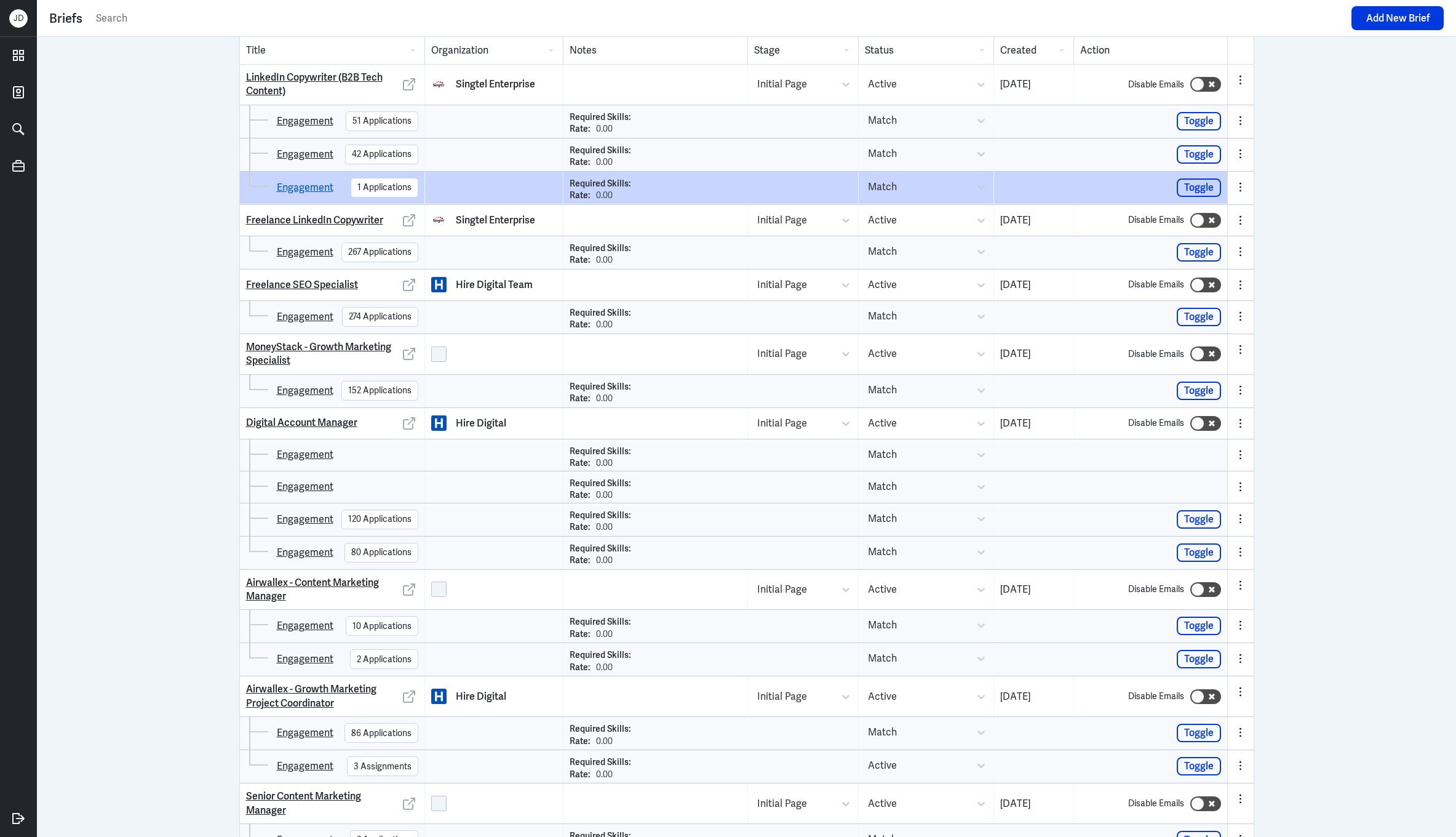
click at [329, 194] on link "Engagement" at bounding box center [305, 187] width 57 height 15
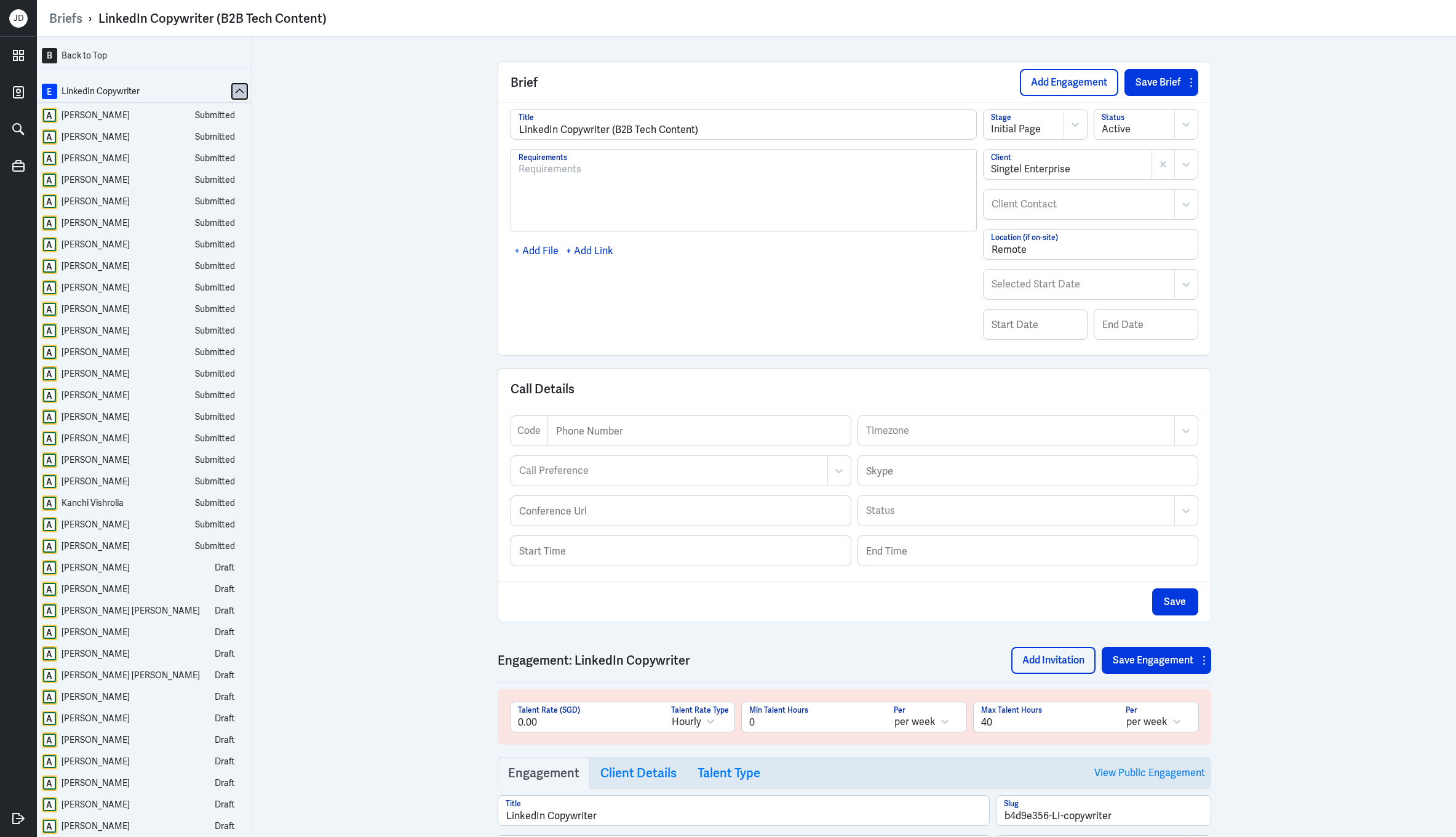
click at [233, 88] on button at bounding box center [240, 92] width 16 height 16
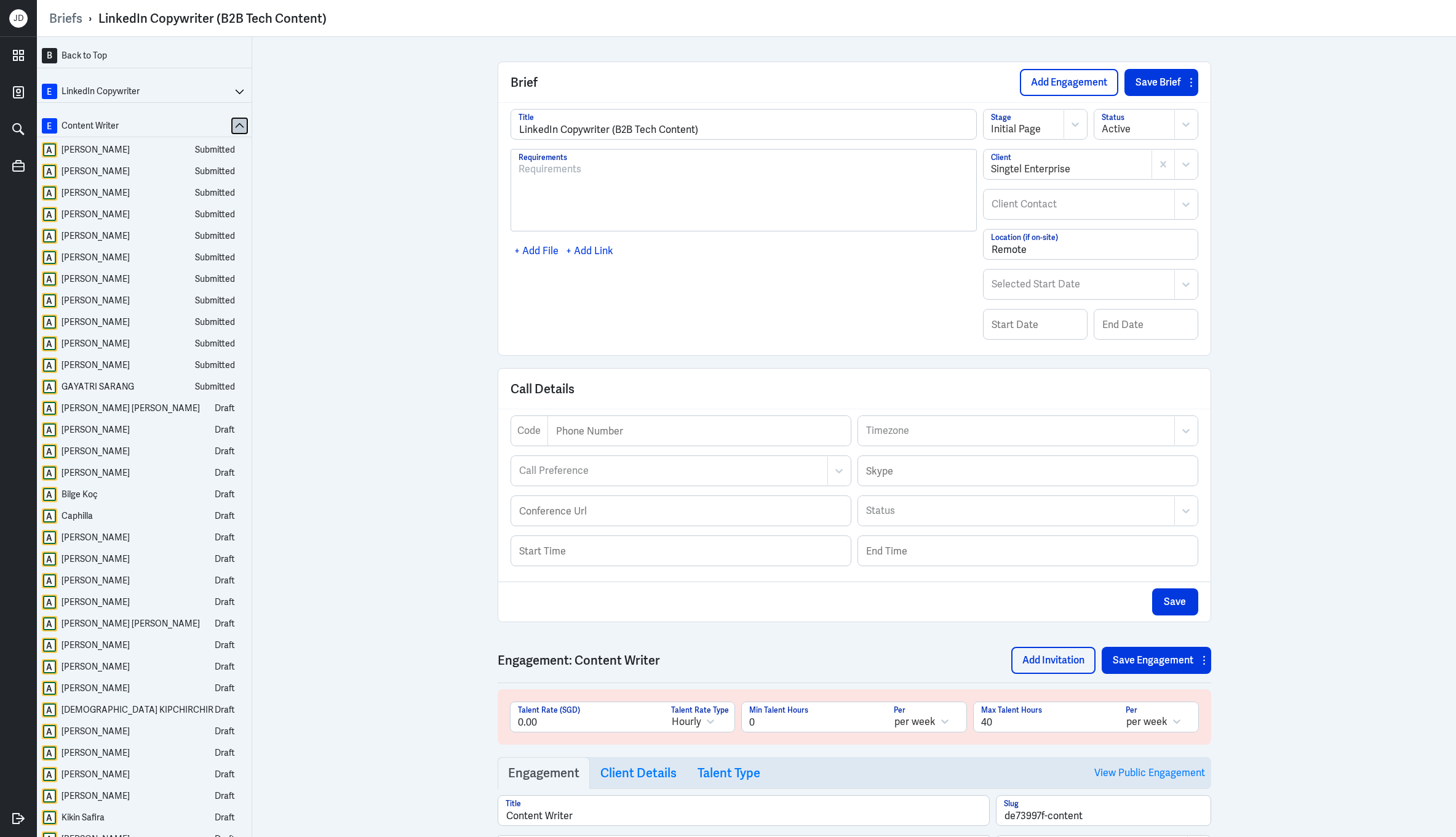
click at [241, 122] on icon at bounding box center [239, 125] width 10 height 10
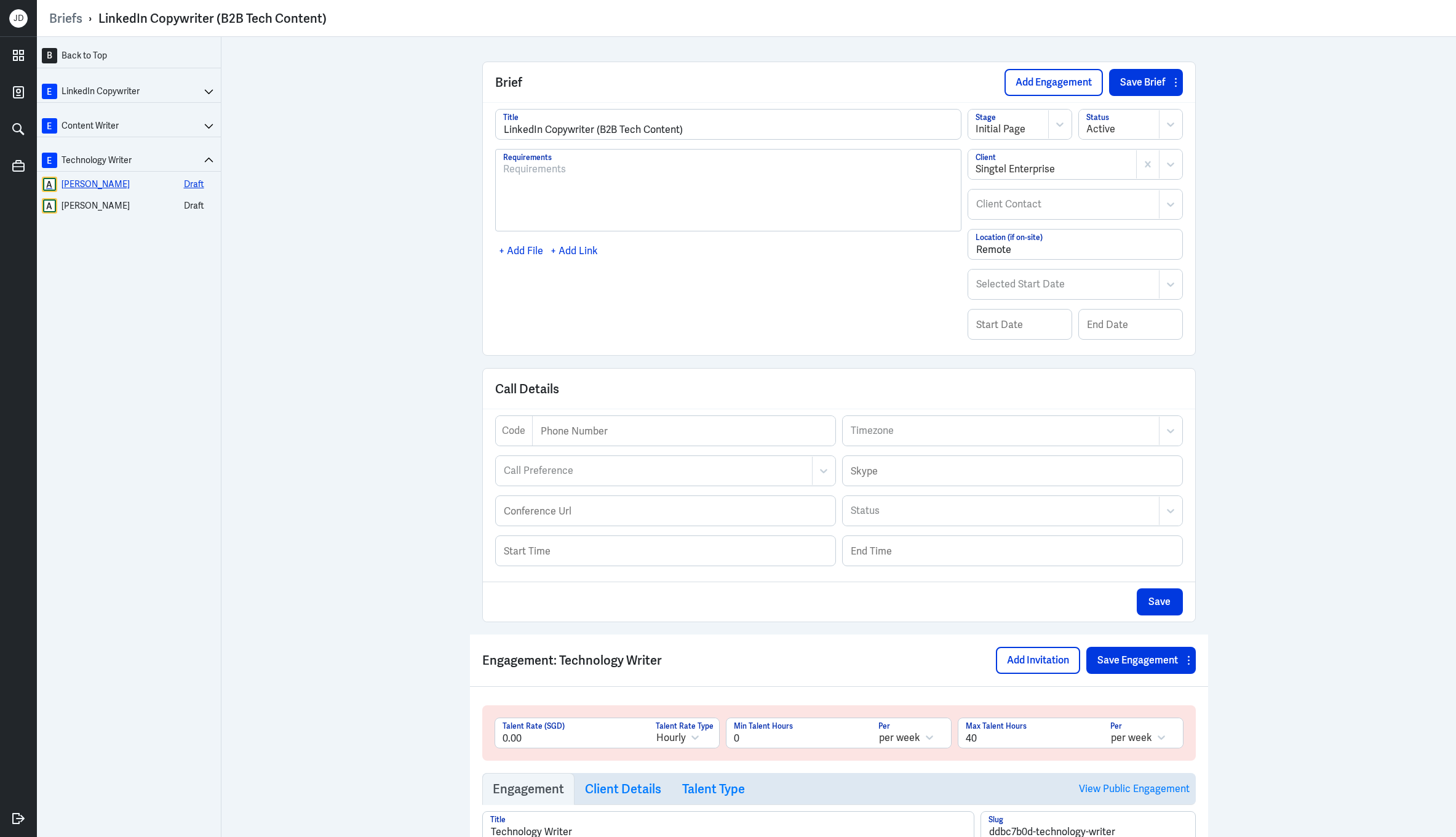
click at [123, 185] on link "A [PERSON_NAME] Draft" at bounding box center [130, 185] width 175 height 16
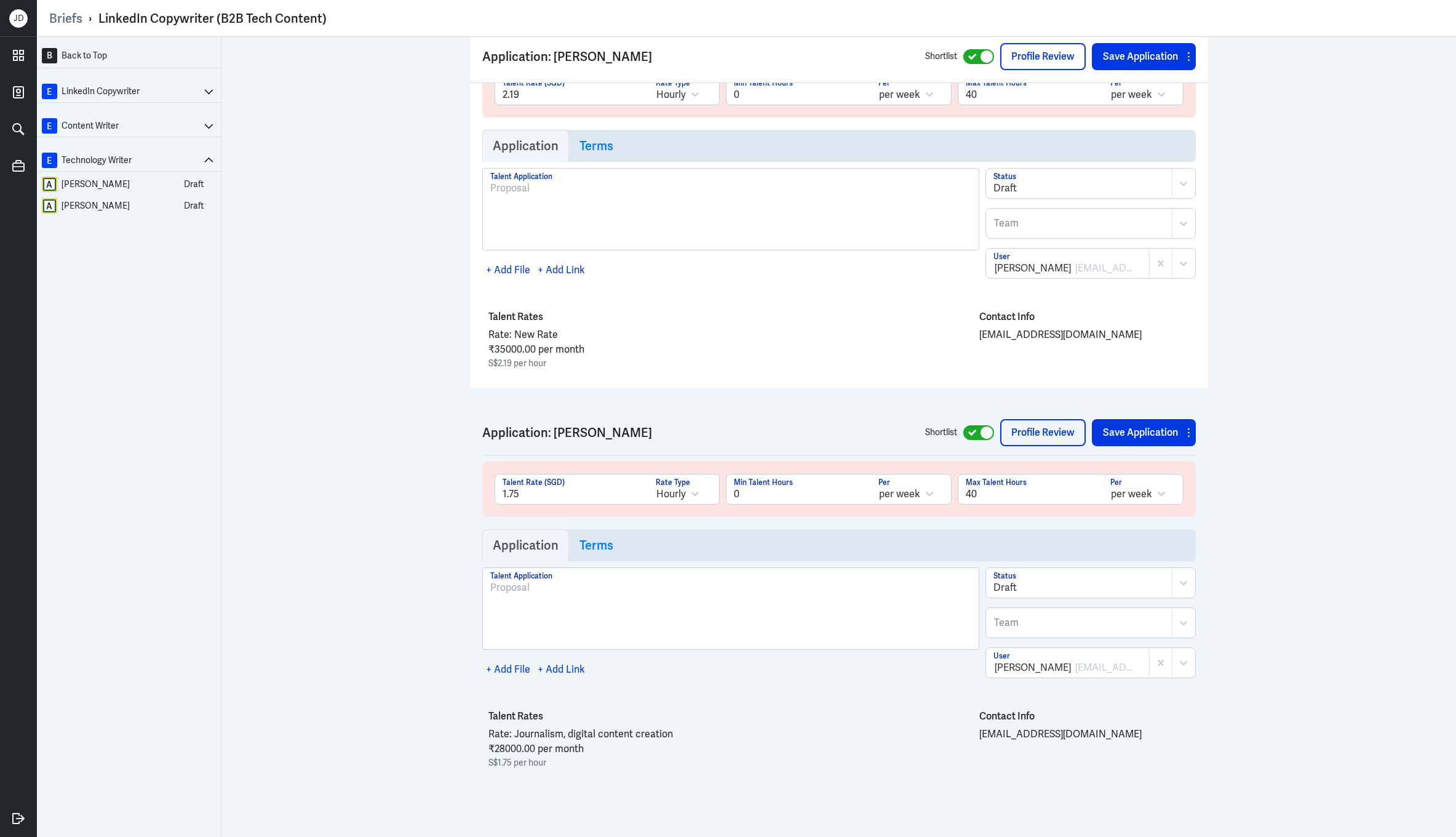
scroll to position [1431, 0]
